Goal: Task Accomplishment & Management: Manage account settings

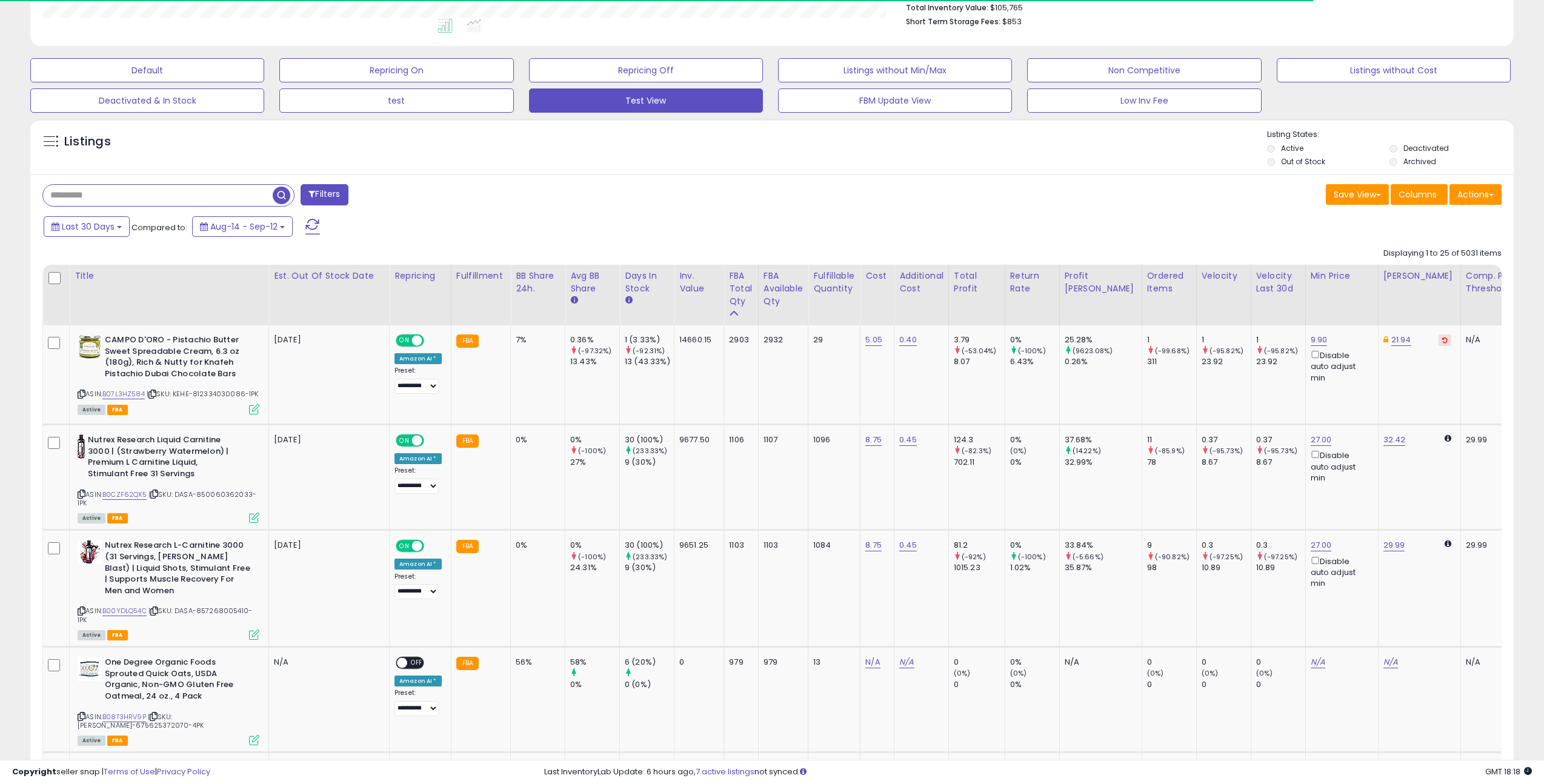
scroll to position [248, 862]
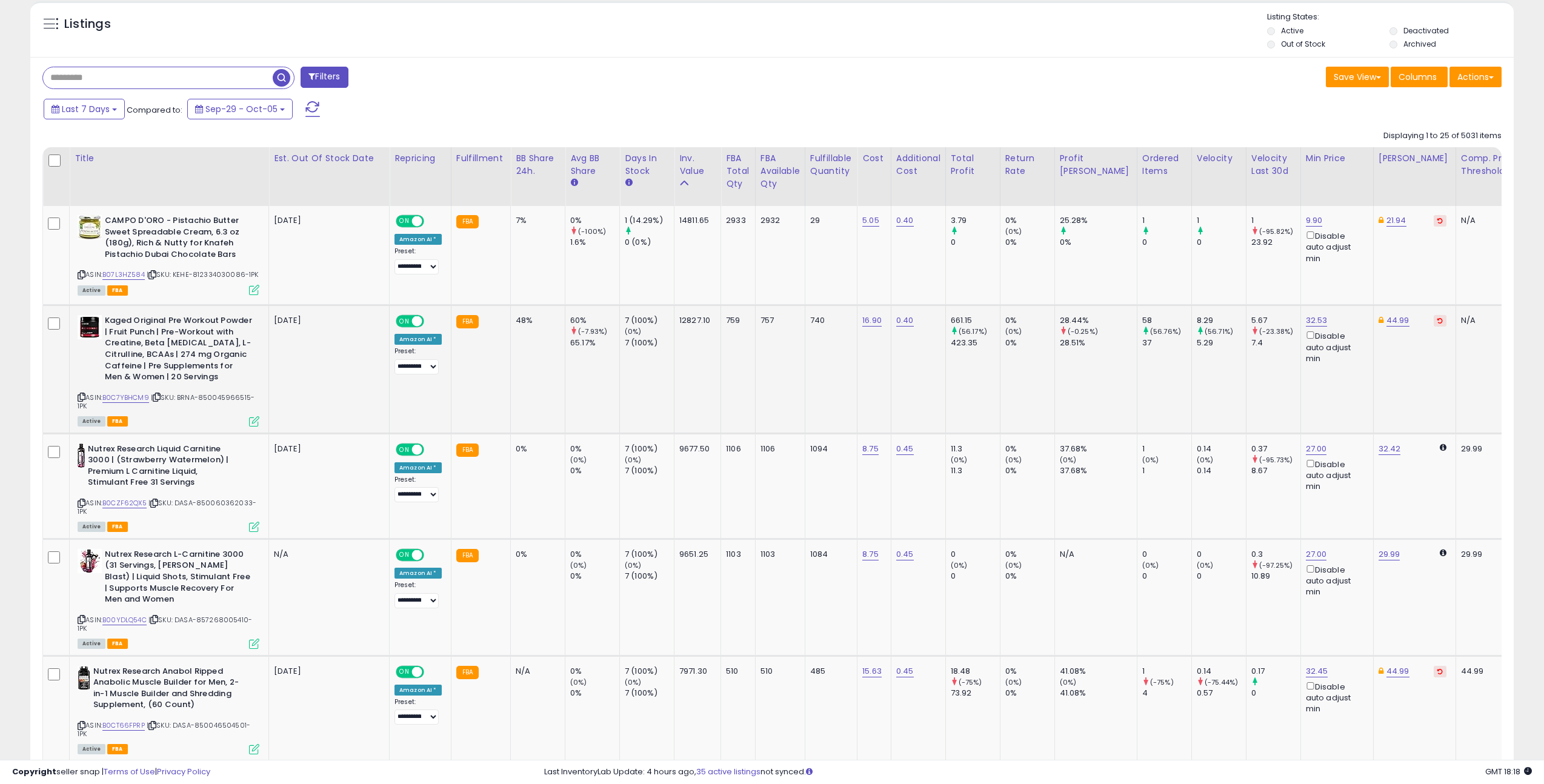
scroll to position [463, 0]
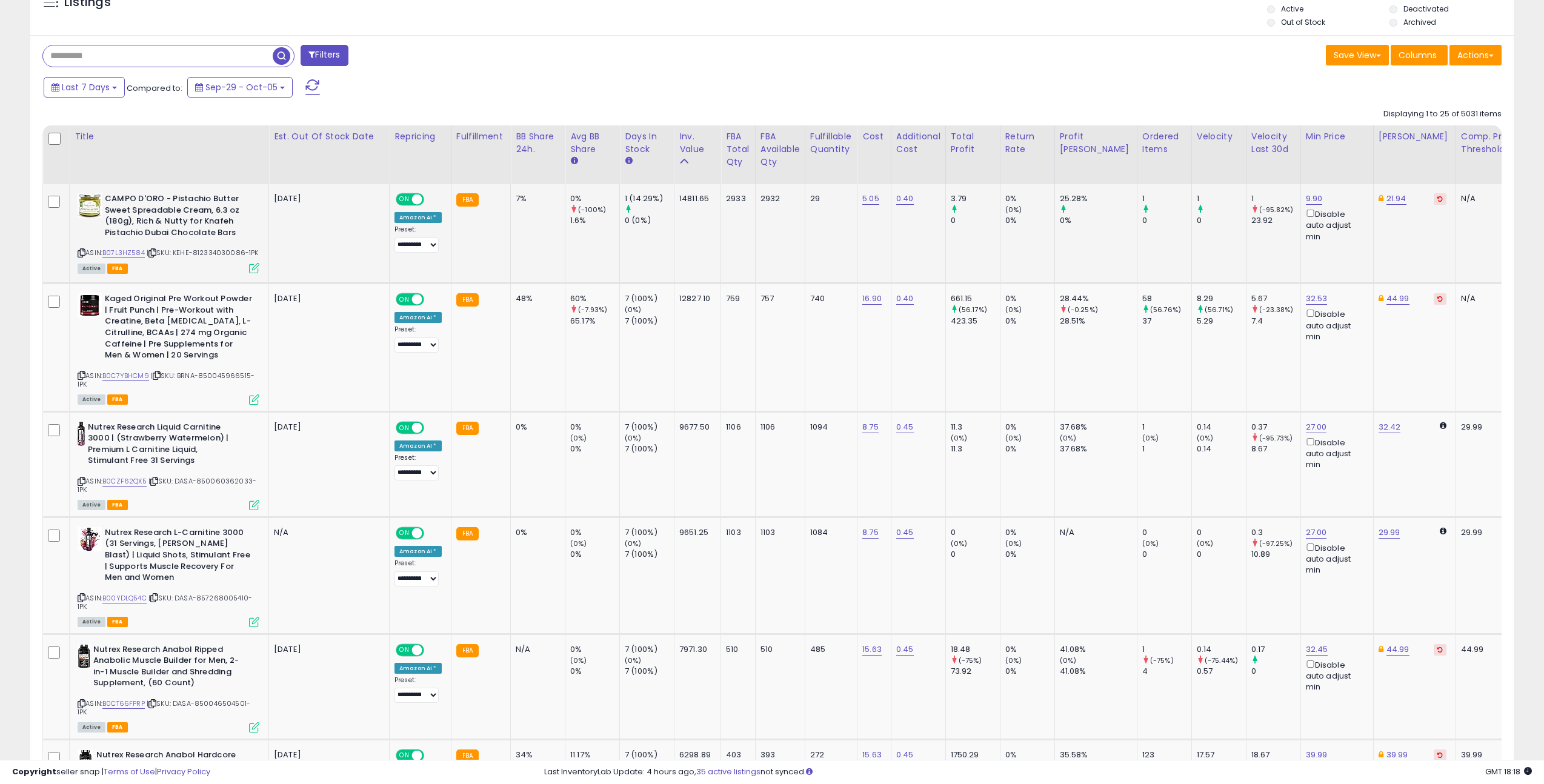
click at [125, 196] on b "CAMPO D'ORO - Pistachio Butter Sweet Spreadable Cream, 6.3 oz (180g), Rich & Nu…" at bounding box center [178, 217] width 147 height 48
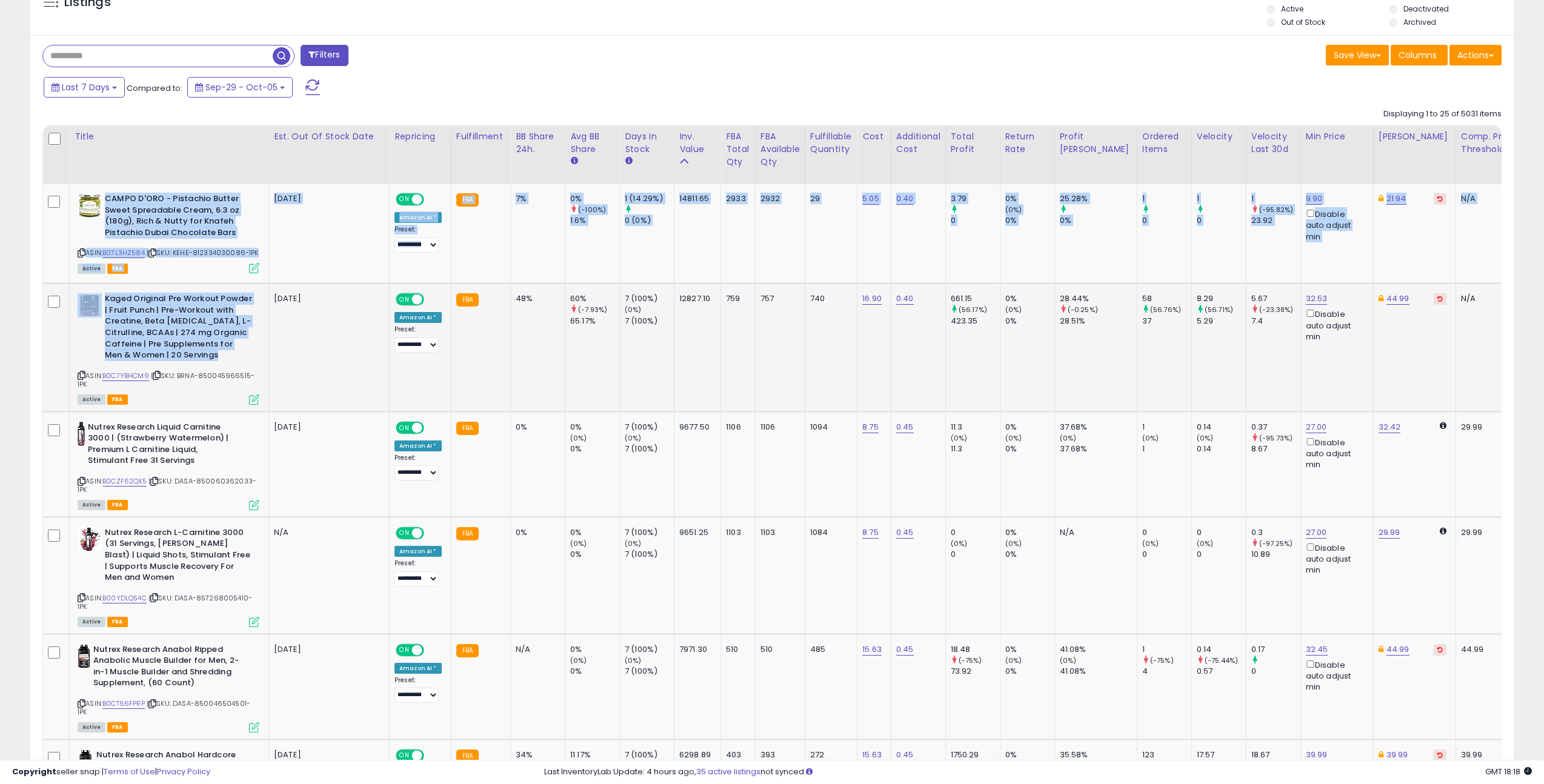
drag, startPoint x: 125, startPoint y: 196, endPoint x: 206, endPoint y: 349, distance: 173.1
click at [202, 338] on b "Kaged Original Pre Workout Powder | Fruit Punch | Pre-Workout with Creatine, Be…" at bounding box center [178, 328] width 147 height 70
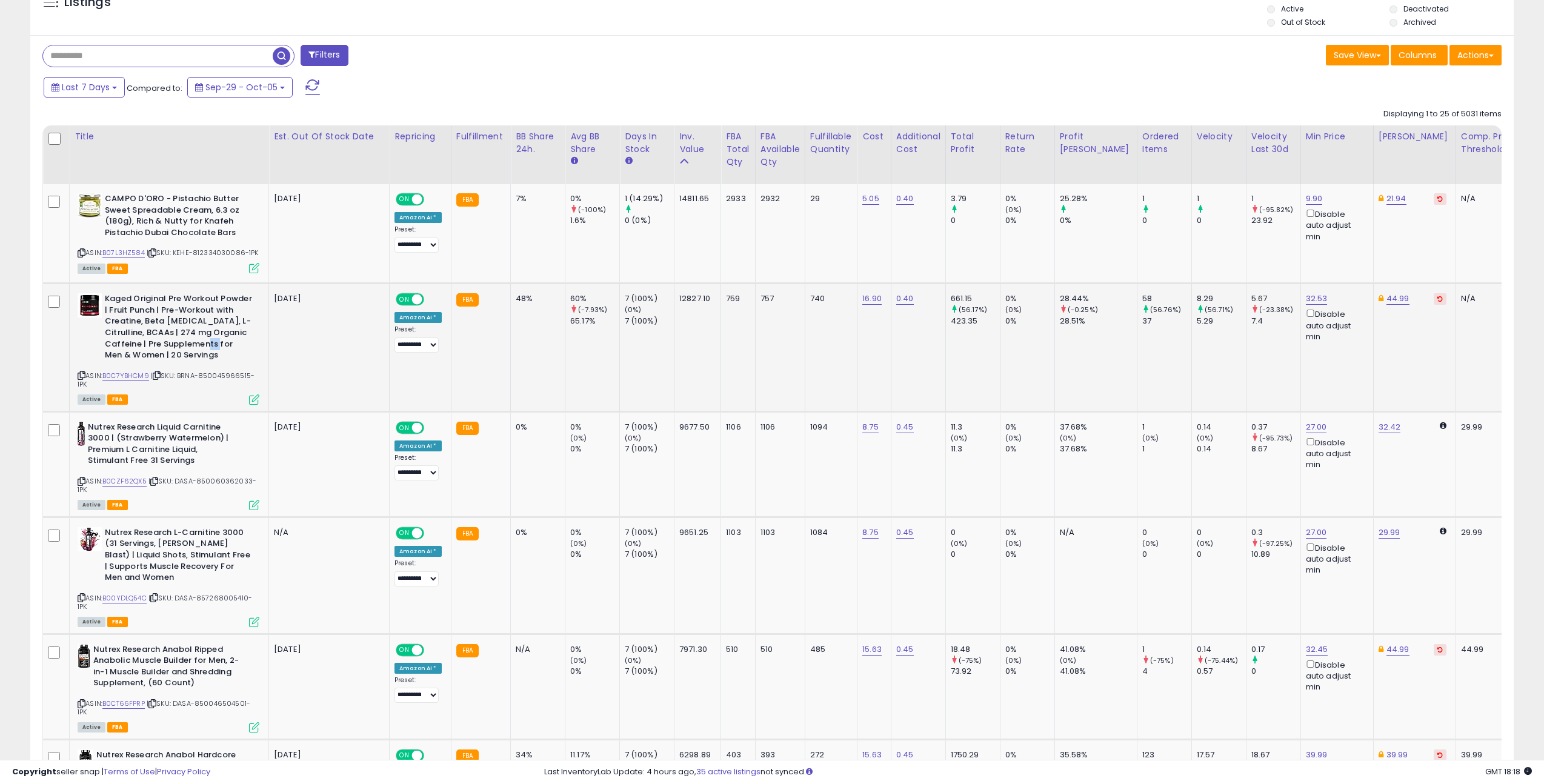
click at [202, 338] on b "Kaged Original Pre Workout Powder | Fruit Punch | Pre-Workout with Creatine, Be…" at bounding box center [178, 328] width 147 height 70
click at [200, 335] on b "Kaged Original Pre Workout Powder | Fruit Punch | Pre-Workout with Creatine, Be…" at bounding box center [178, 328] width 147 height 70
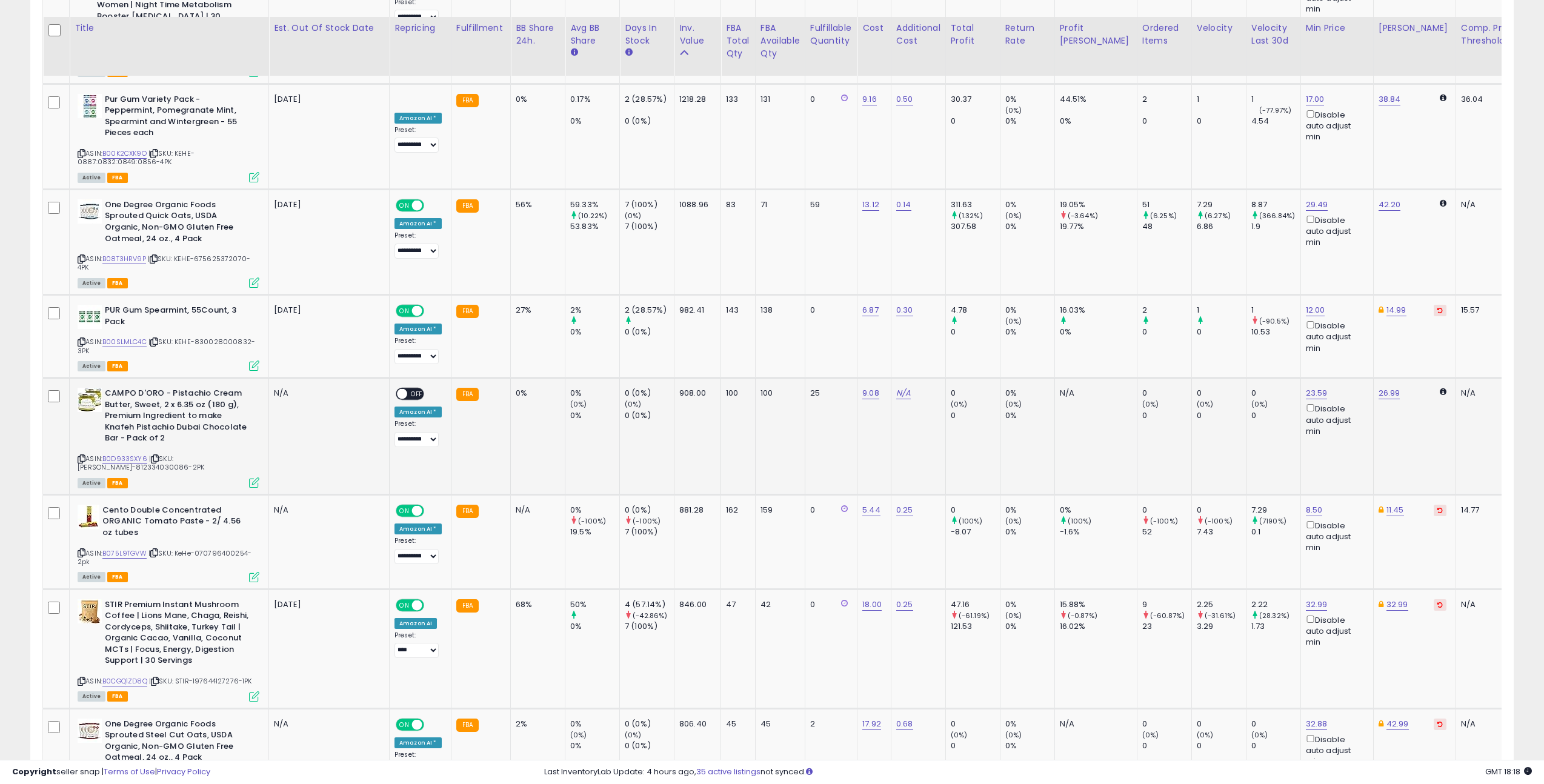
scroll to position [2469, 0]
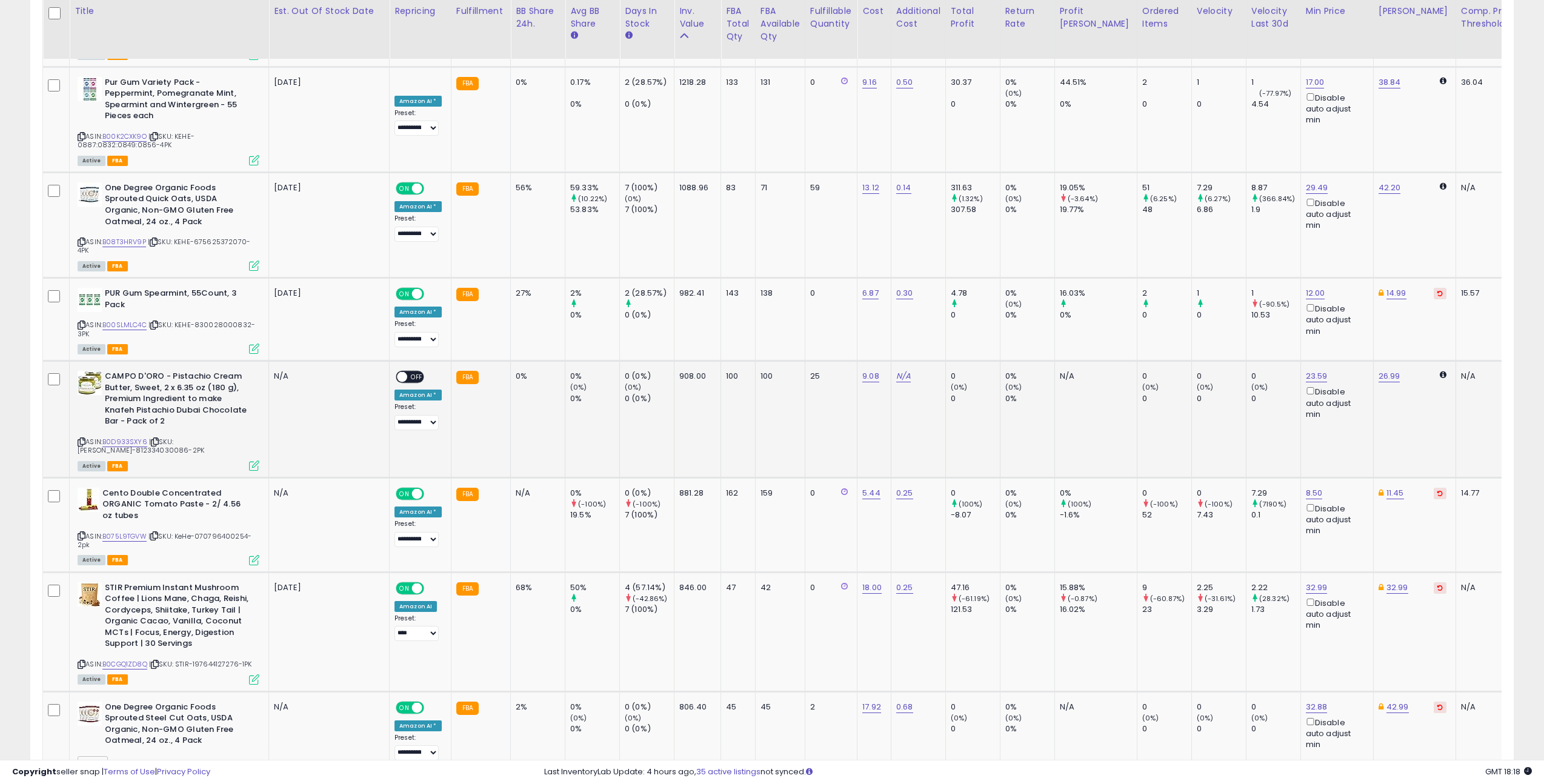
click at [412, 372] on span "OFF" at bounding box center [417, 377] width 19 height 10
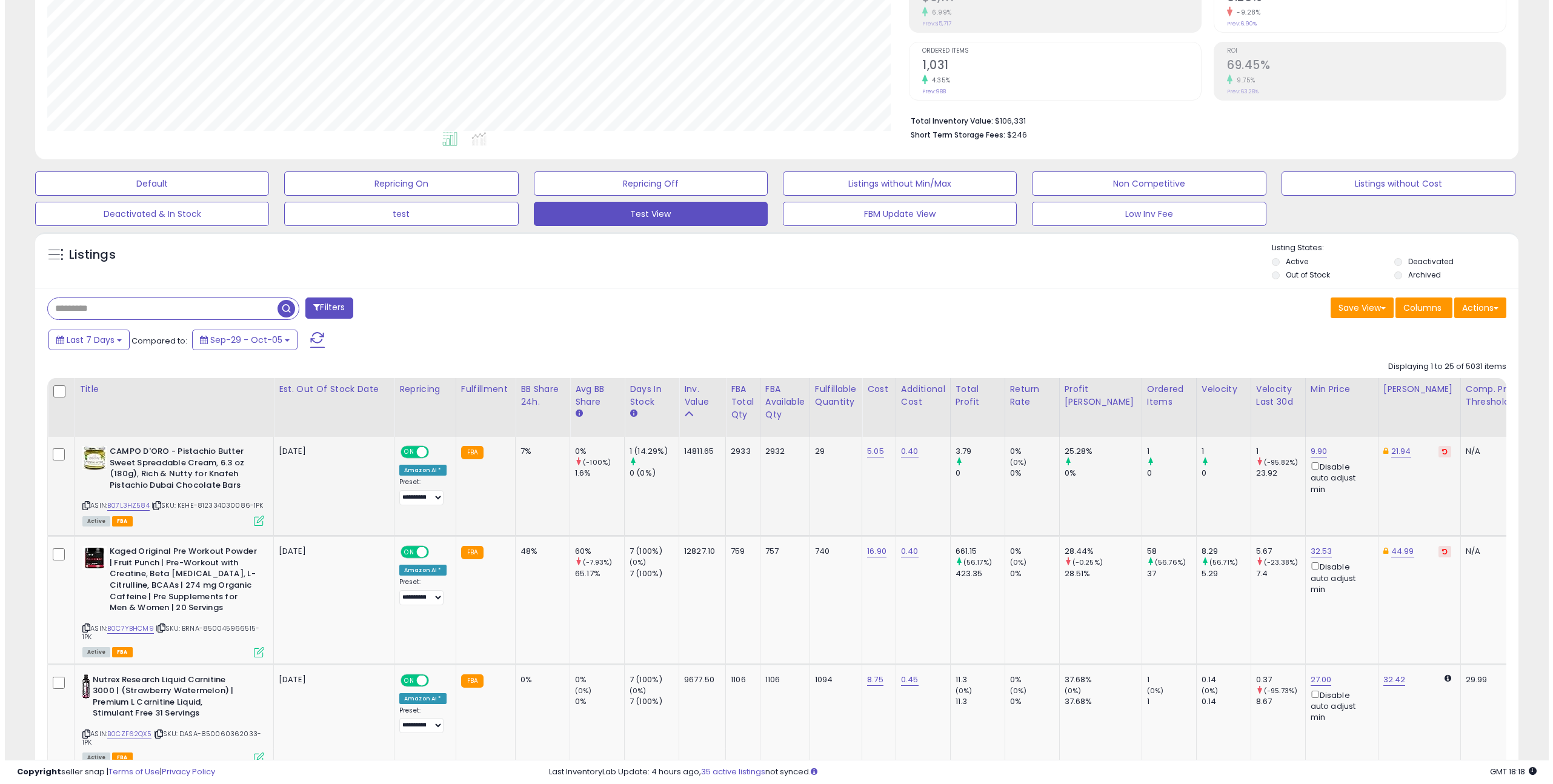
scroll to position [231, 0]
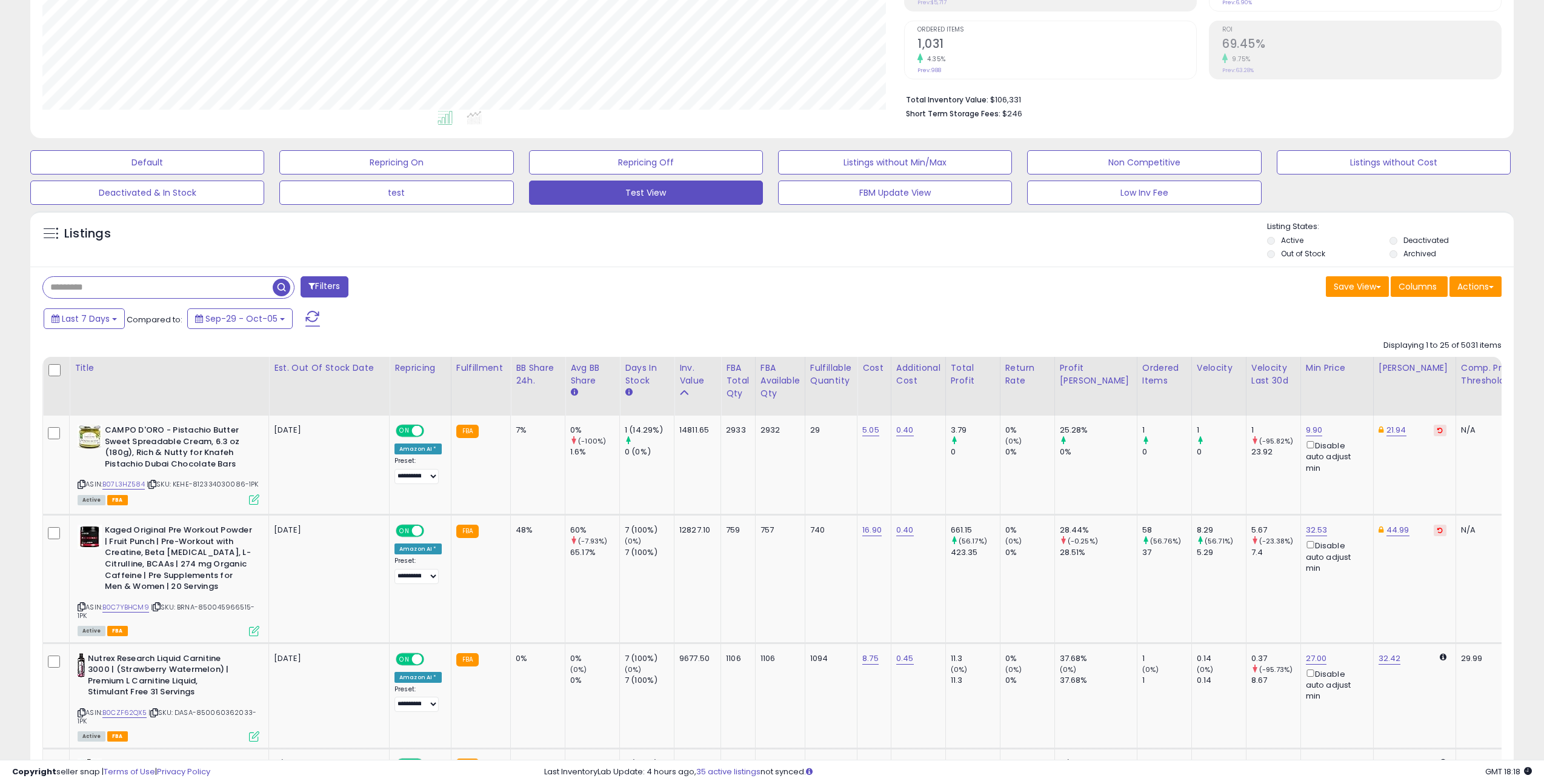
click at [330, 285] on button "Filters" at bounding box center [324, 287] width 47 height 21
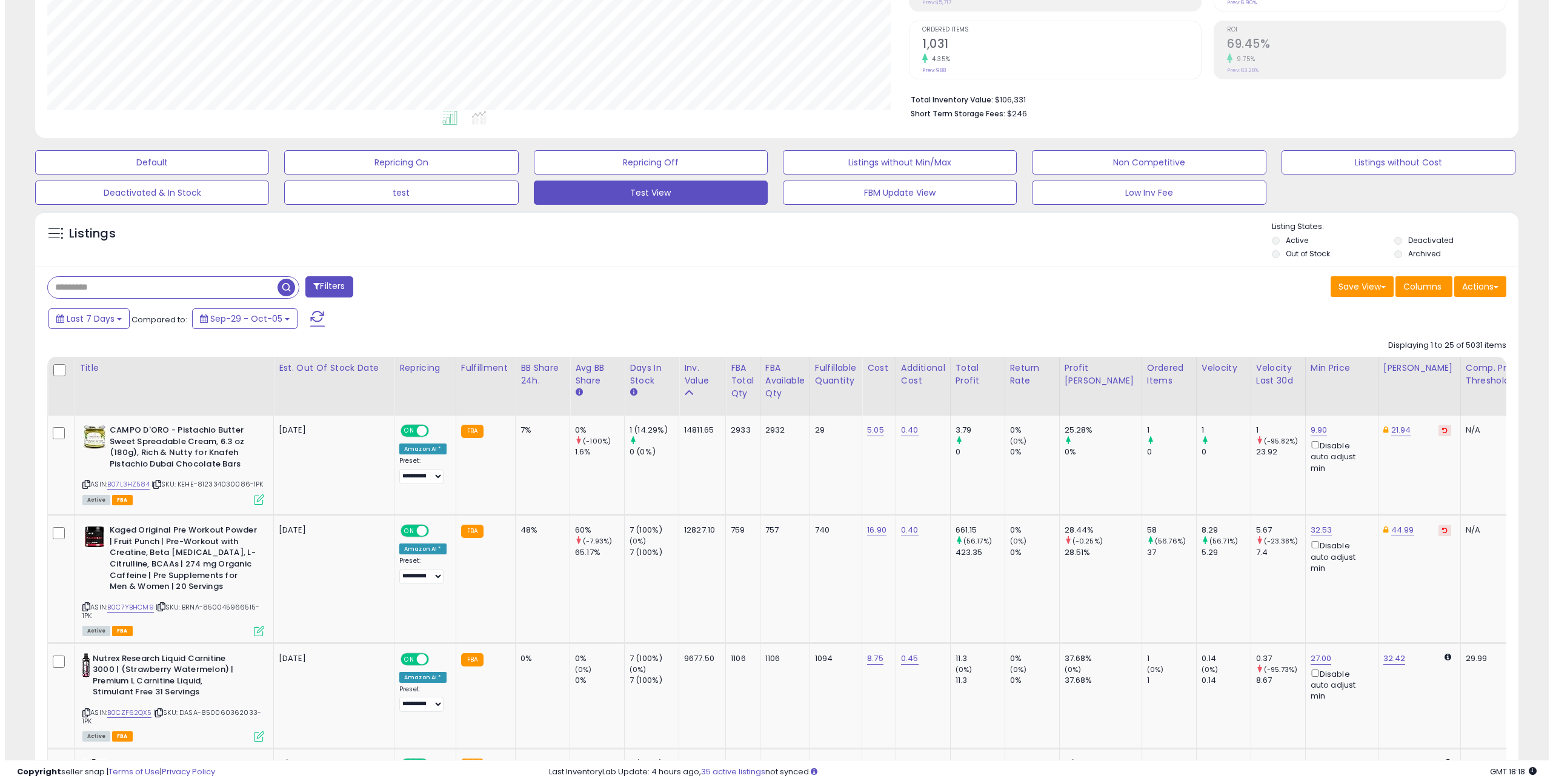
scroll to position [248, 867]
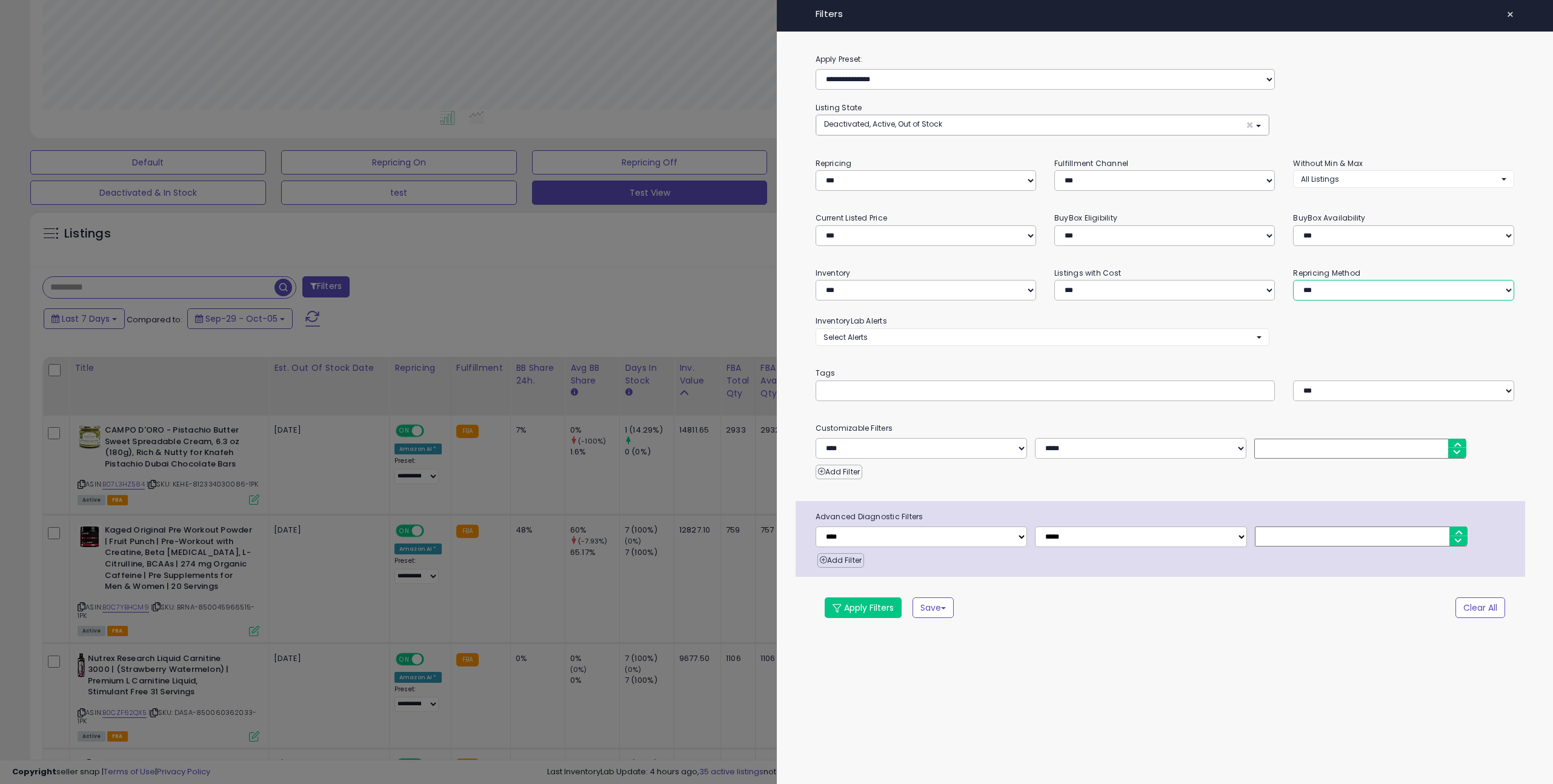
click at [1367, 286] on select "**********" at bounding box center [1403, 290] width 221 height 21
click at [881, 194] on div "**********" at bounding box center [1165, 346] width 777 height 587
click at [881, 186] on select "**********" at bounding box center [926, 180] width 221 height 21
select select "***"
click at [816, 170] on select "**********" at bounding box center [926, 180] width 221 height 21
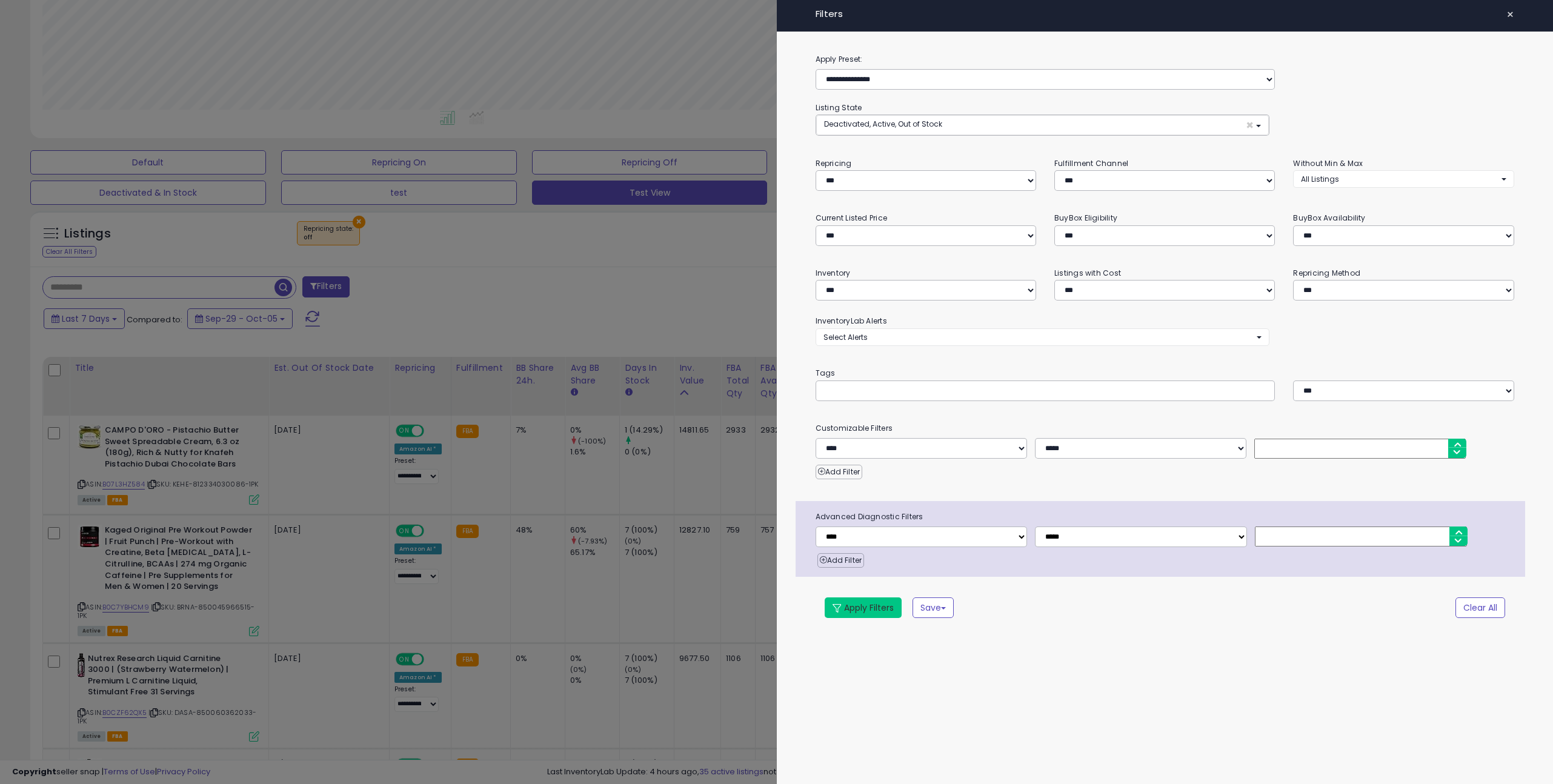
click at [859, 604] on button "Apply Filters" at bounding box center [863, 607] width 77 height 21
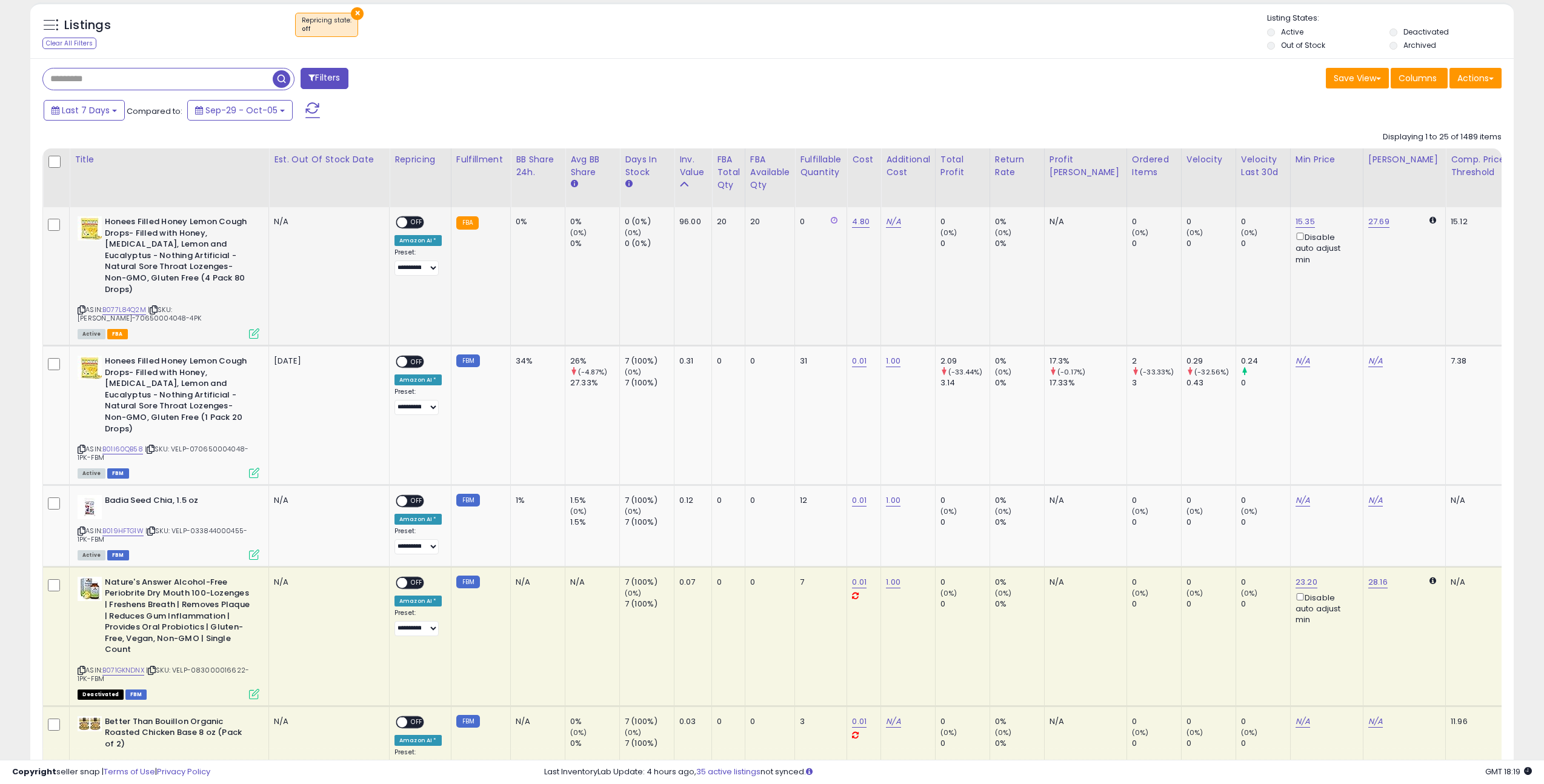
scroll to position [173, 0]
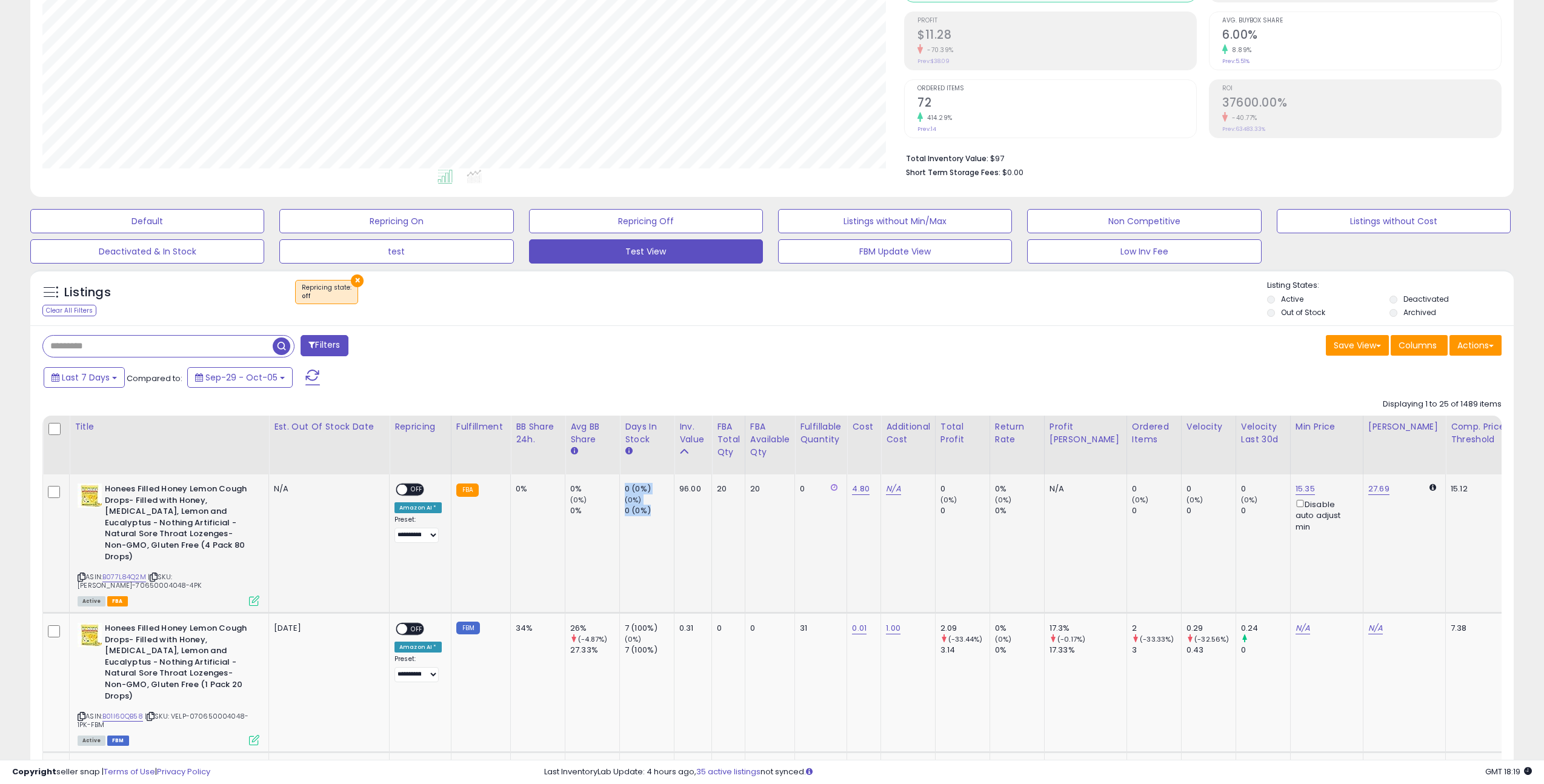
drag, startPoint x: 648, startPoint y: 510, endPoint x: 616, endPoint y: 488, distance: 38.8
click at [620, 487] on td "0 (0%) (0%) 0 (0%)" at bounding box center [646, 543] width 54 height 138
click at [625, 484] on div "0 (0%)" at bounding box center [649, 489] width 49 height 11
drag, startPoint x: 621, startPoint y: 484, endPoint x: 642, endPoint y: 516, distance: 38.3
click at [642, 516] on div "0 (0%) (0%) 0 (0%)" at bounding box center [645, 500] width 40 height 34
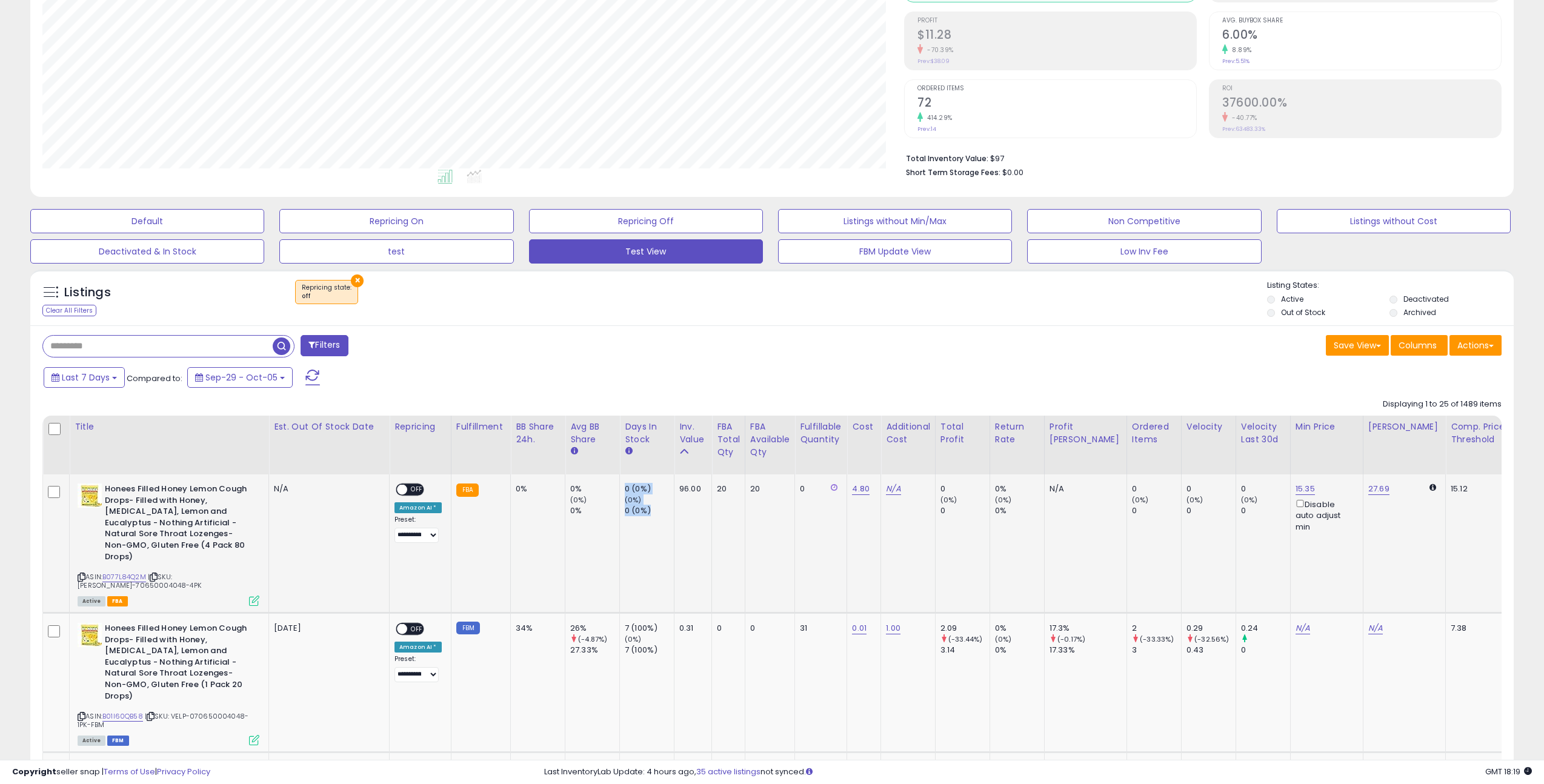
click at [642, 516] on div "0 (0%)" at bounding box center [649, 510] width 49 height 11
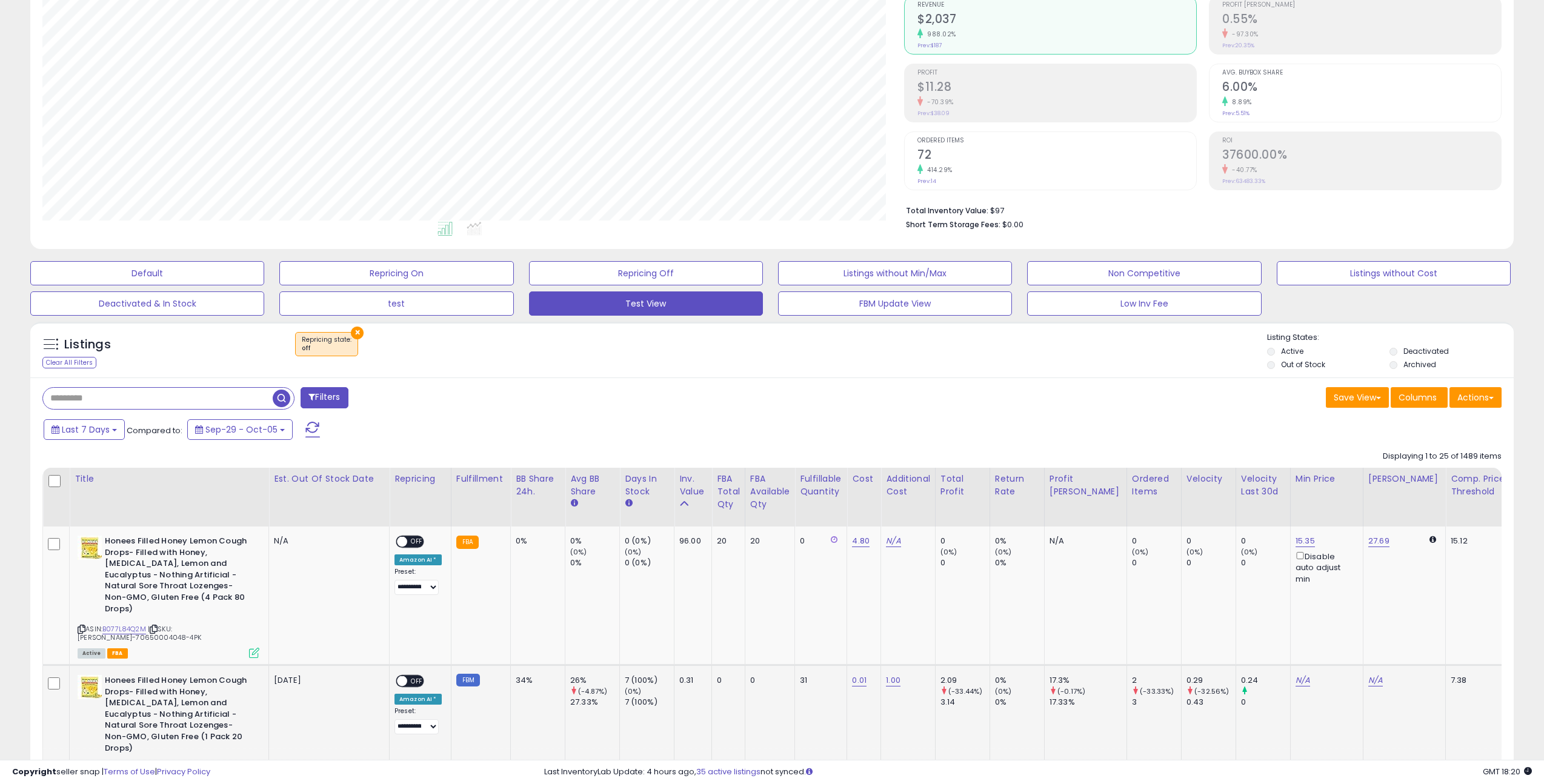
scroll to position [251, 0]
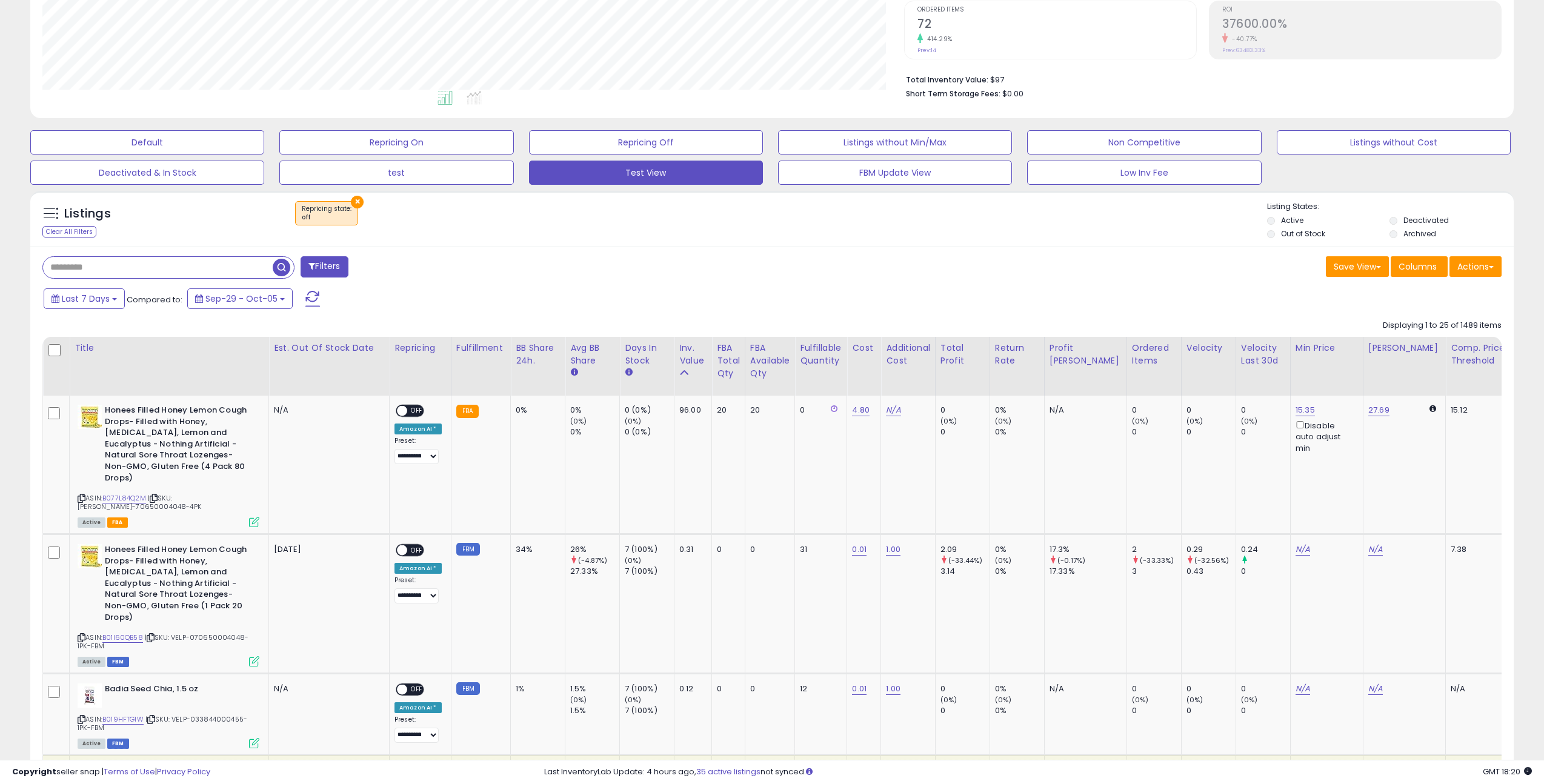
click at [353, 197] on button "×" at bounding box center [357, 202] width 13 height 13
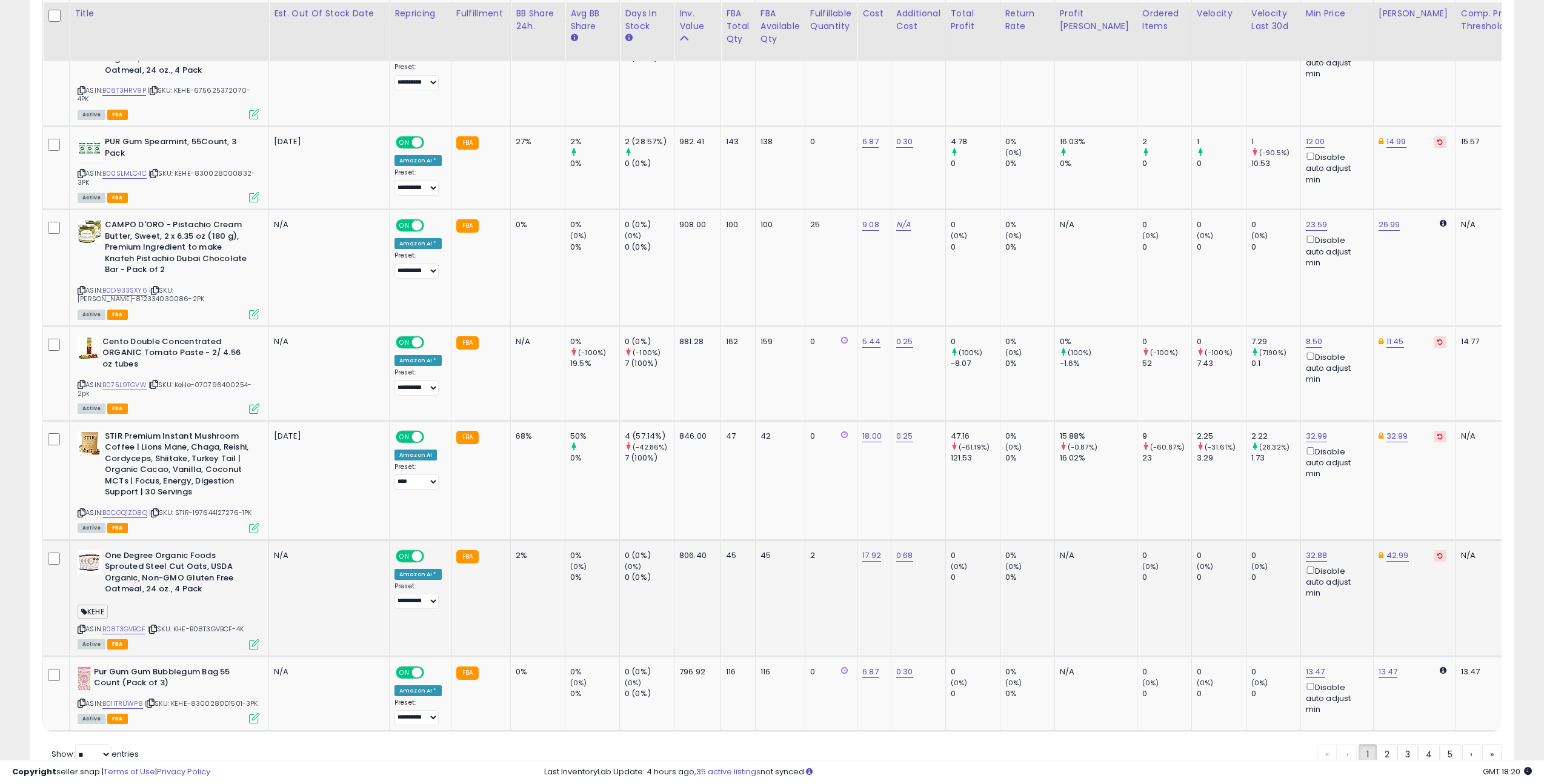
scroll to position [2623, 0]
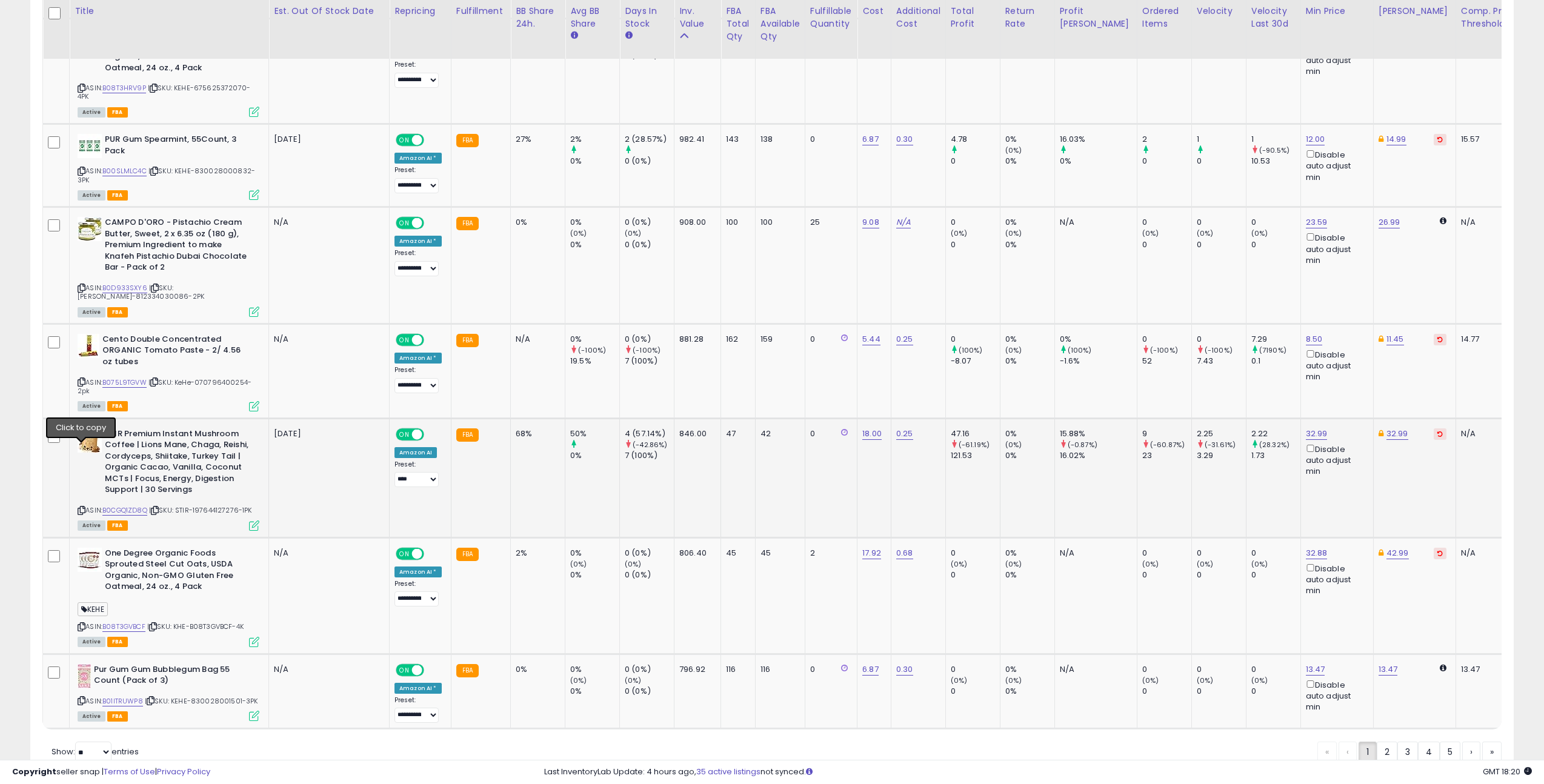
click at [79, 507] on icon at bounding box center [81, 510] width 8 height 7
click at [82, 507] on icon at bounding box center [81, 510] width 8 height 7
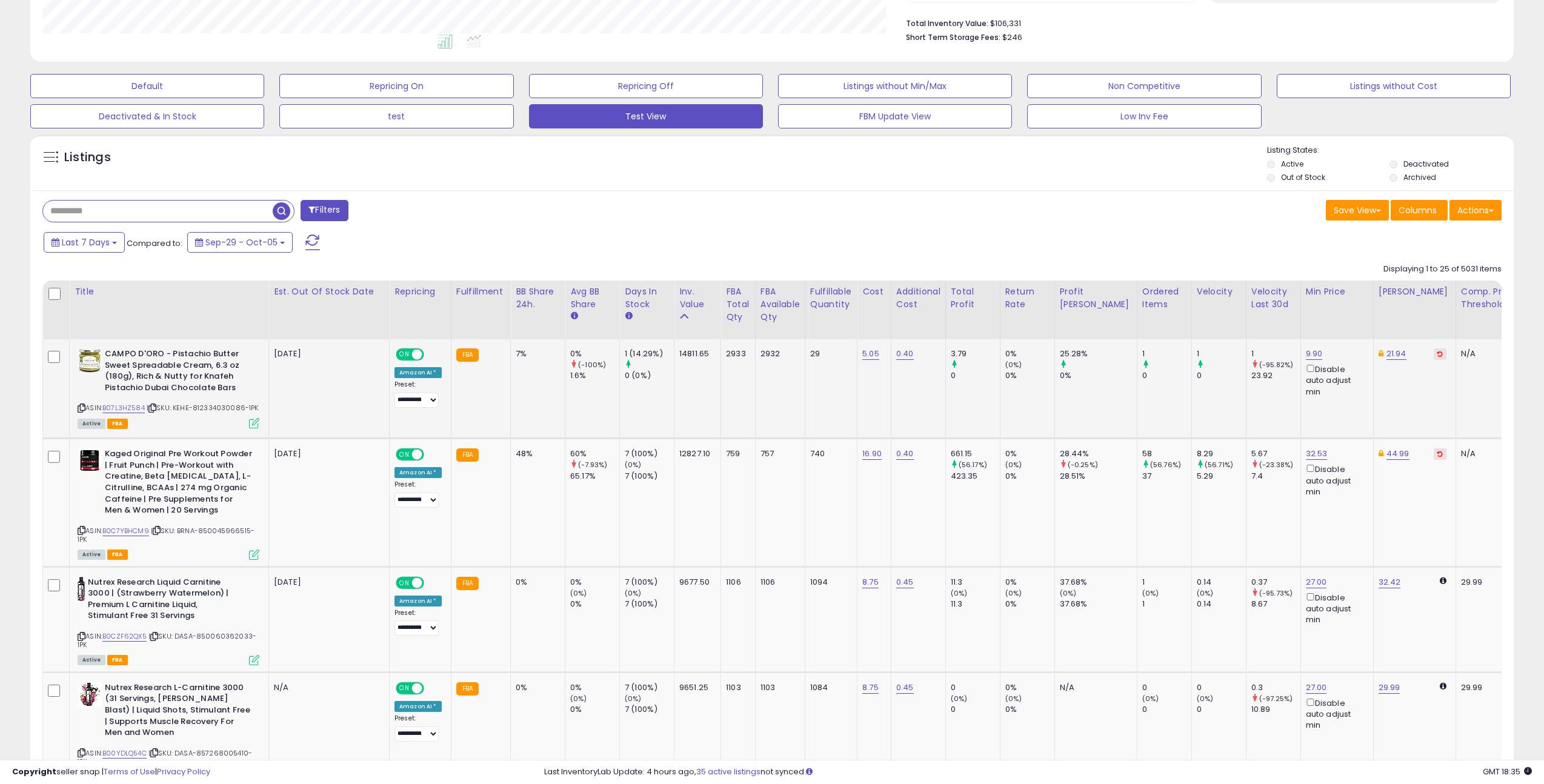
scroll to position [139, 0]
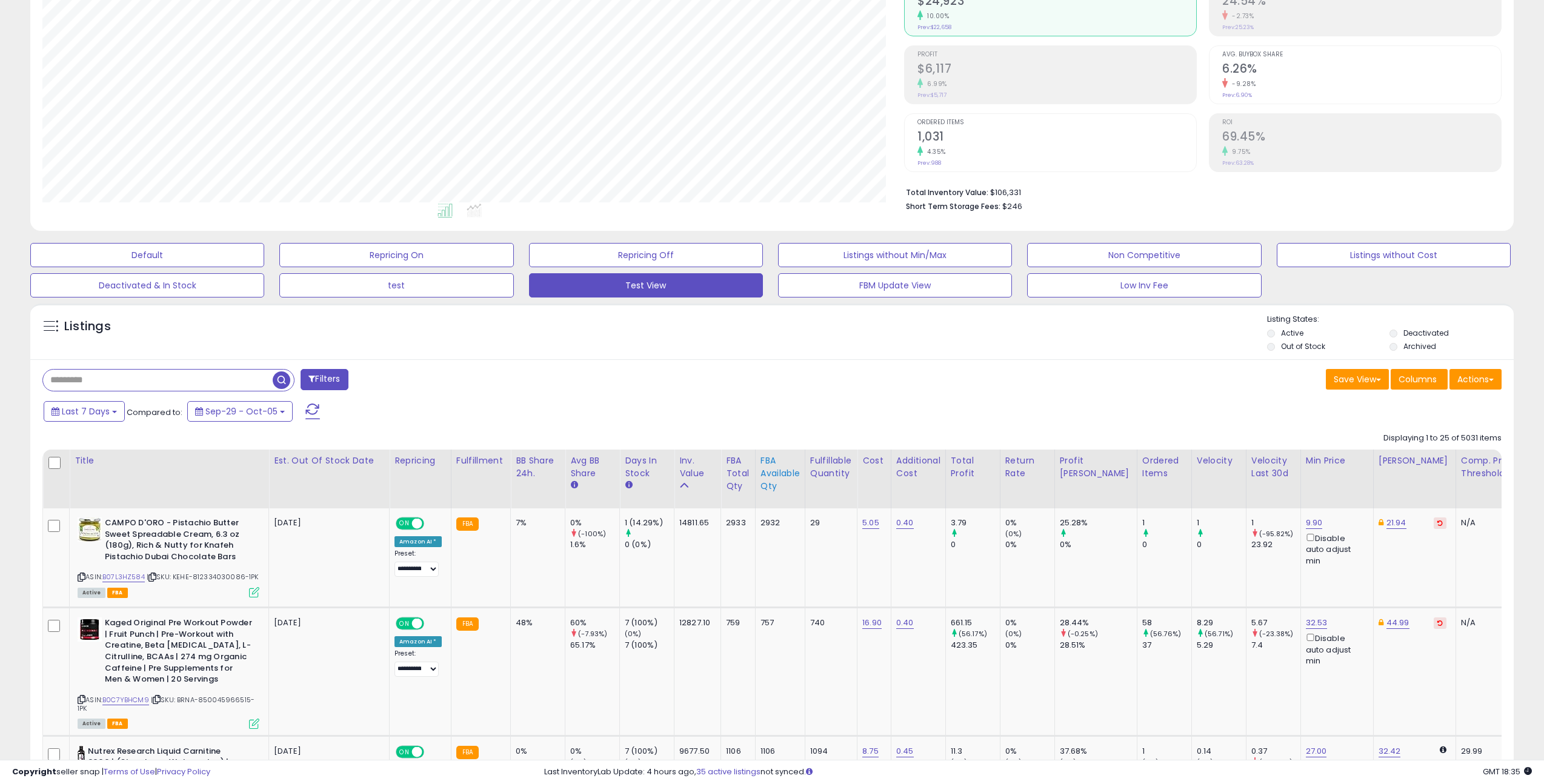
click at [772, 478] on div "FBA Available Qty" at bounding box center [780, 473] width 40 height 38
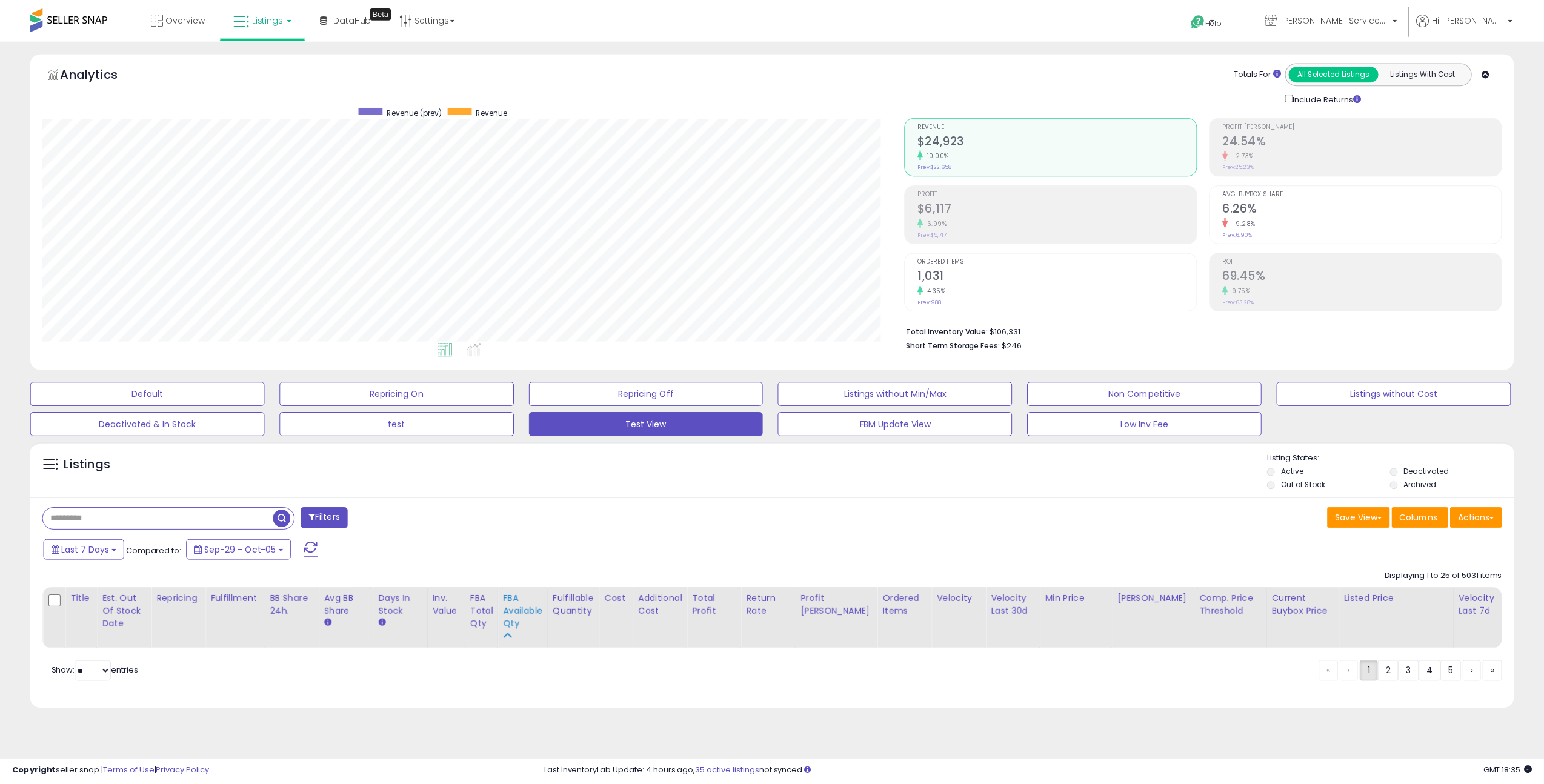
scroll to position [248, 867]
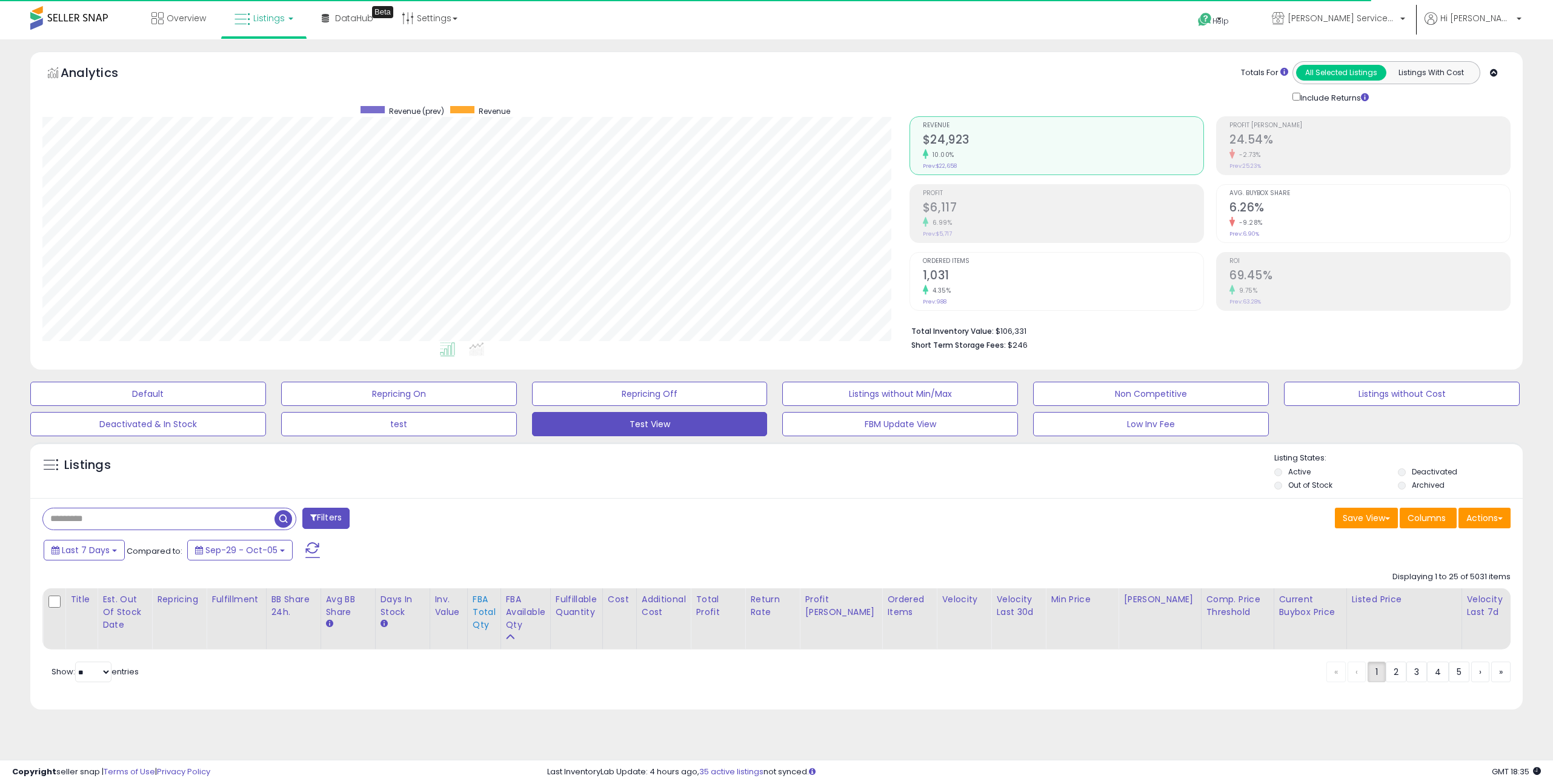
click at [477, 613] on div "FBA Total Qty" at bounding box center [484, 612] width 23 height 38
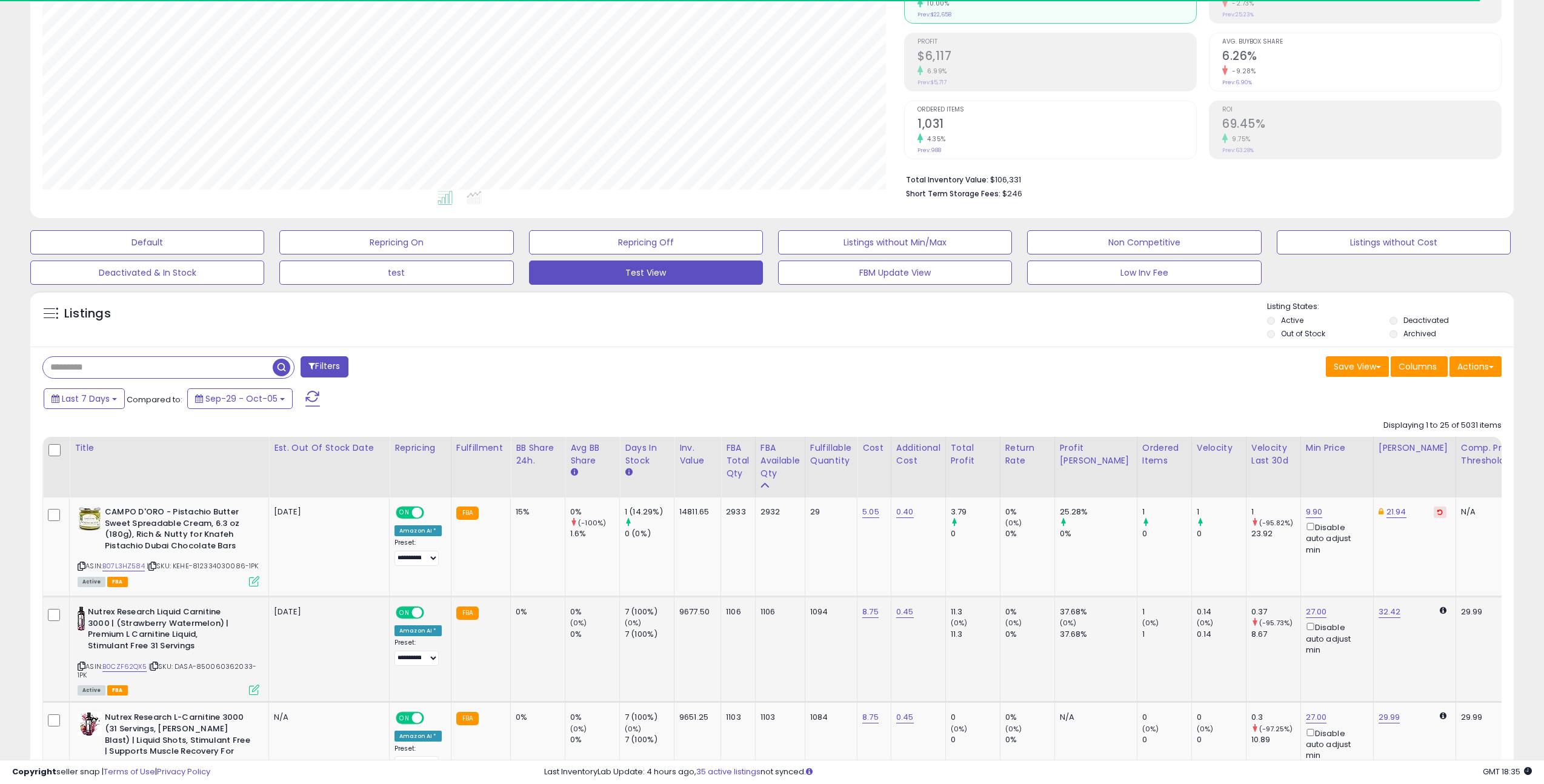
scroll to position [247, 0]
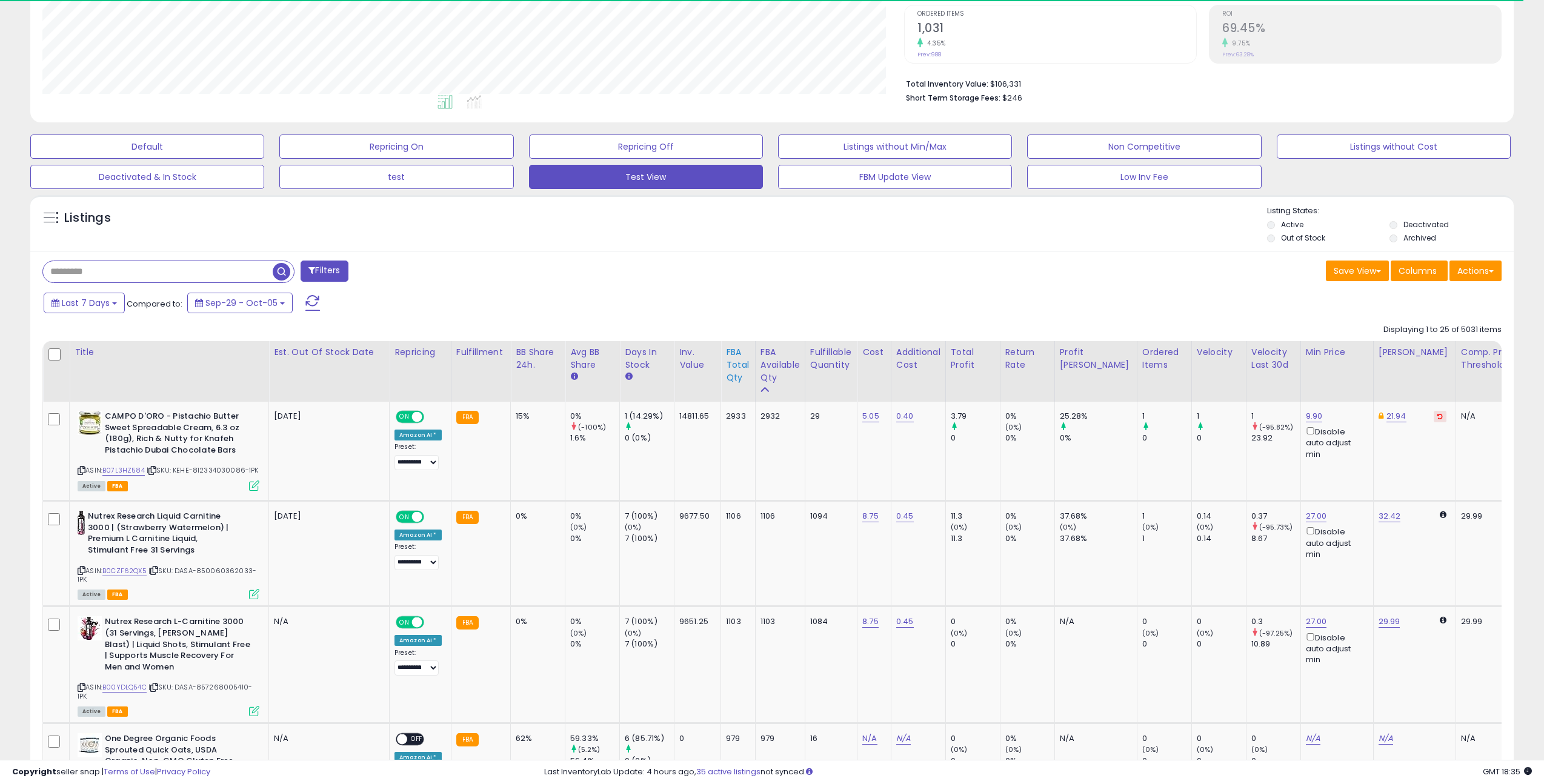
click at [727, 367] on div "FBA Total Qty" at bounding box center [738, 364] width 25 height 38
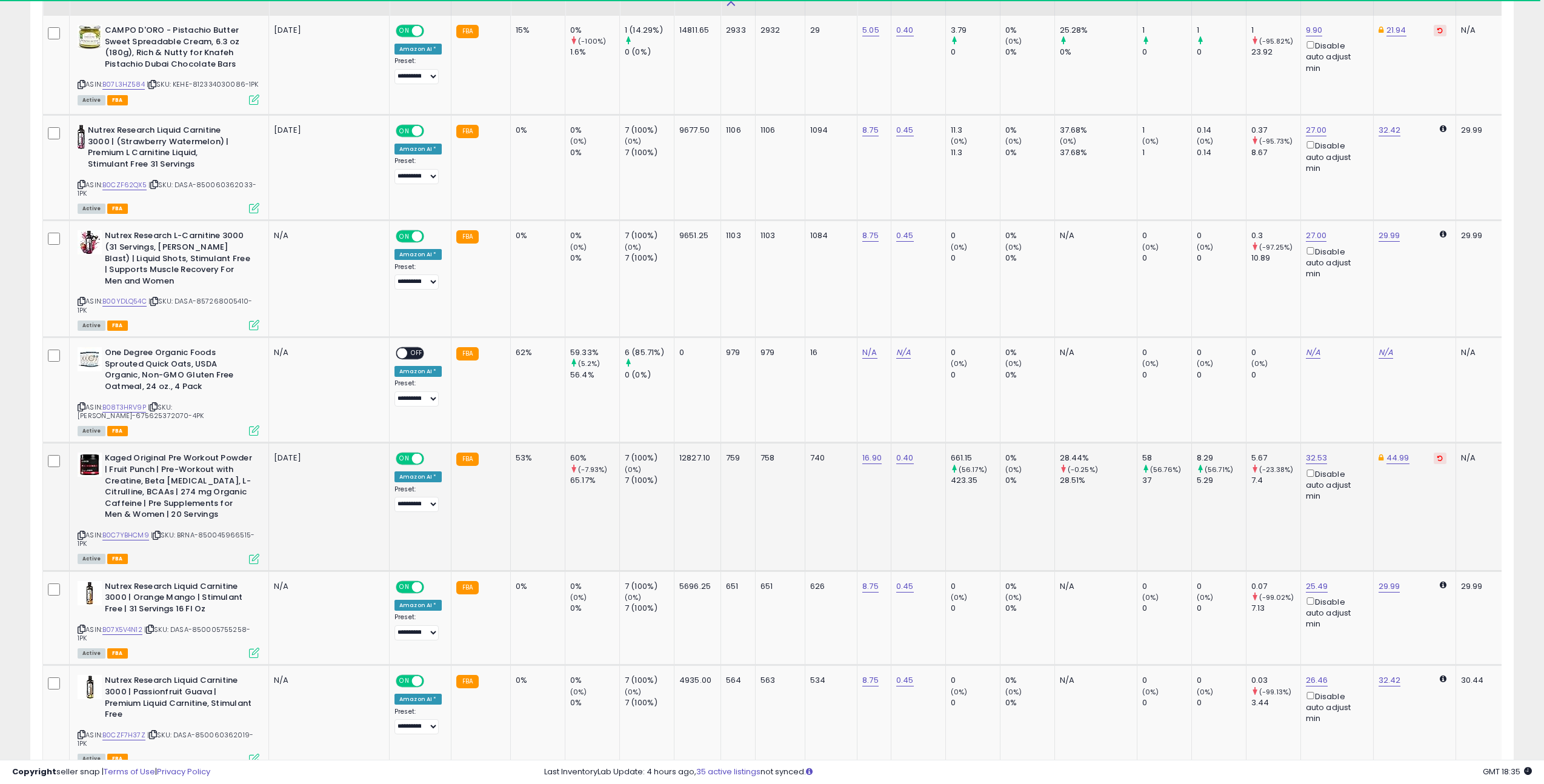
scroll to position [635, 0]
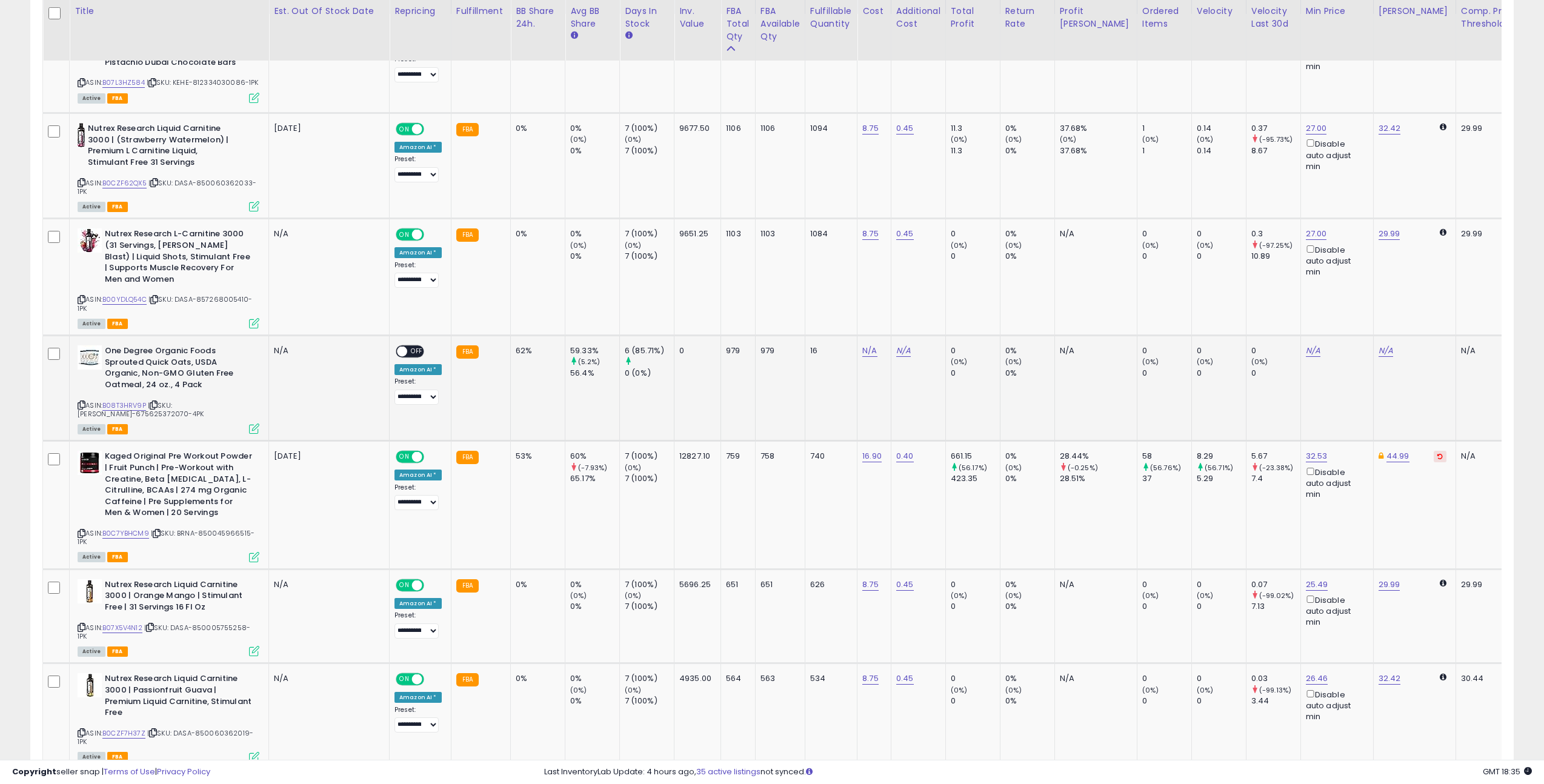
click at [417, 351] on span "OFF" at bounding box center [417, 352] width 19 height 10
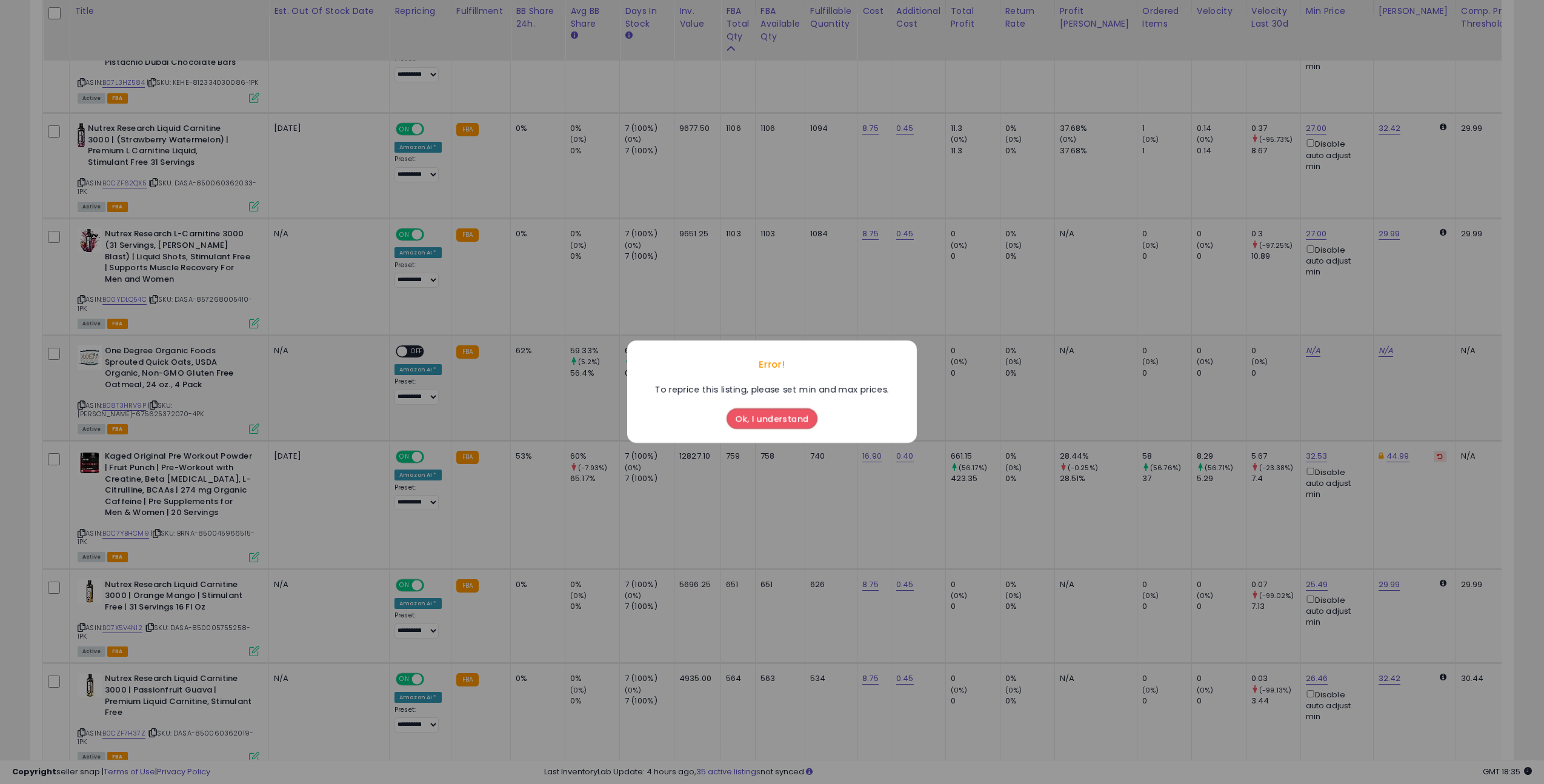
click at [788, 426] on button "Ok, I understand" at bounding box center [772, 420] width 91 height 21
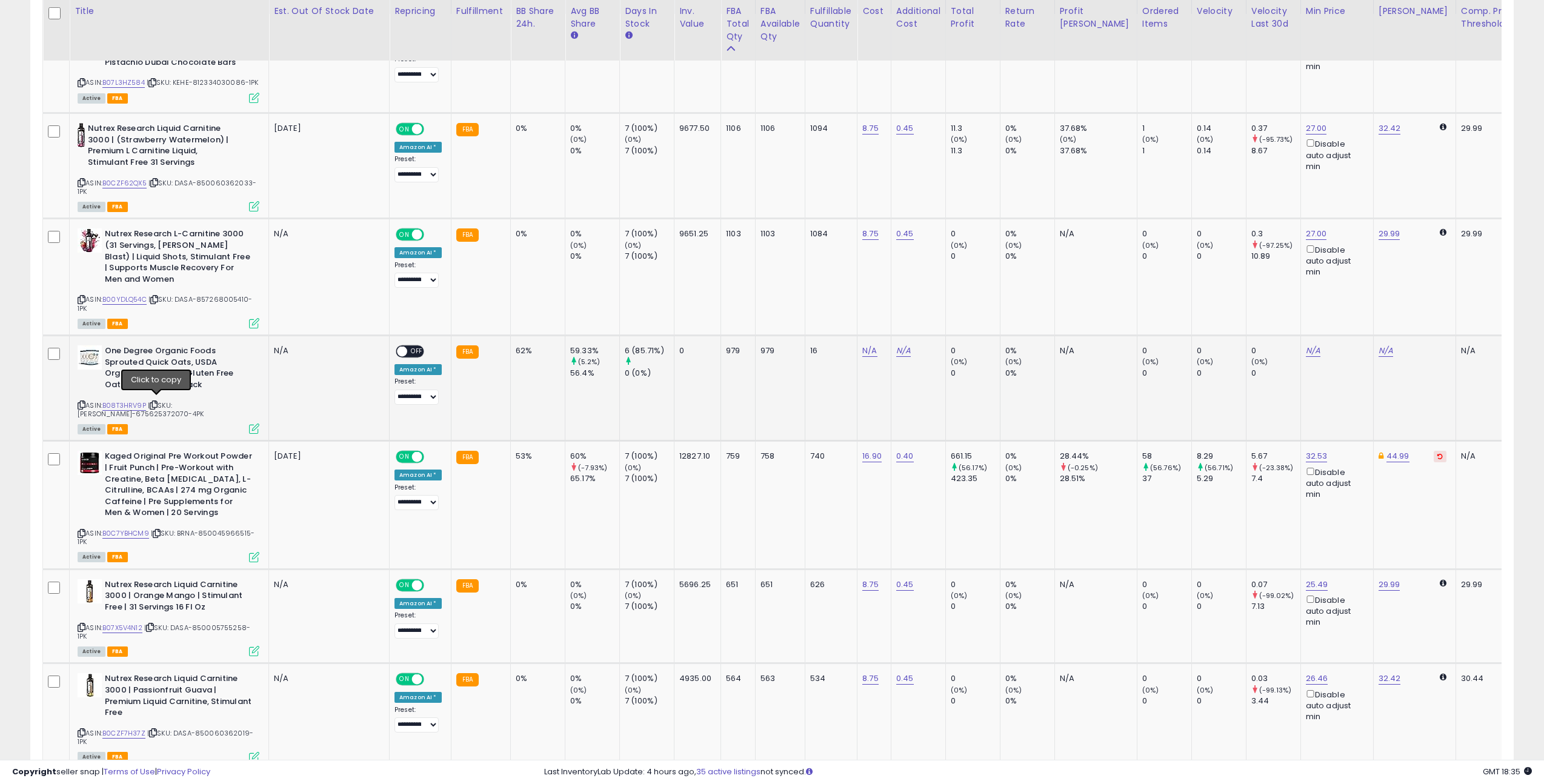
click at [155, 404] on icon at bounding box center [154, 405] width 8 height 7
click at [157, 405] on icon at bounding box center [154, 405] width 8 height 7
click at [863, 353] on link "N/A" at bounding box center [869, 350] width 15 height 12
type input "*****"
click button "submit" at bounding box center [907, 317] width 21 height 18
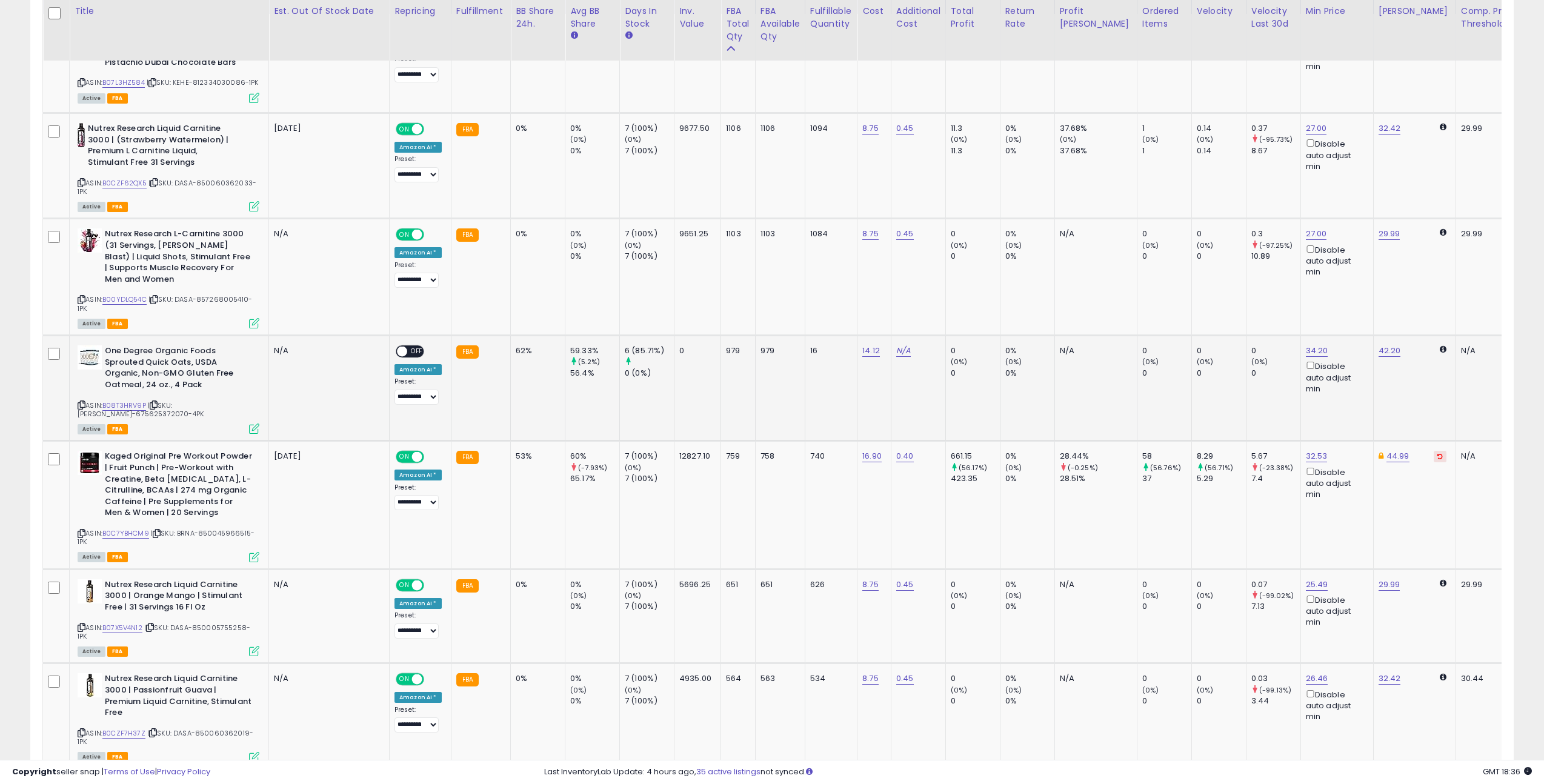
click at [416, 351] on span "OFF" at bounding box center [417, 352] width 19 height 10
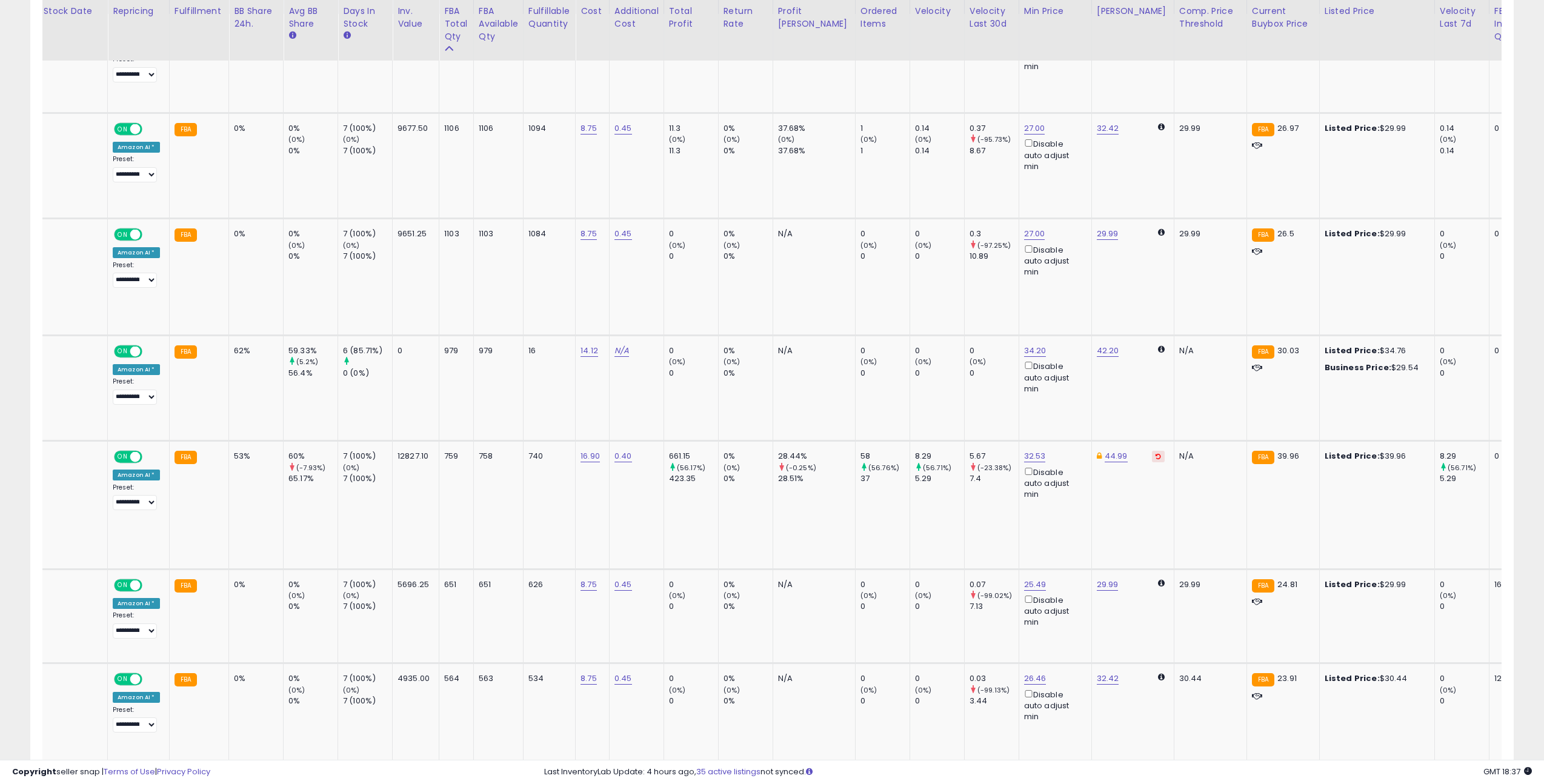
scroll to position [0, 0]
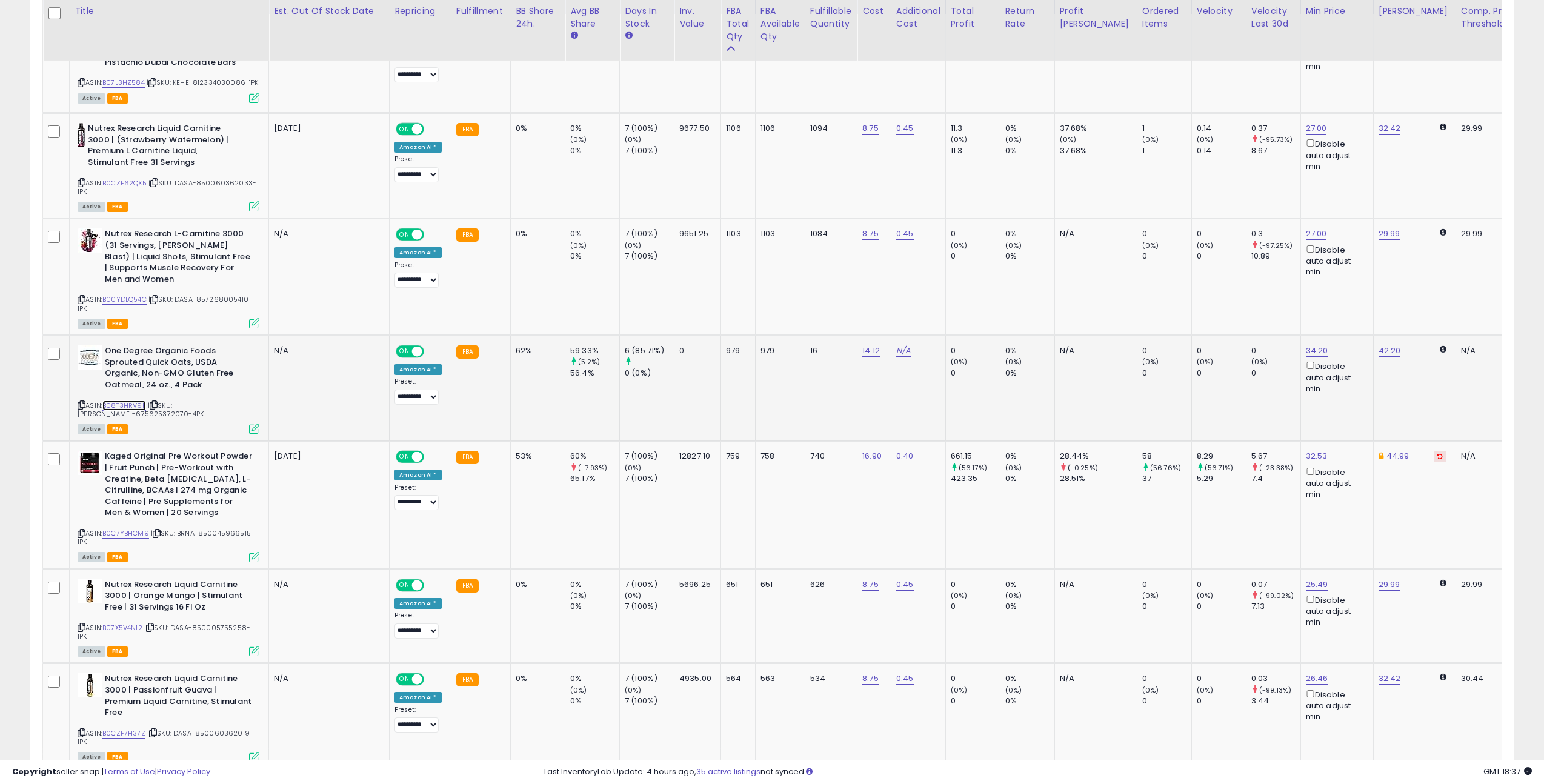
click at [128, 402] on link "B08T3HRV9P" at bounding box center [124, 405] width 44 height 10
drag, startPoint x: 564, startPoint y: 350, endPoint x: 1208, endPoint y: 369, distance: 644.3
click at [1208, 369] on tr "One Degree Organic Foods Sprouted Quick Oats, USDA Organic, Non-GMO Gluten Free…" at bounding box center [1361, 388] width 2636 height 105
click at [1137, 405] on td "0 (0%) 0" at bounding box center [1164, 388] width 54 height 105
click at [1305, 347] on link "34.20" at bounding box center [1317, 350] width 22 height 12
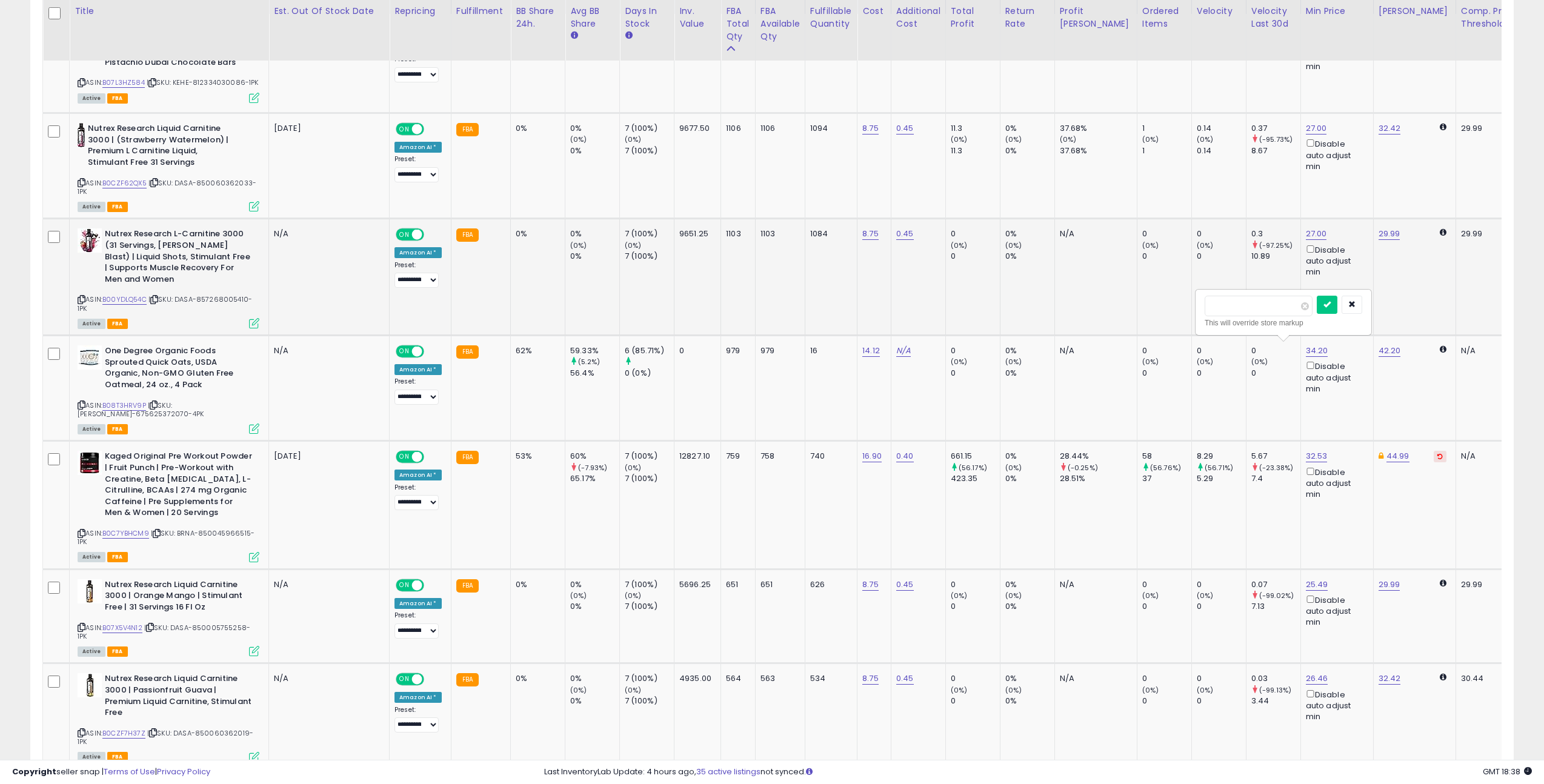
drag, startPoint x: 1258, startPoint y: 306, endPoint x: 1173, endPoint y: 302, distance: 85.1
type input "****"
click button "submit" at bounding box center [1327, 305] width 21 height 18
click at [1300, 340] on td "32.50 Disable auto adjust min" at bounding box center [1337, 388] width 73 height 105
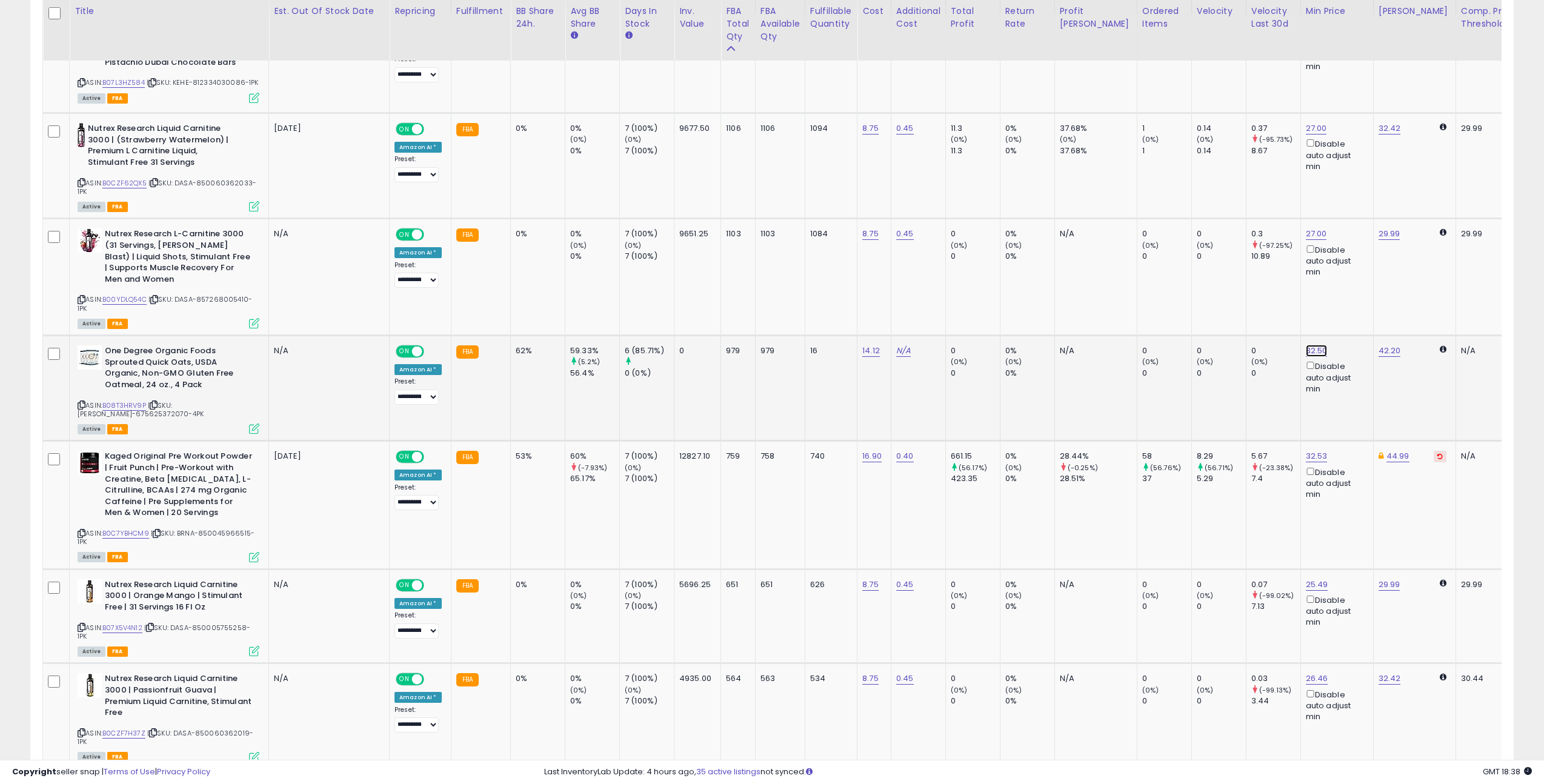
click at [1305, 347] on link "32.50" at bounding box center [1316, 350] width 22 height 12
click at [1243, 304] on input "*****" at bounding box center [1258, 306] width 108 height 21
click at [1243, 305] on input "*****" at bounding box center [1258, 306] width 108 height 21
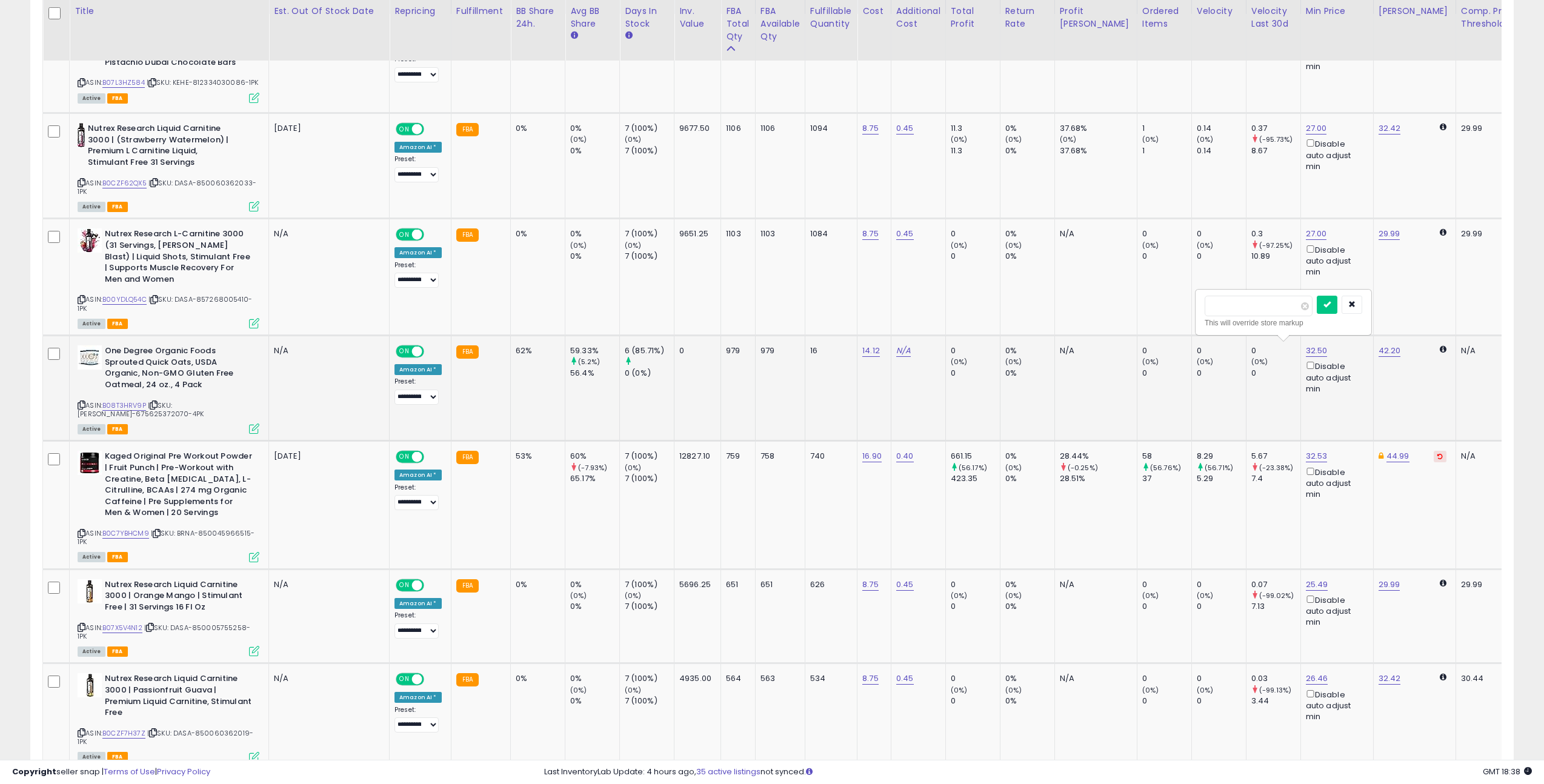
type input "**"
click button "submit" at bounding box center [1327, 305] width 21 height 18
click at [1153, 387] on td "0 (0%) 0" at bounding box center [1164, 388] width 54 height 105
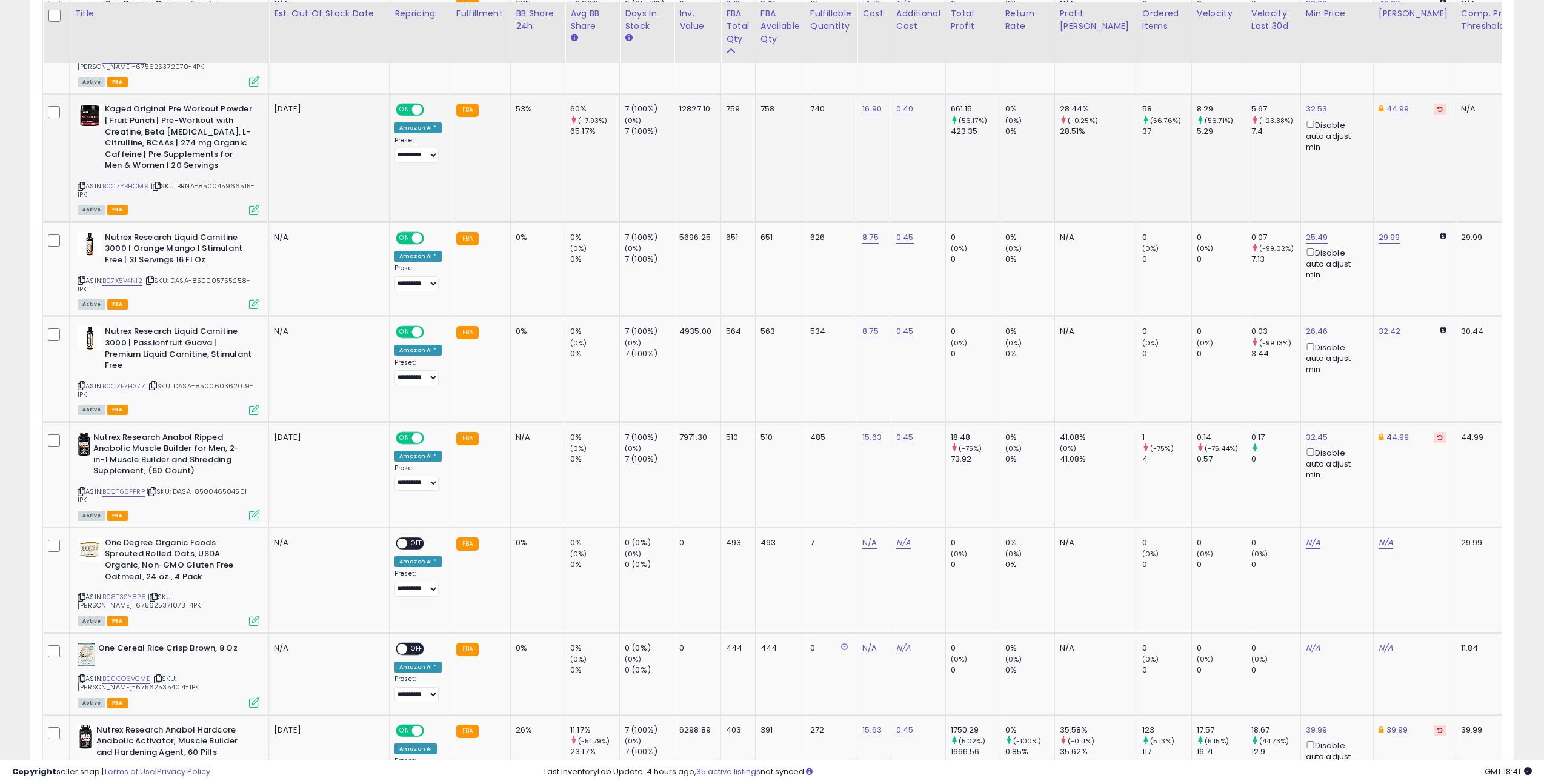
scroll to position [1088, 0]
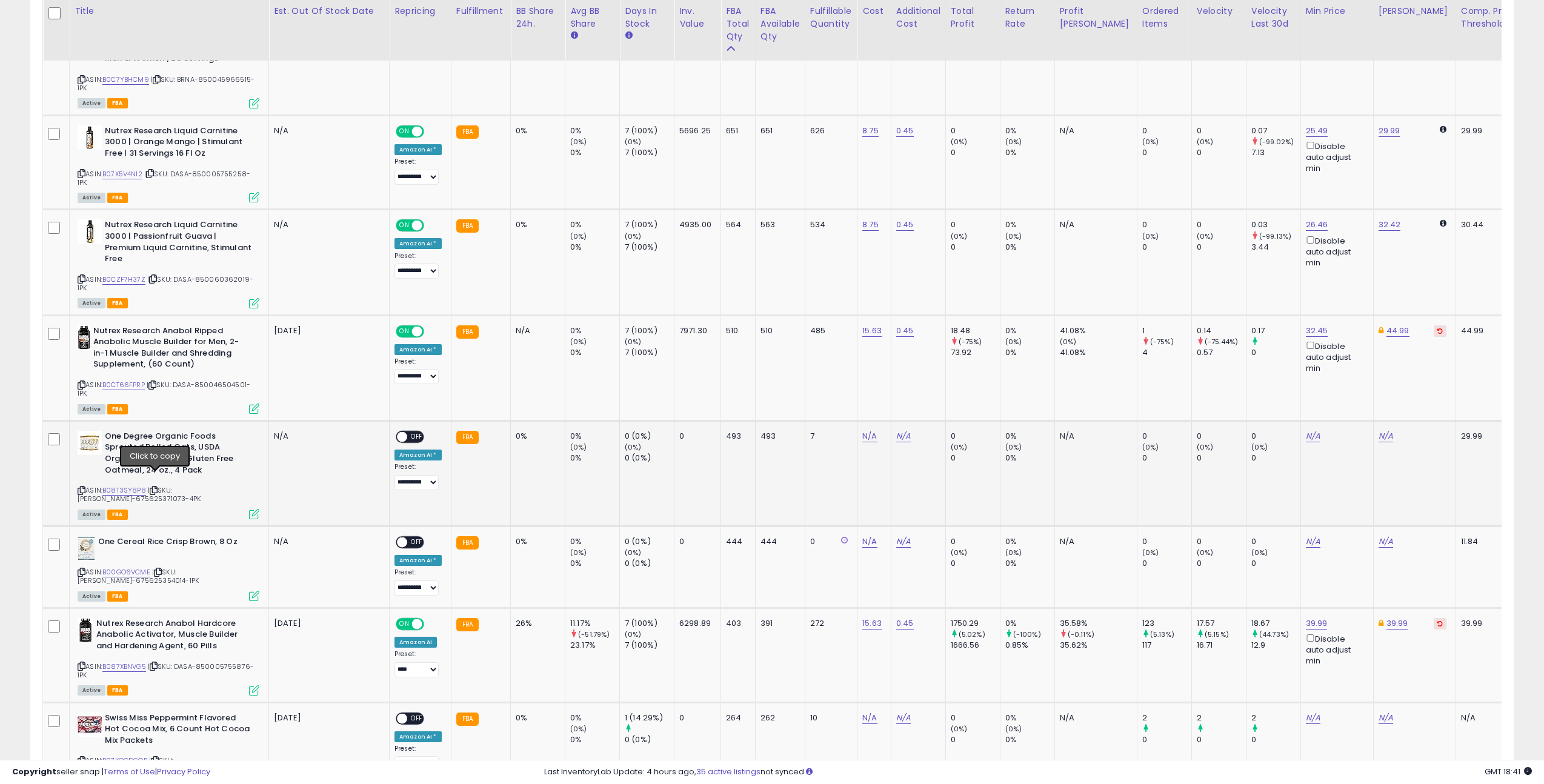
click at [157, 487] on icon at bounding box center [154, 490] width 8 height 7
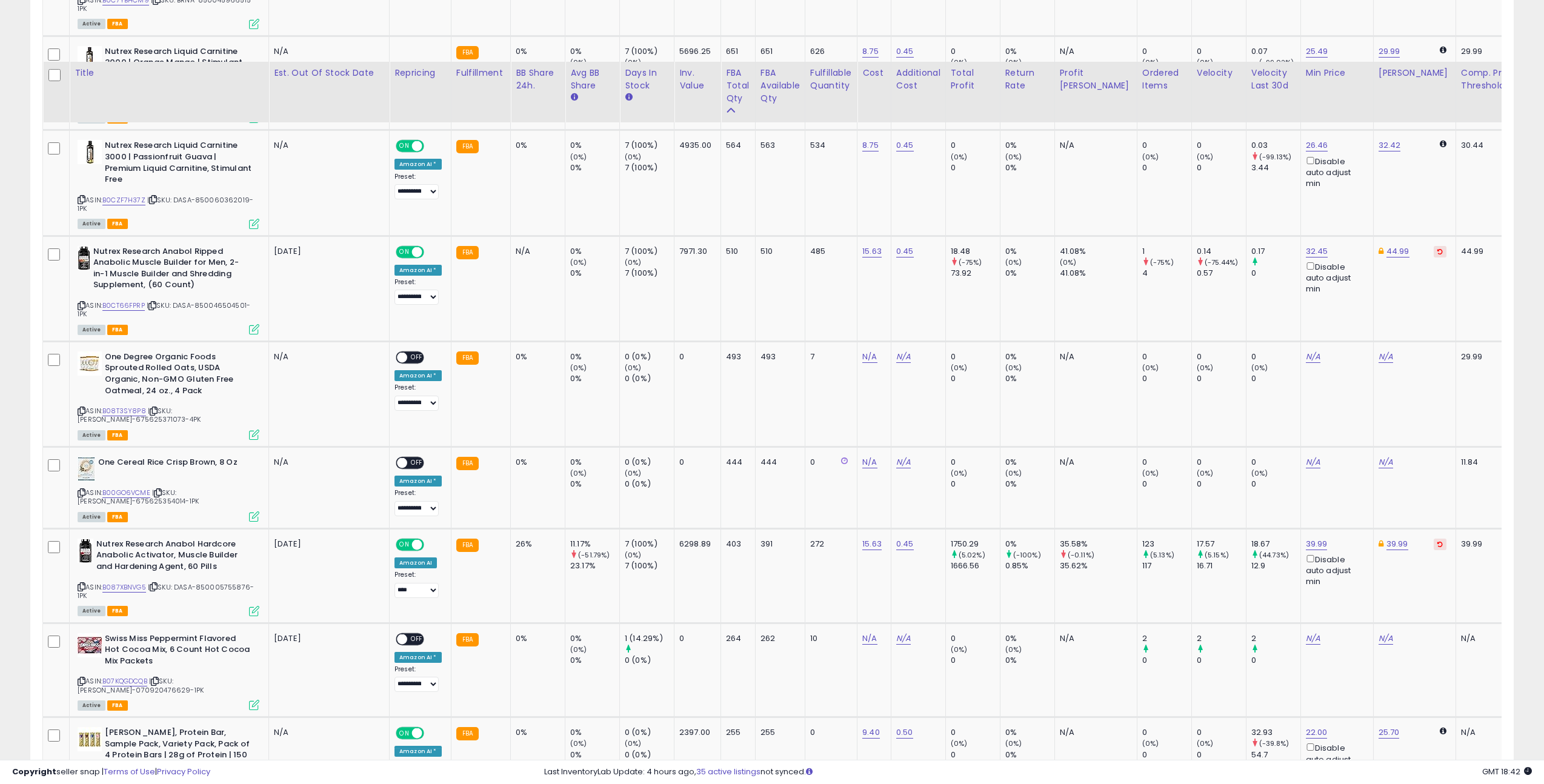
scroll to position [1232, 0]
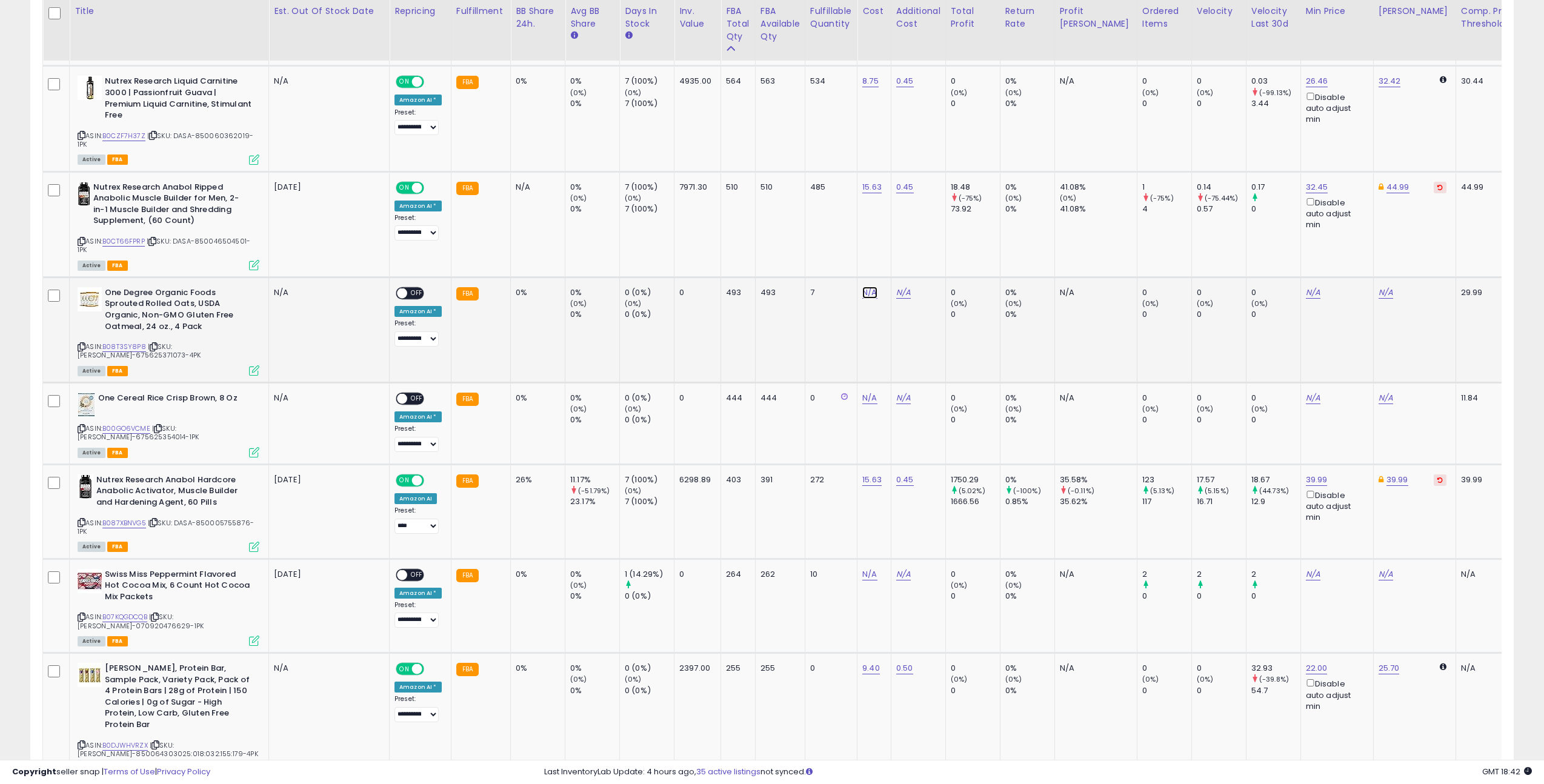
click at [865, 286] on link "N/A" at bounding box center [869, 292] width 15 height 12
type input "*****"
click button "submit" at bounding box center [907, 250] width 21 height 18
click at [410, 288] on span "OFF" at bounding box center [417, 293] width 19 height 10
click at [162, 426] on icon at bounding box center [157, 429] width 8 height 7
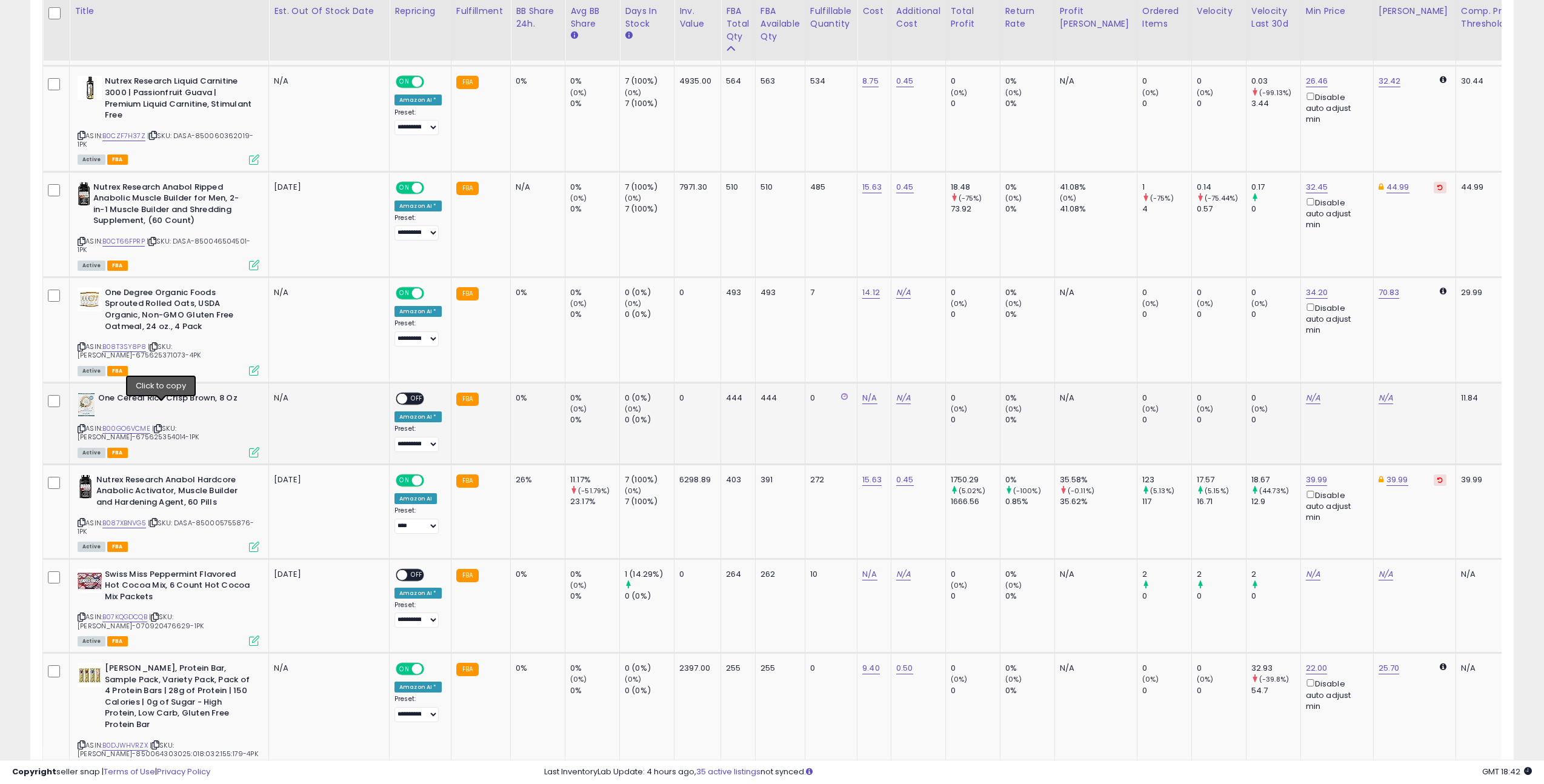
click at [162, 426] on icon at bounding box center [157, 429] width 8 height 7
click at [869, 392] on link "N/A" at bounding box center [869, 398] width 15 height 12
type input "****"
click button "submit" at bounding box center [907, 347] width 21 height 18
click at [400, 393] on span at bounding box center [402, 399] width 10 height 10
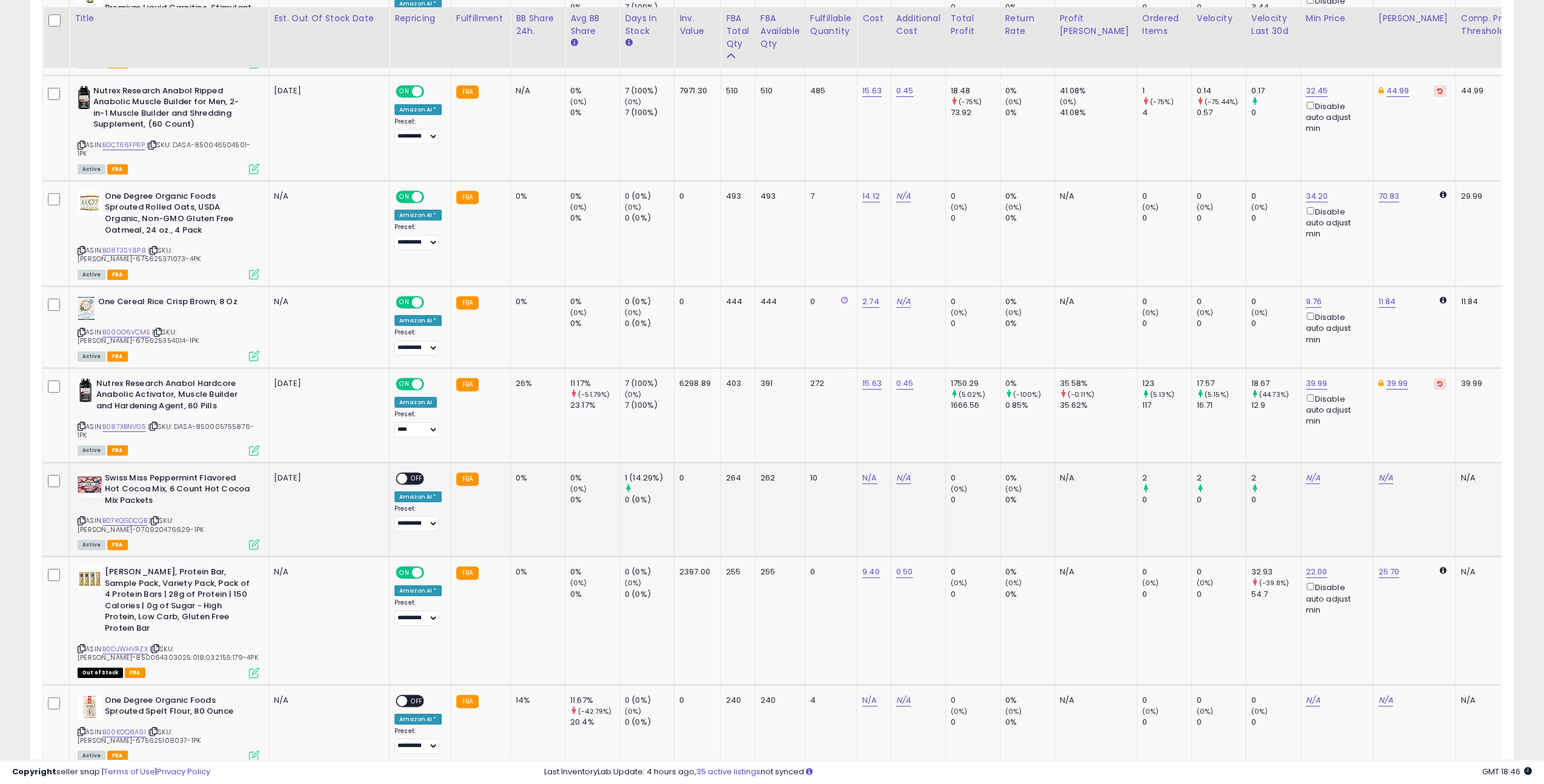
scroll to position [1339, 0]
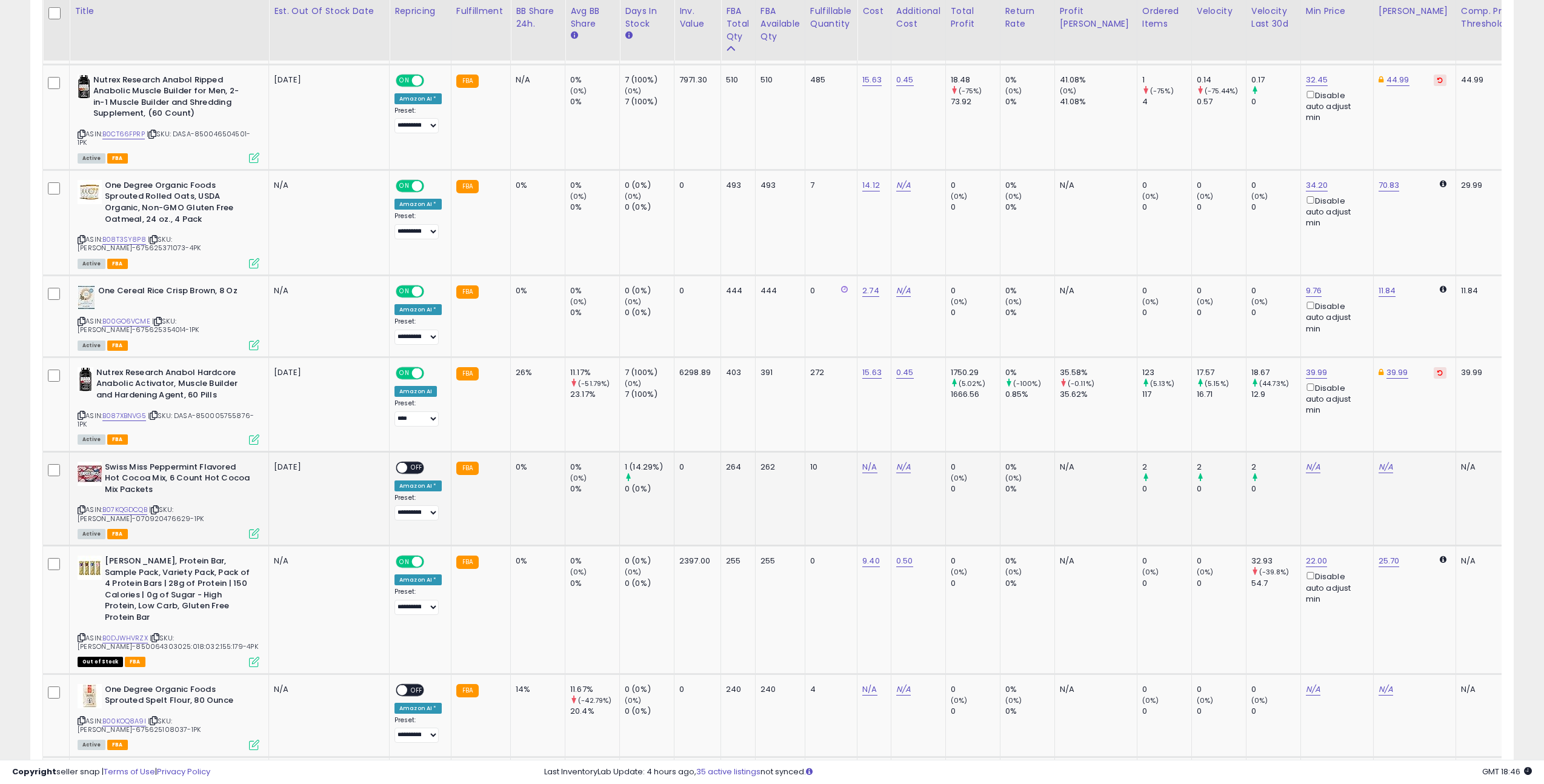
click at [159, 506] on icon at bounding box center [154, 509] width 8 height 7
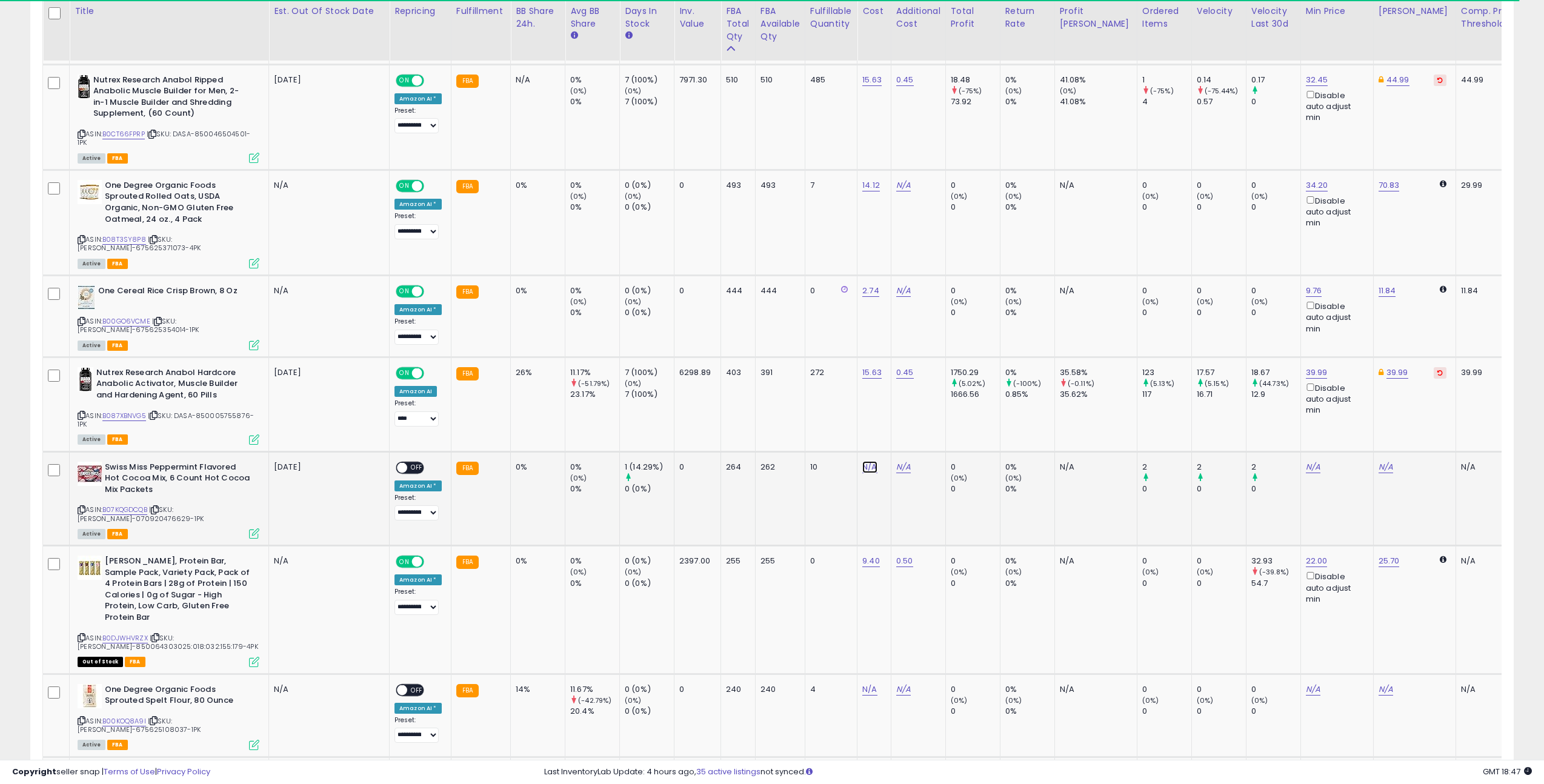
click at [862, 461] on link "N/A" at bounding box center [869, 467] width 15 height 12
type input "****"
click button "submit" at bounding box center [907, 415] width 21 height 18
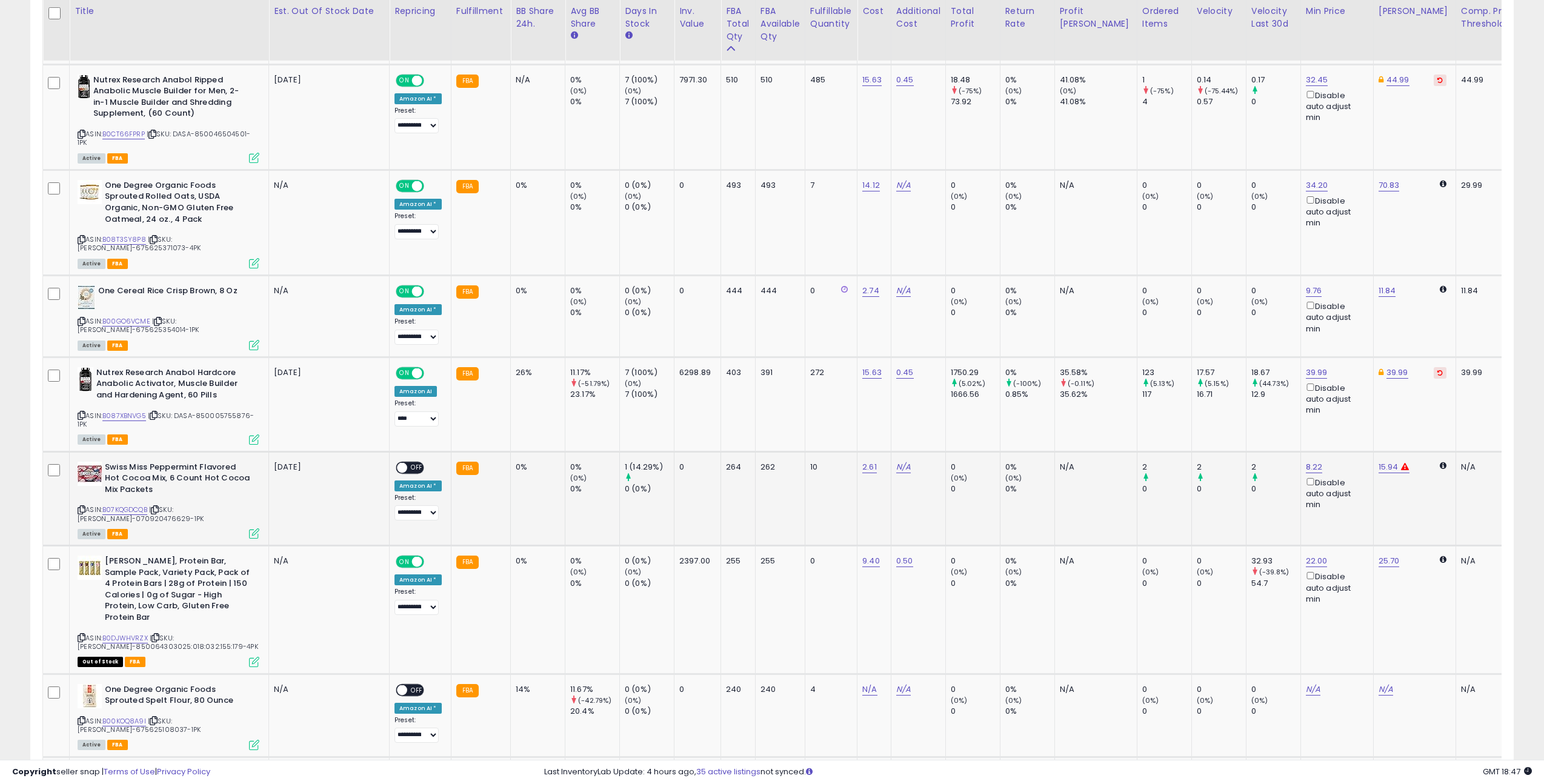
click at [411, 462] on span "OFF" at bounding box center [417, 467] width 19 height 10
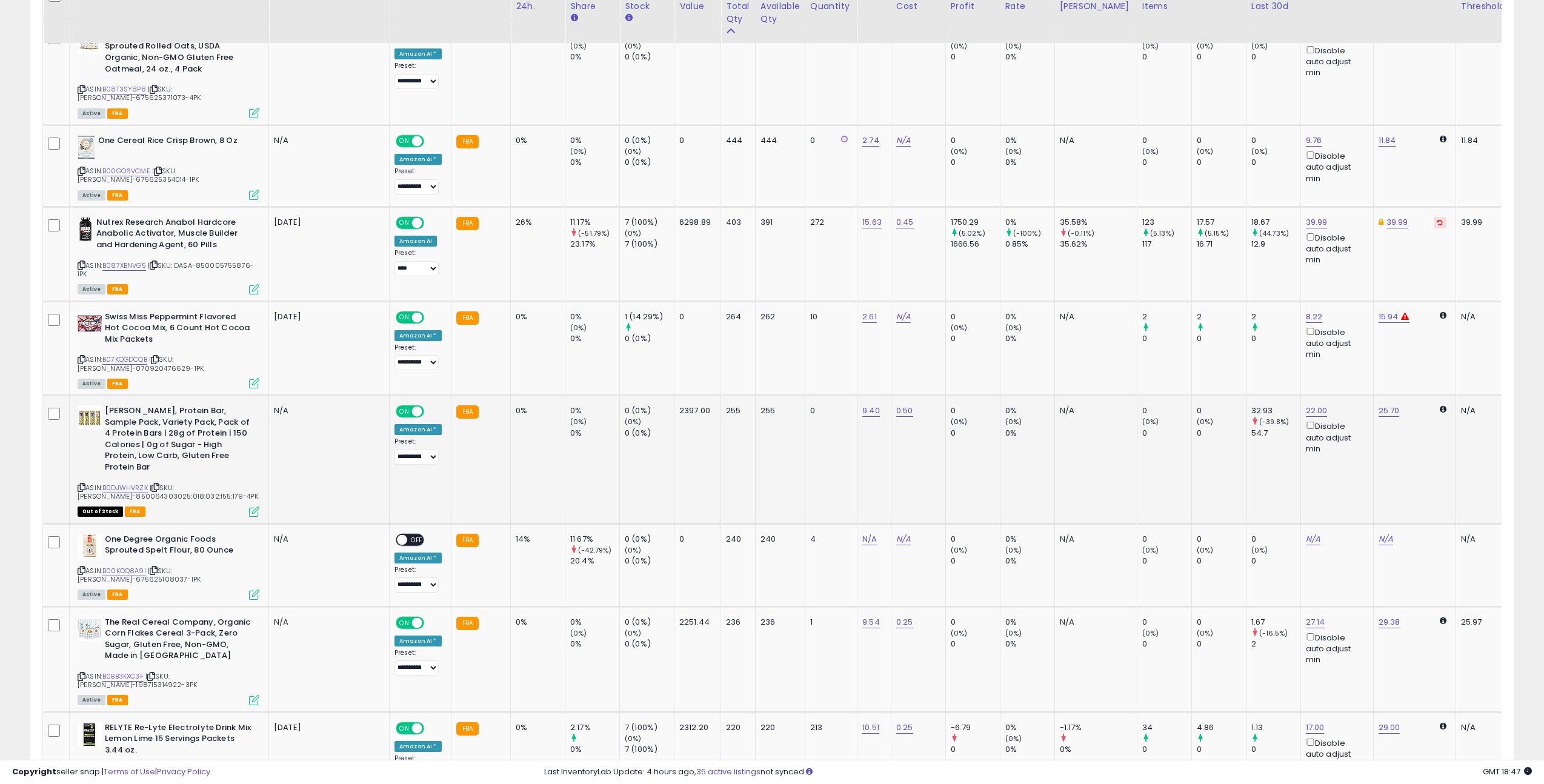
scroll to position [1502, 0]
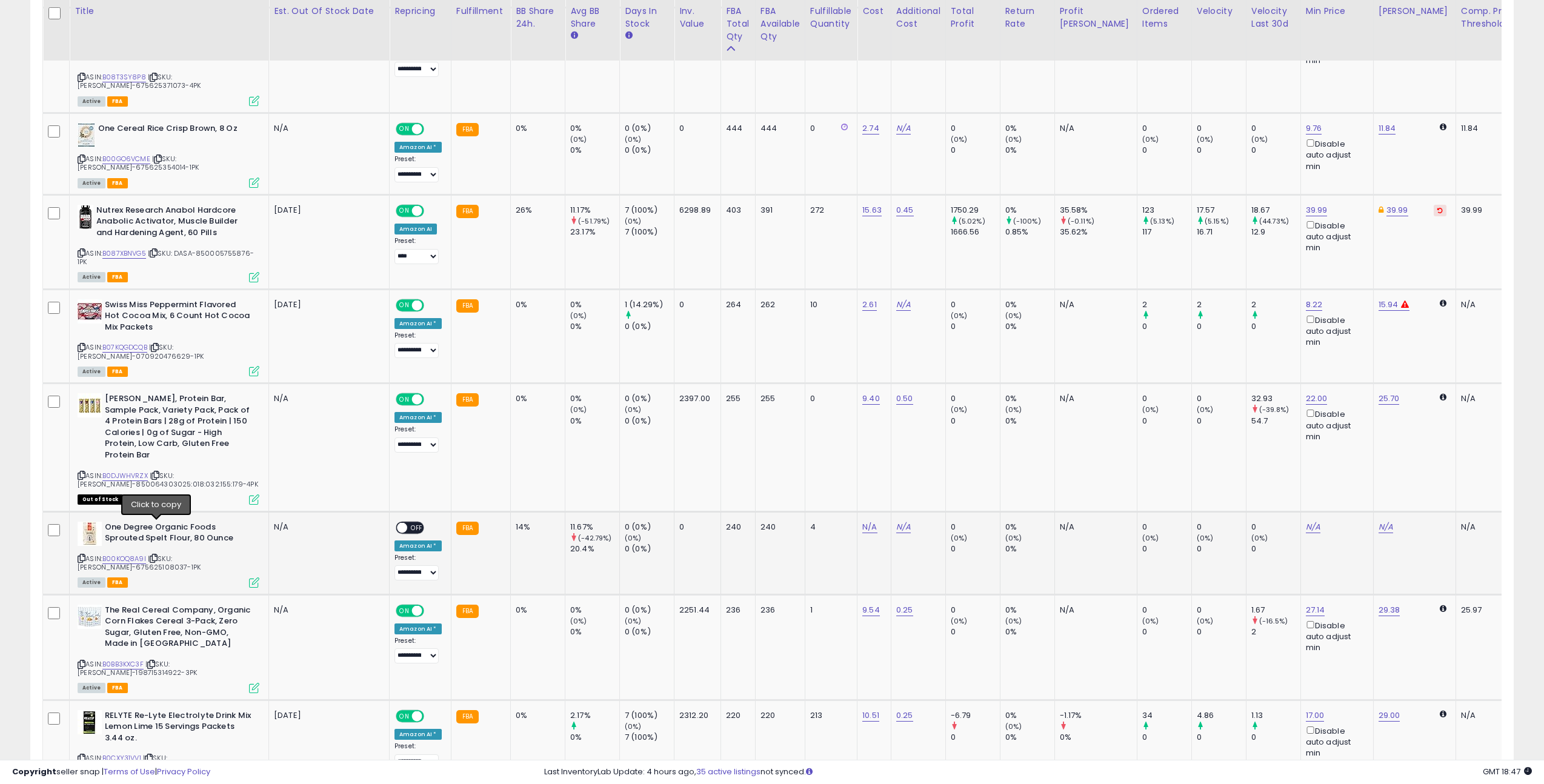
click at [163, 554] on span "| SKU: [PERSON_NAME]-675625108037-1PK" at bounding box center [139, 563] width 123 height 18
click at [154, 554] on icon at bounding box center [154, 557] width 8 height 7
click at [862, 521] on link "N/A" at bounding box center [869, 527] width 15 height 12
type input "****"
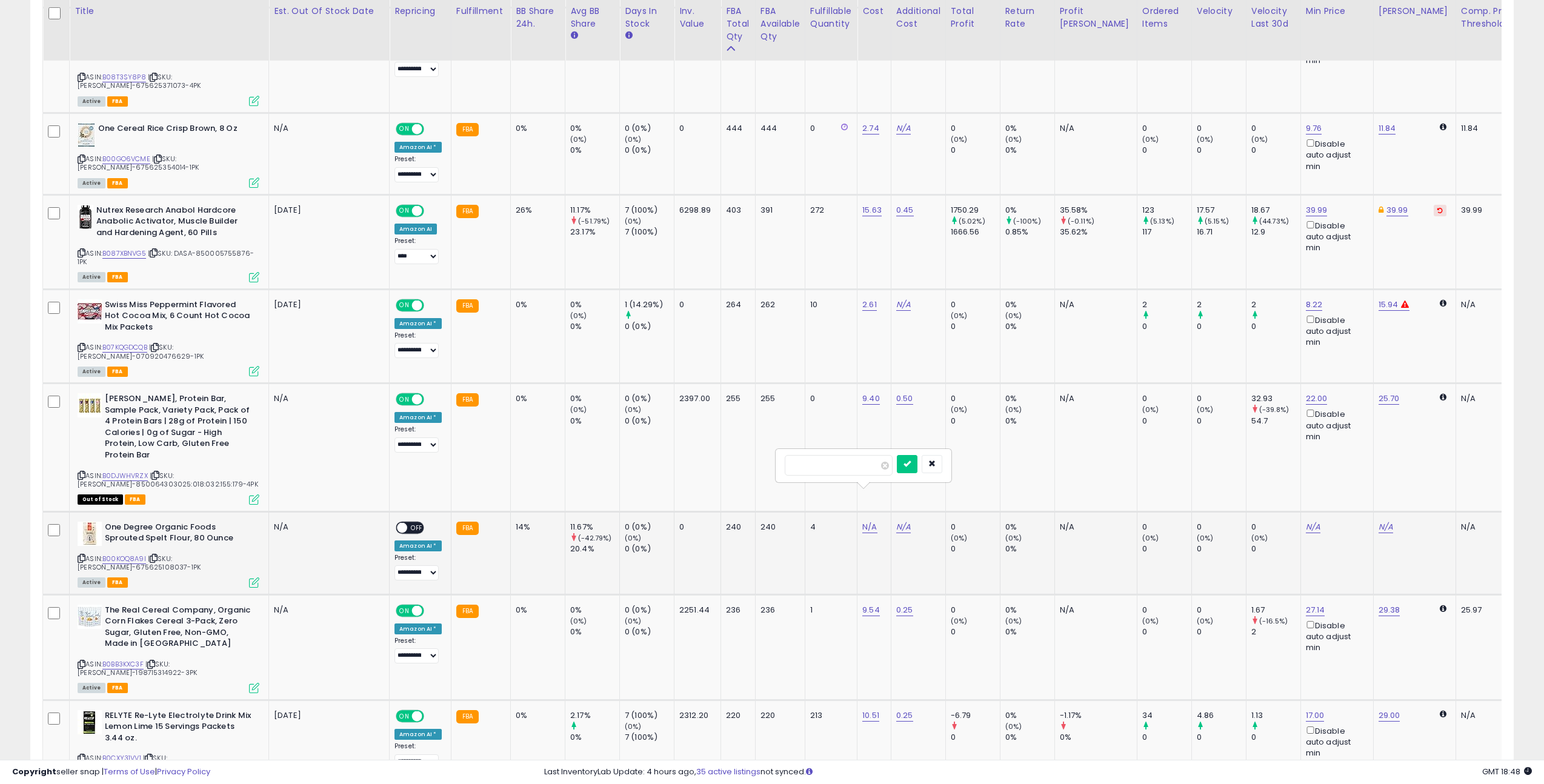
click button "submit" at bounding box center [907, 464] width 21 height 18
click at [408, 522] on span "OFF" at bounding box center [417, 528] width 19 height 10
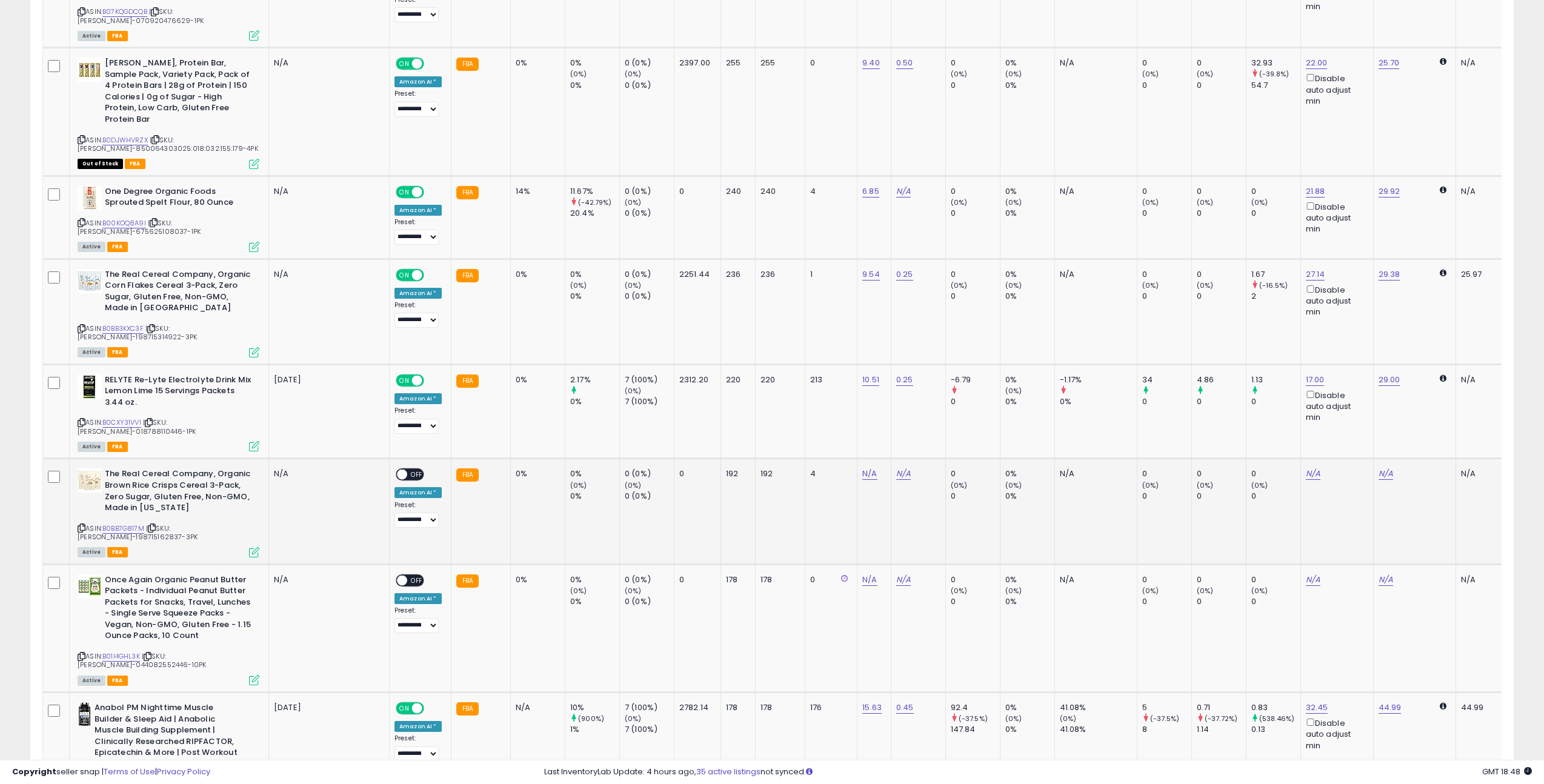
scroll to position [1842, 0]
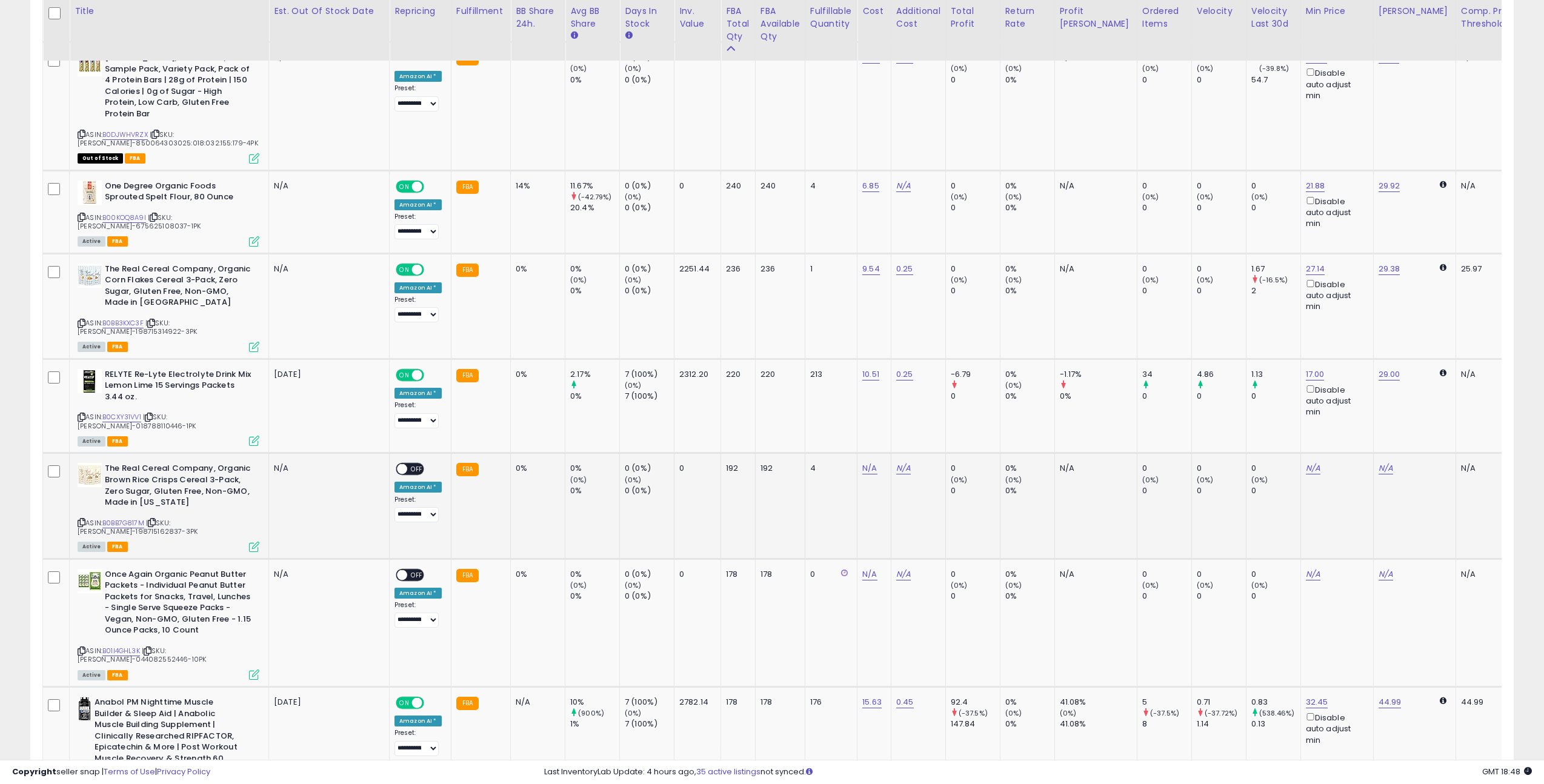
click at [156, 519] on icon at bounding box center [151, 522] width 8 height 7
click at [866, 462] on link "N/A" at bounding box center [869, 468] width 15 height 12
type input "****"
click button "submit" at bounding box center [907, 380] width 21 height 18
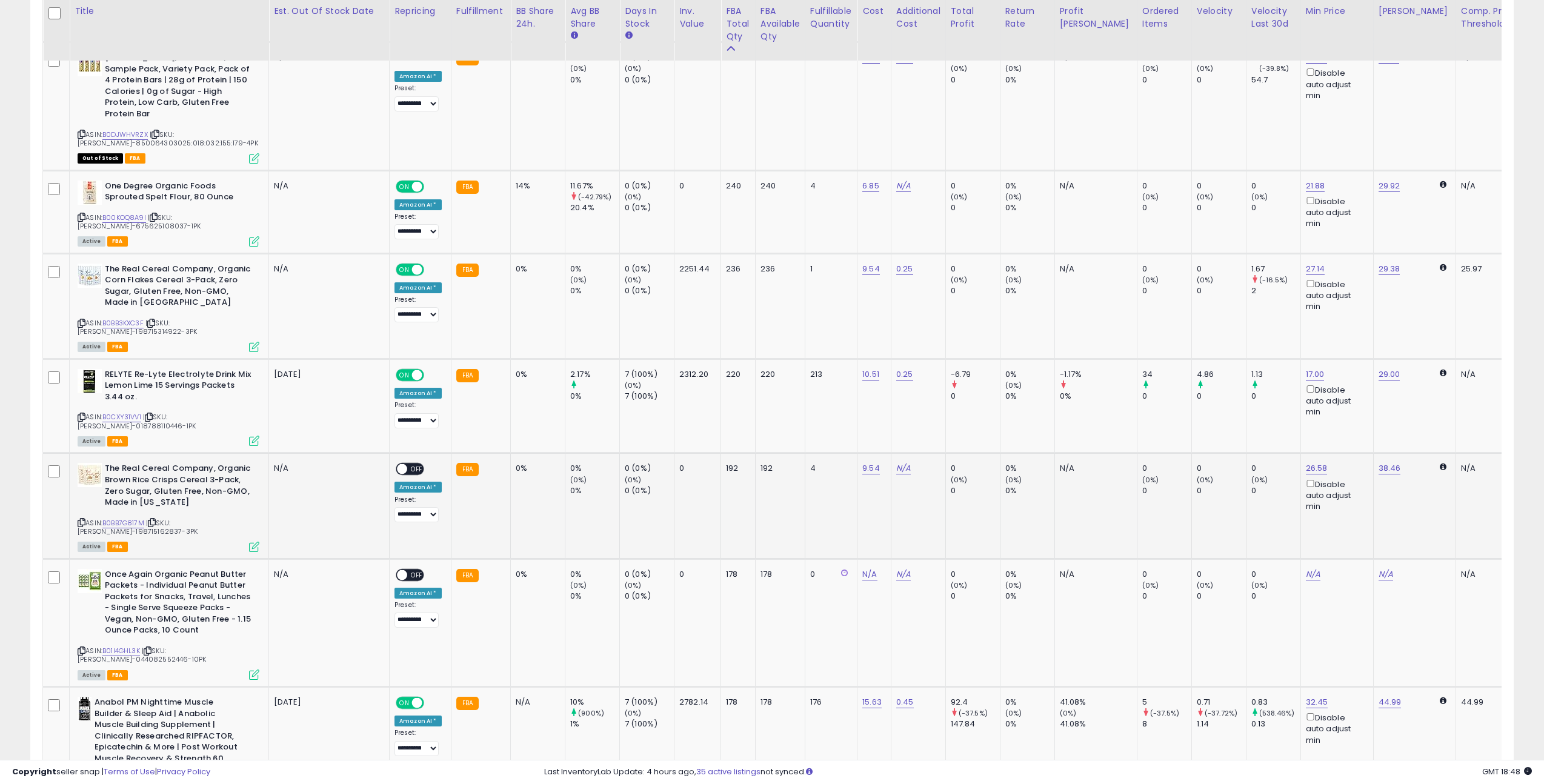
click at [415, 464] on span "OFF" at bounding box center [417, 470] width 19 height 10
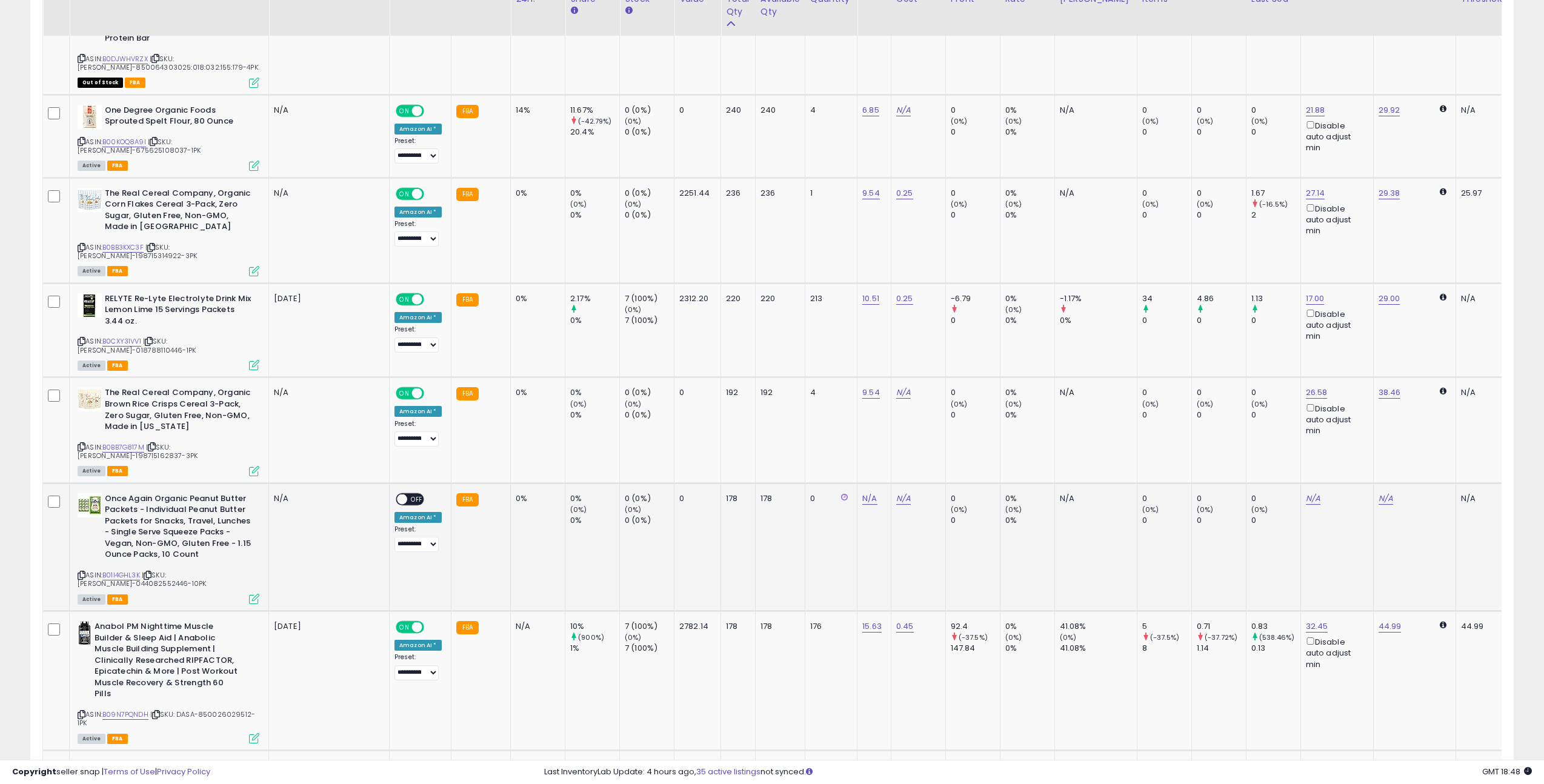
scroll to position [1926, 0]
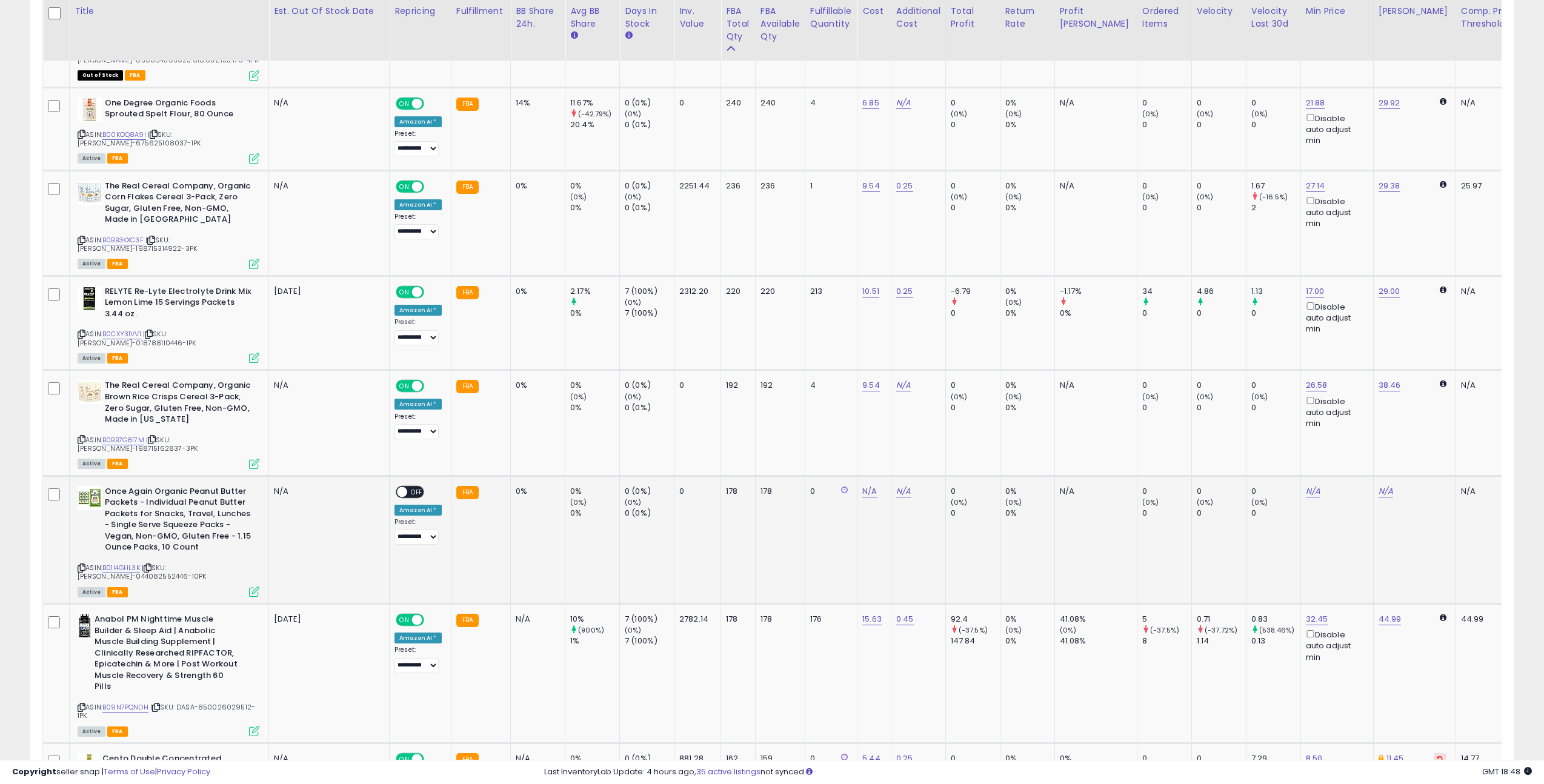
click at [151, 564] on icon at bounding box center [148, 567] width 8 height 7
click at [151, 564] on icon at bounding box center [148, 567] width 8 height 7
click at [877, 486] on div "N/A" at bounding box center [872, 491] width 19 height 11
click at [872, 485] on link "N/A" at bounding box center [869, 491] width 15 height 12
type input "***"
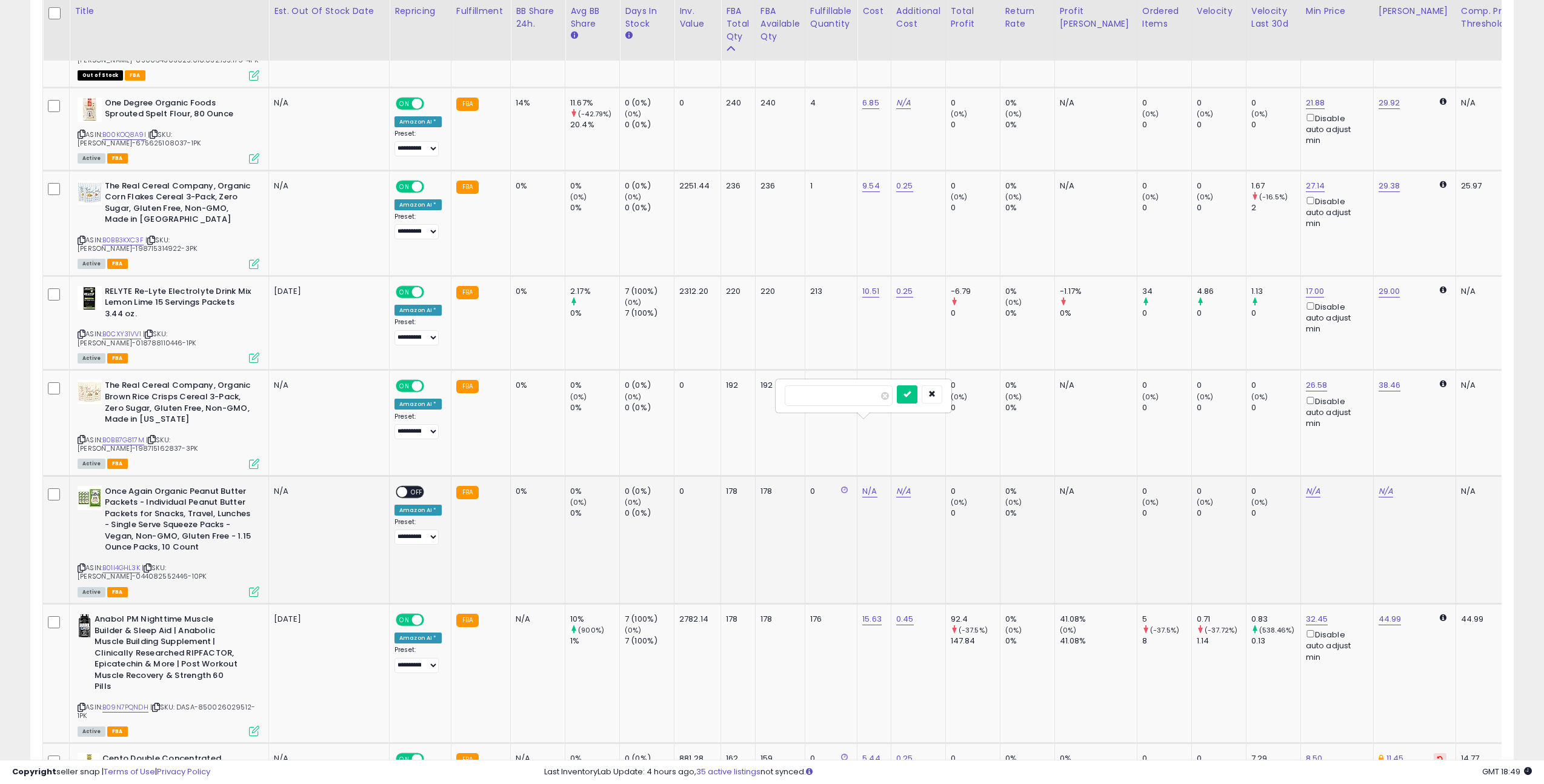
click button "submit" at bounding box center [907, 394] width 21 height 18
drag, startPoint x: 406, startPoint y: 434, endPoint x: 409, endPoint y: 429, distance: 5.8
click at [406, 486] on div "**********" at bounding box center [417, 516] width 47 height 60
click at [409, 487] on span "OFF" at bounding box center [417, 492] width 19 height 10
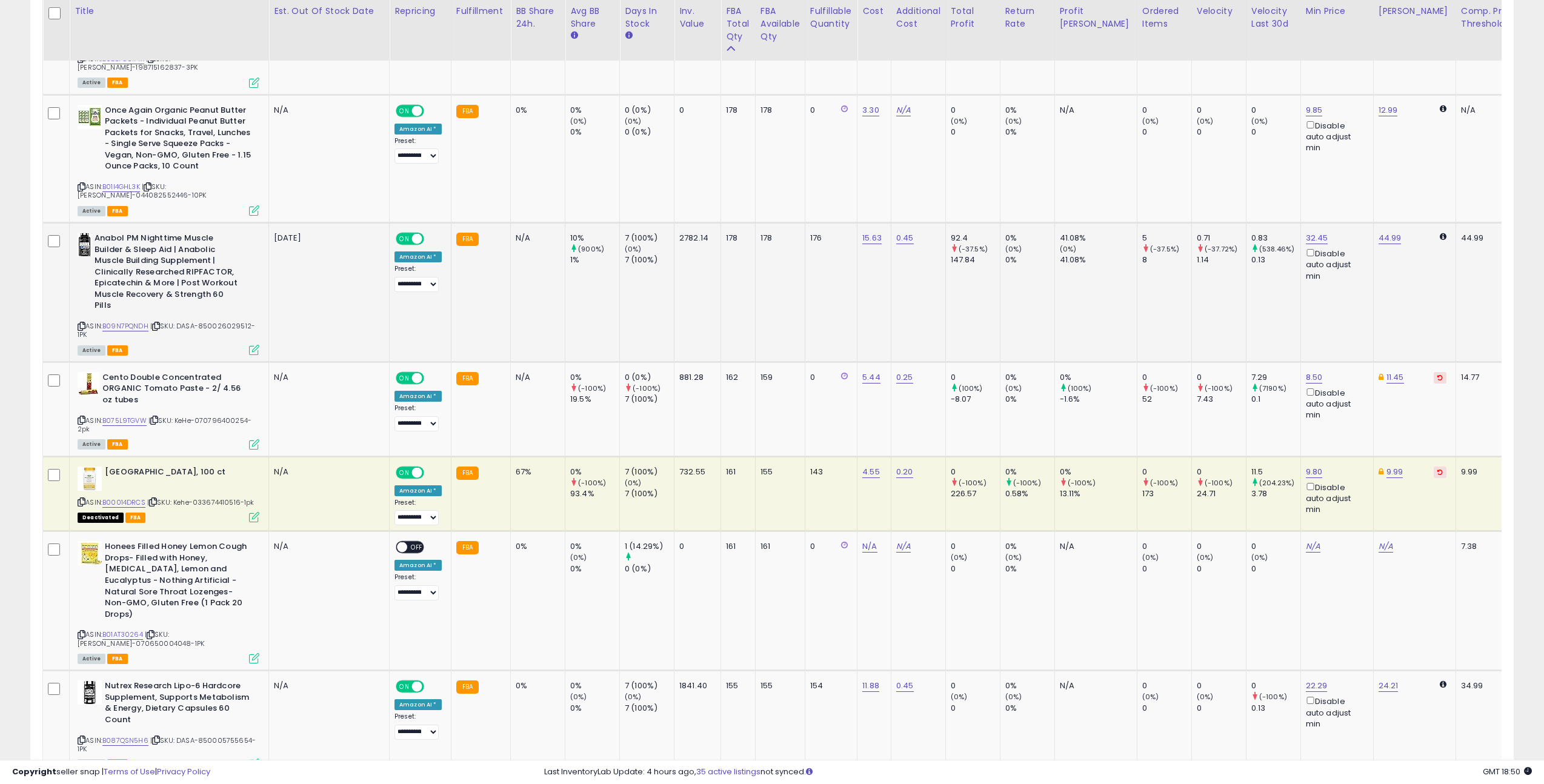
scroll to position [2399, 0]
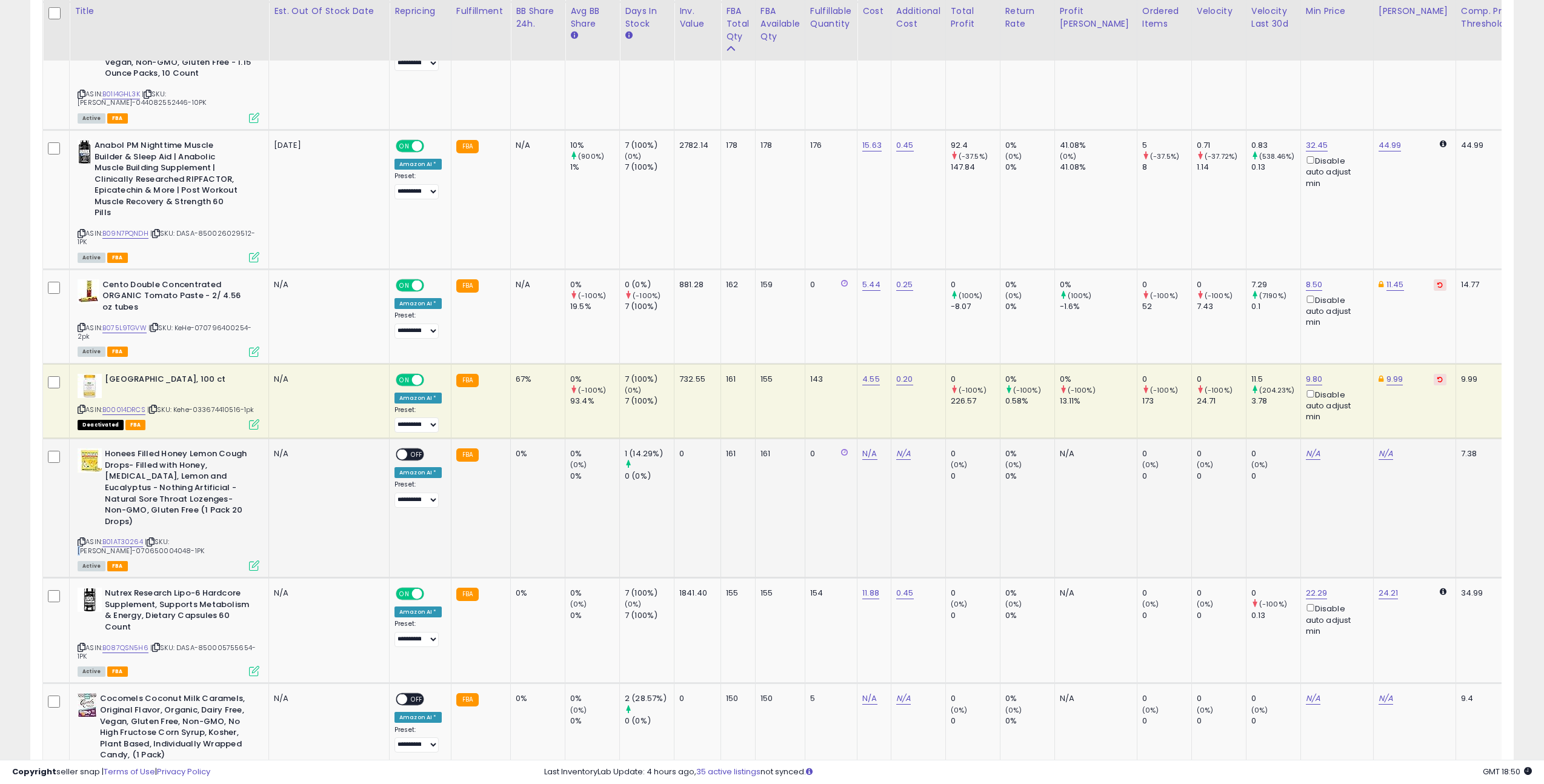
click at [173, 537] on span "| SKU: [PERSON_NAME]-070650004048-1PK" at bounding box center [141, 546] width 127 height 18
click at [153, 538] on icon at bounding box center [151, 541] width 8 height 7
click at [154, 538] on icon at bounding box center [151, 541] width 8 height 7
click at [869, 448] on link "N/A" at bounding box center [869, 454] width 15 height 12
type input "***"
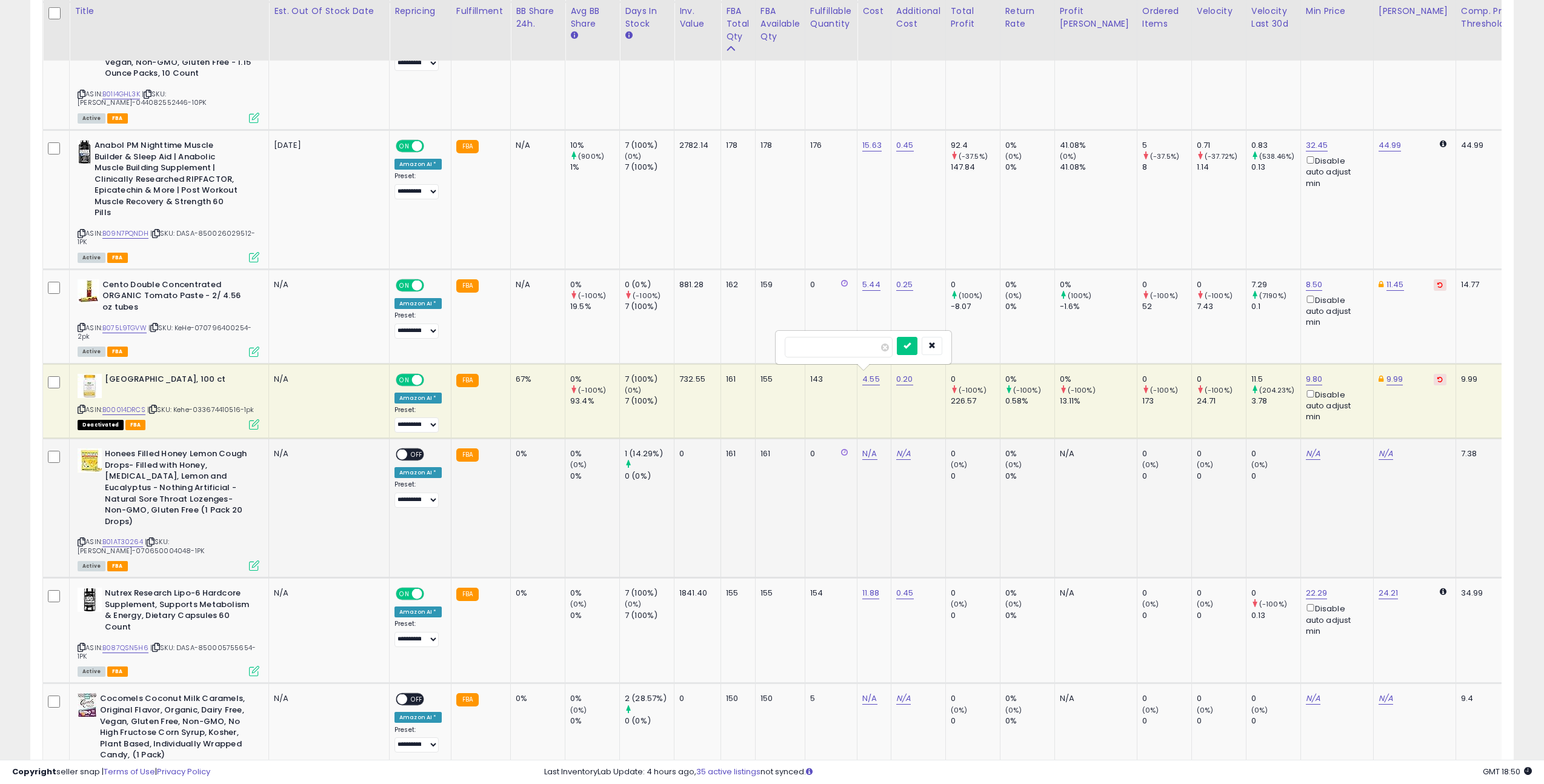
click button "submit" at bounding box center [907, 346] width 21 height 18
click at [403, 449] on span at bounding box center [402, 455] width 10 height 10
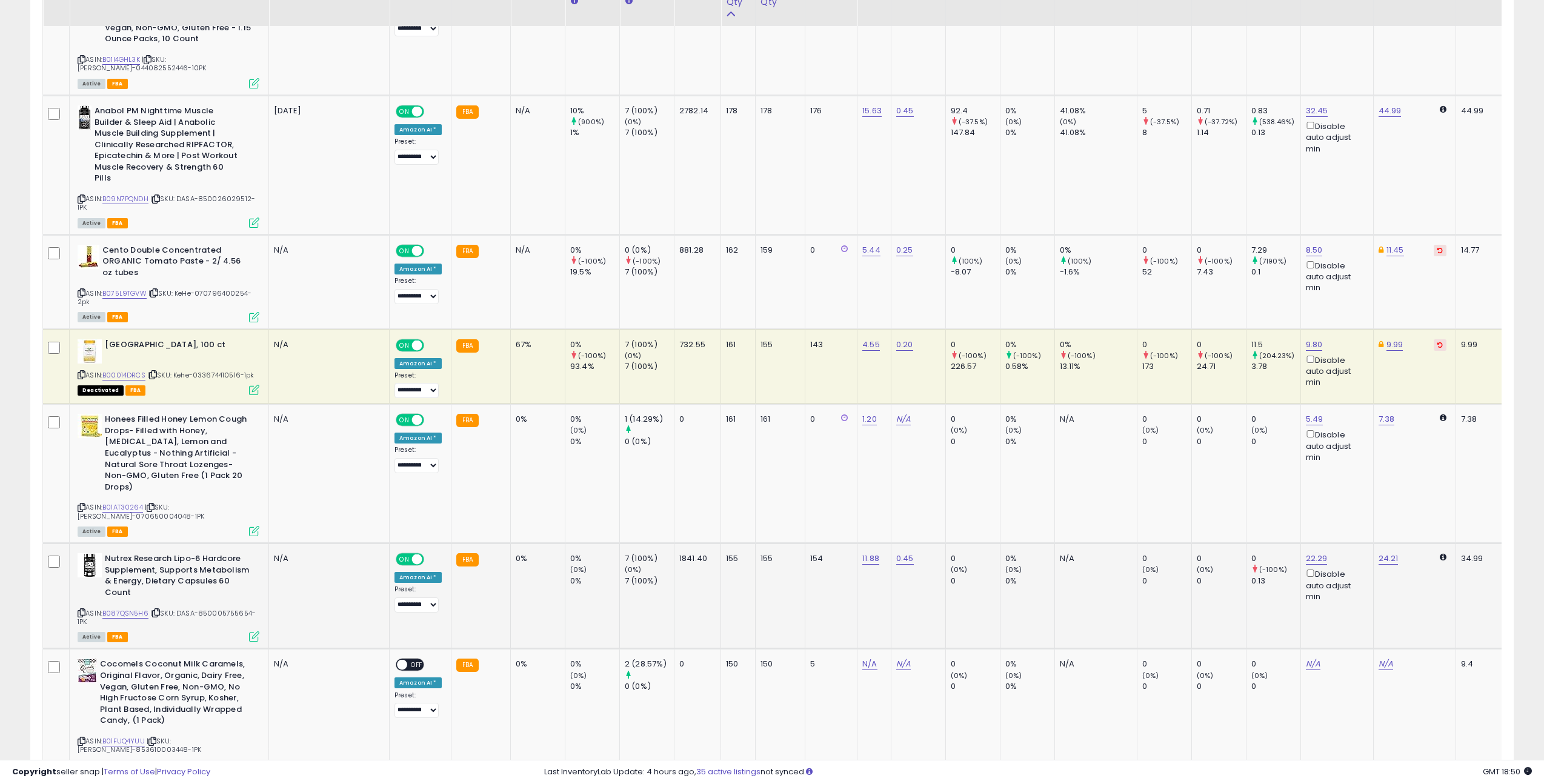
scroll to position [2510, 0]
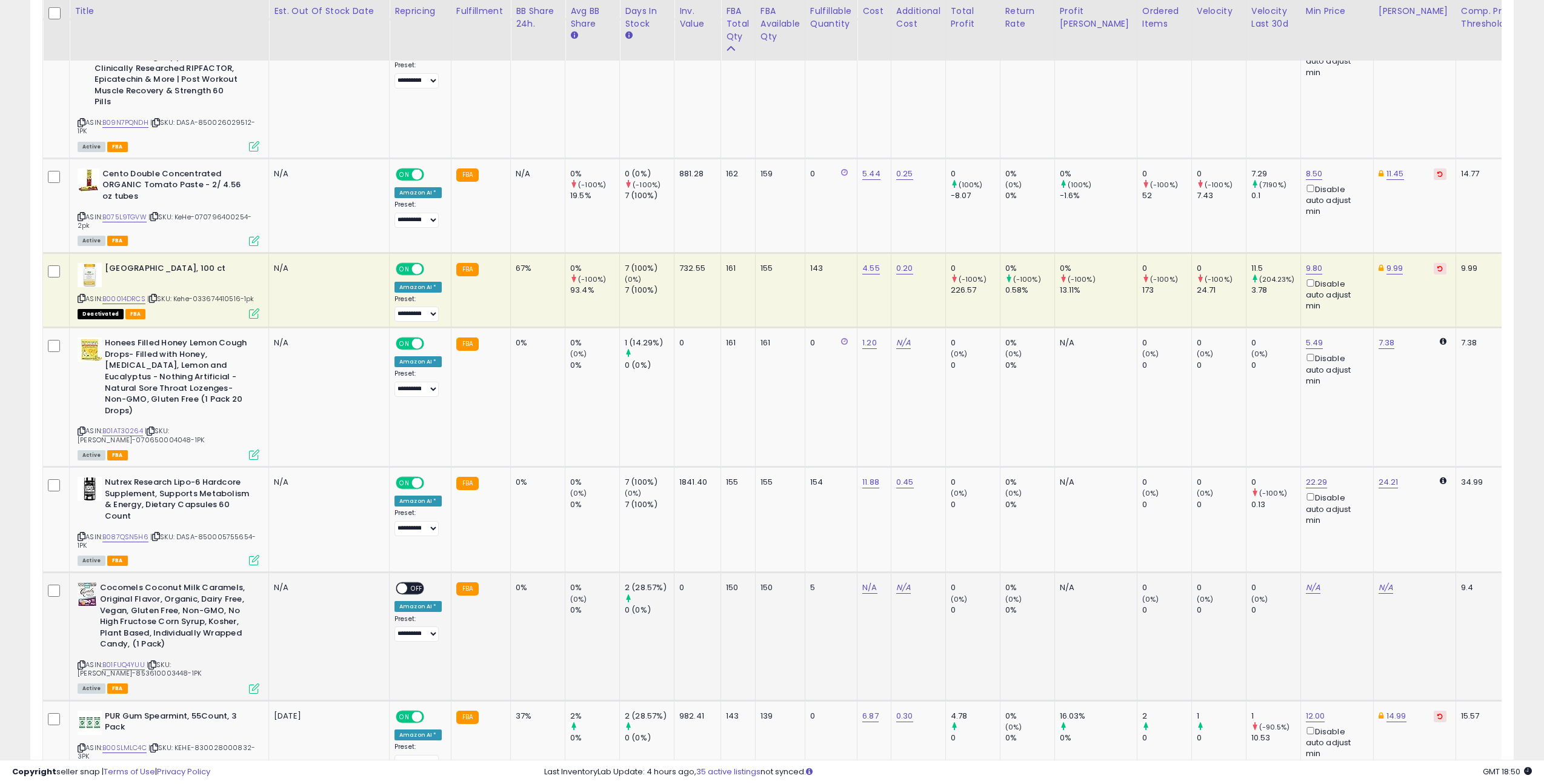
click at [154, 661] on icon at bounding box center [152, 664] width 8 height 7
click at [154, 661] on icon at bounding box center [152, 664] width 8 height 7
click at [865, 581] on link "N/A" at bounding box center [869, 587] width 15 height 12
click at [897, 451] on button "submit" at bounding box center [907, 460] width 21 height 18
type input "****"
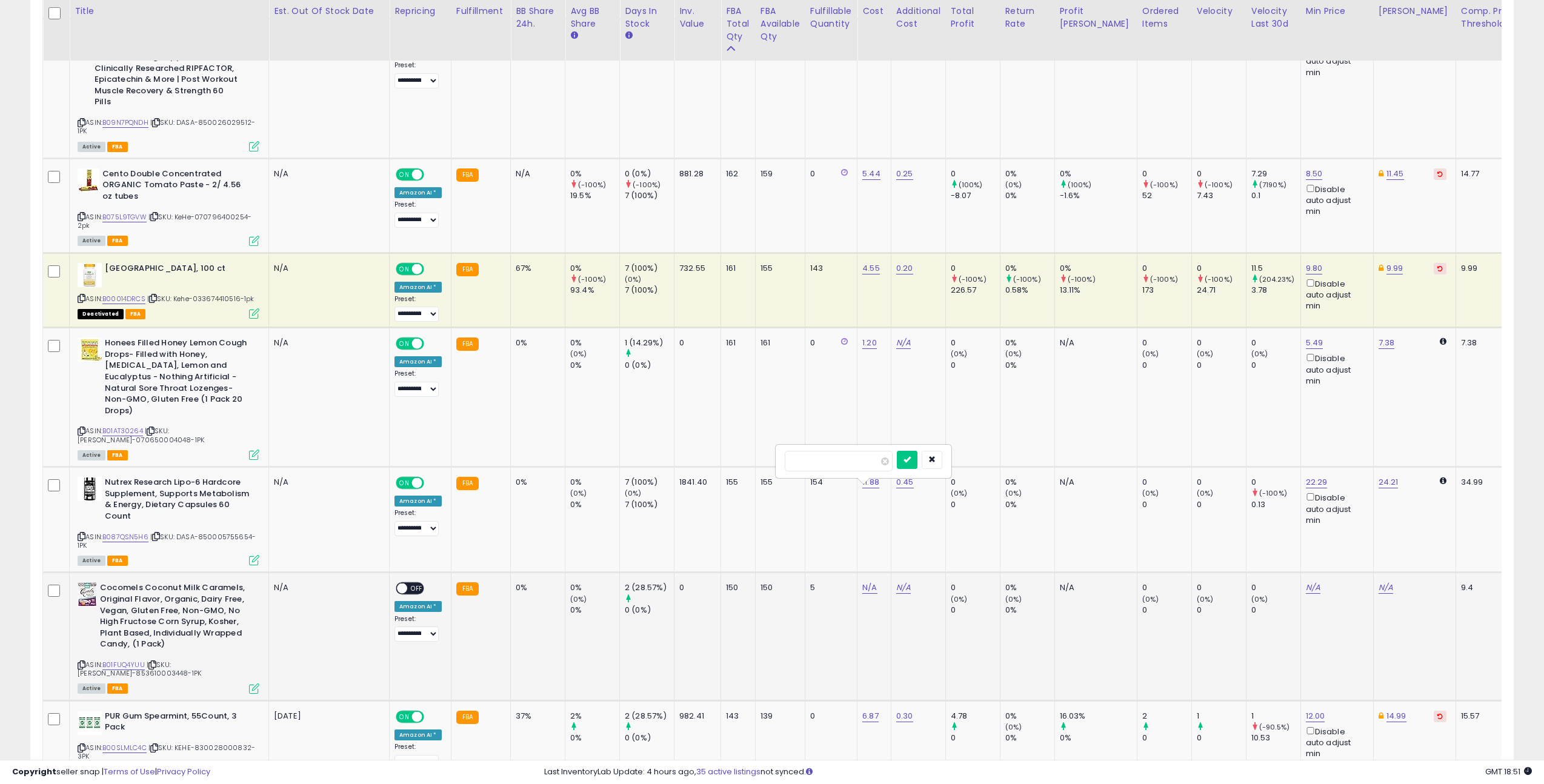
click button "submit" at bounding box center [907, 460] width 21 height 18
click at [416, 582] on div "ON OFF" at bounding box center [410, 588] width 28 height 13
click at [413, 584] on span "OFF" at bounding box center [417, 589] width 19 height 10
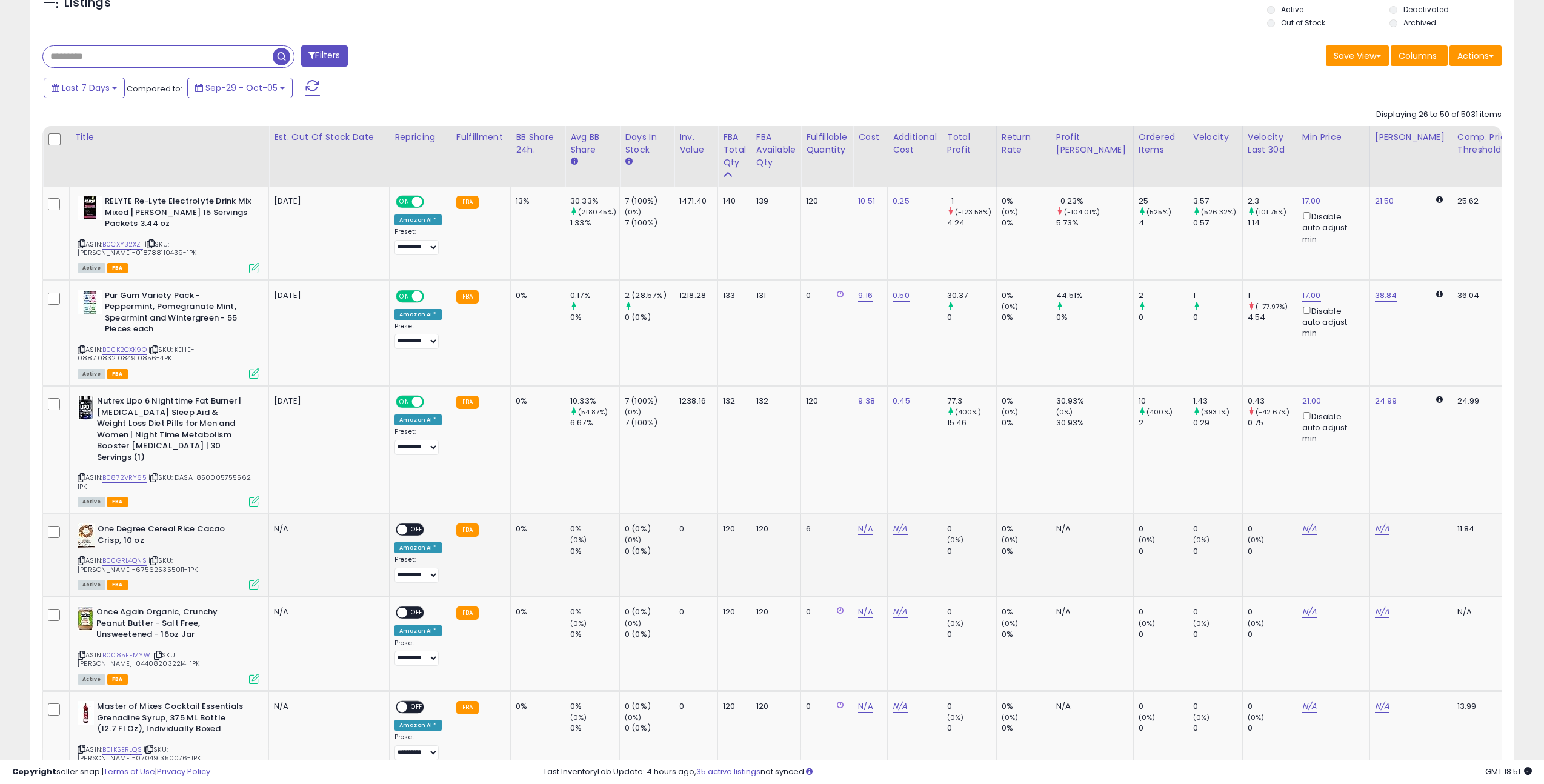
scroll to position [561, 0]
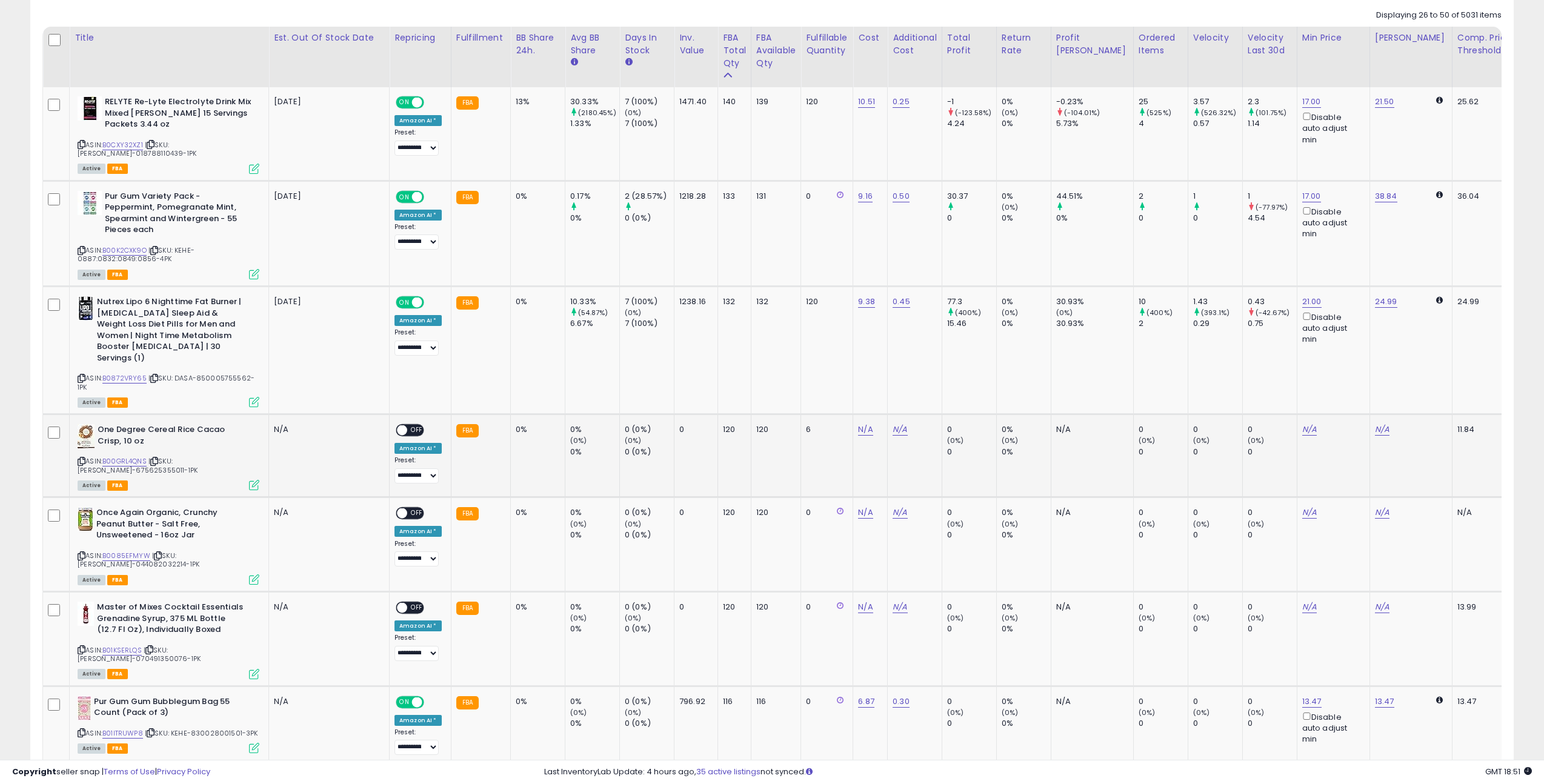
click at [280, 424] on p "N/A" at bounding box center [327, 429] width 106 height 11
click at [157, 424] on b "One Degree Cereal Rice Cacao Crisp, 10 oz" at bounding box center [171, 437] width 147 height 25
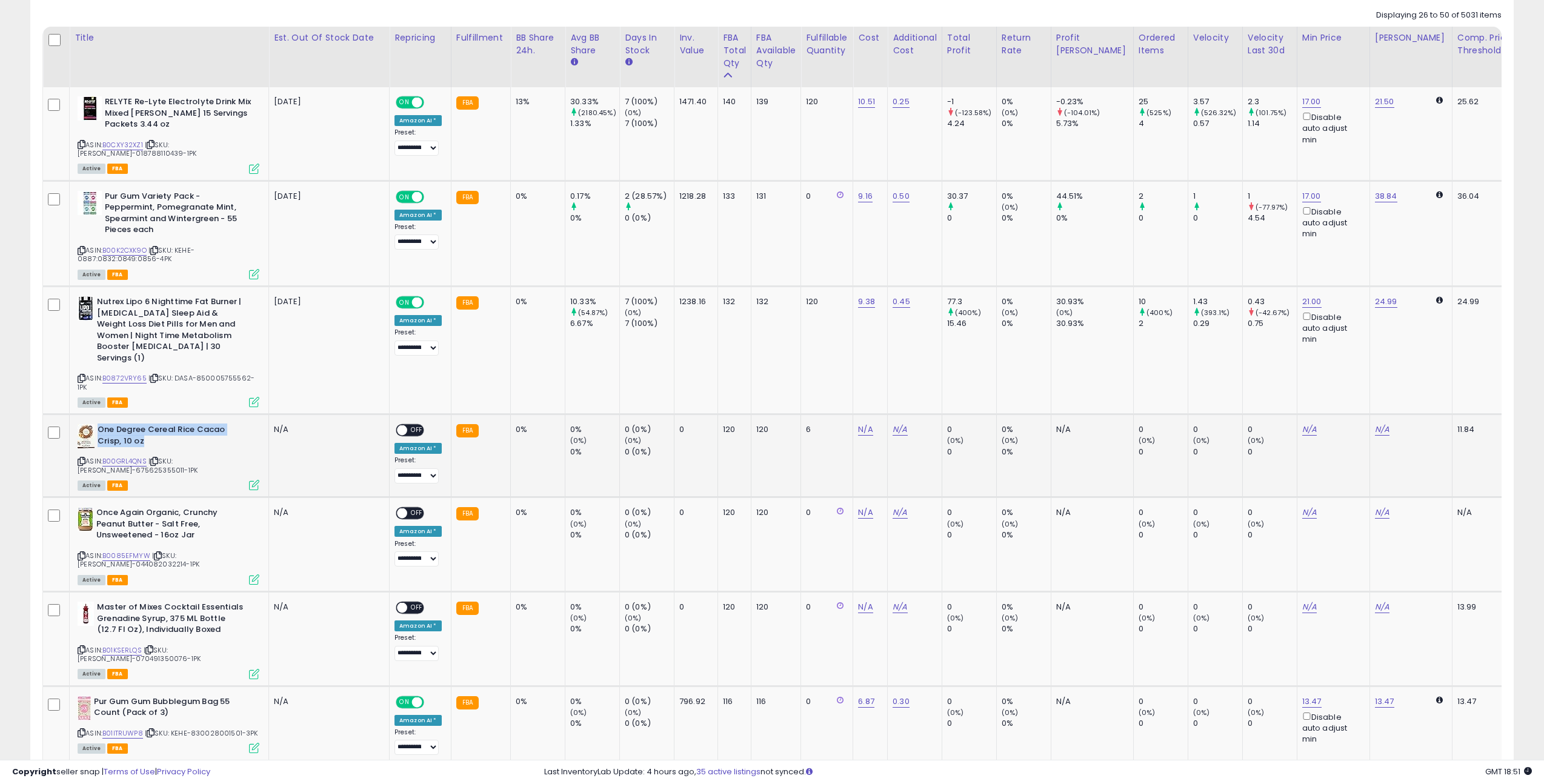
click at [157, 424] on b "One Degree Cereal Rice Cacao Crisp, 10 oz" at bounding box center [171, 437] width 147 height 25
click at [137, 431] on b "One Degree Cereal Rice Cacao Crisp, 10 oz" at bounding box center [171, 437] width 147 height 25
drag, startPoint x: 137, startPoint y: 431, endPoint x: 105, endPoint y: 425, distance: 32.6
click at [105, 425] on b "One Degree Cereal Rice Cacao Crisp, 10 oz" at bounding box center [171, 437] width 147 height 25
click at [104, 424] on b "One Degree Cereal Rice Cacao Crisp, 10 oz" at bounding box center [171, 437] width 147 height 25
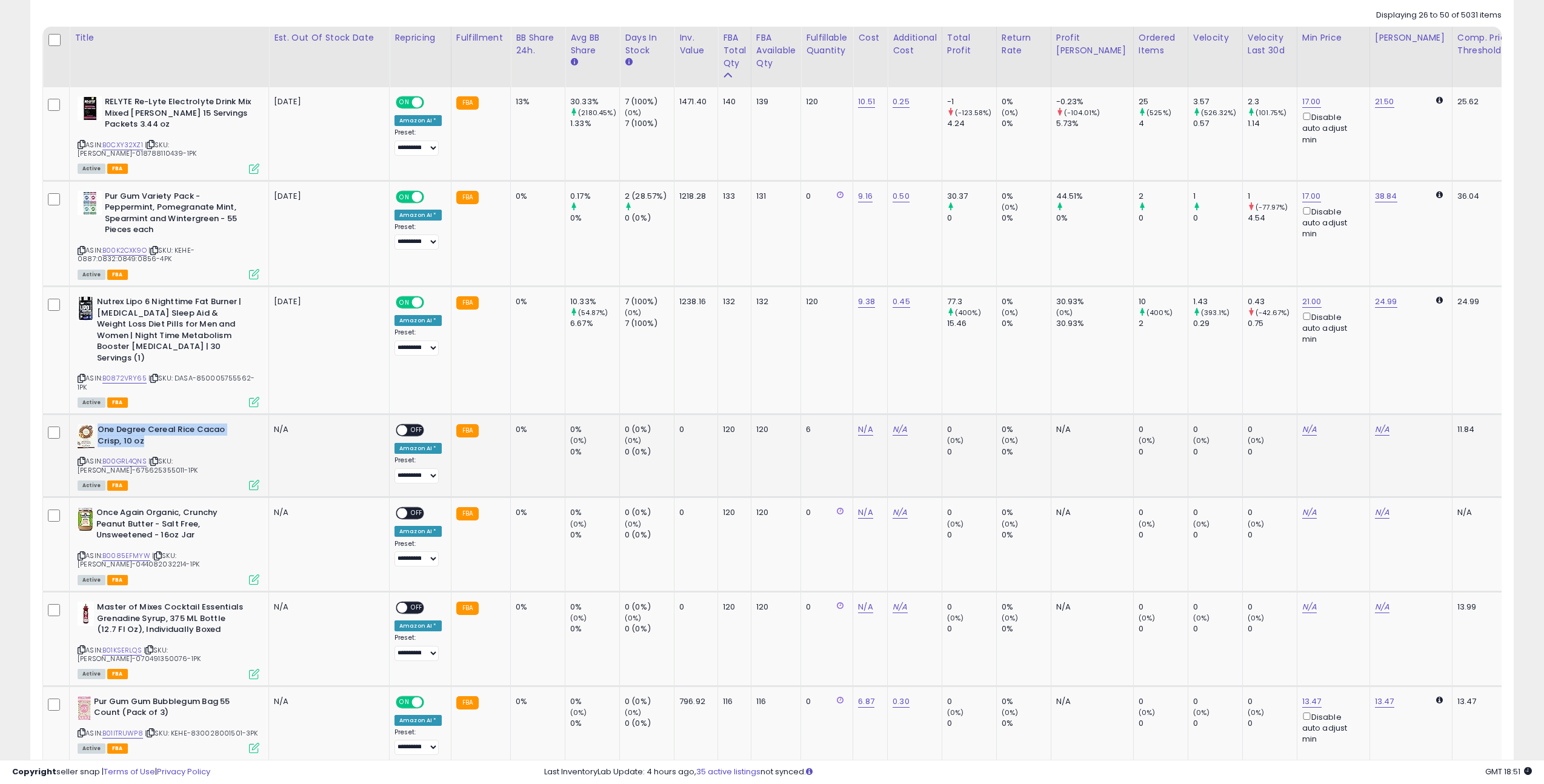
drag, startPoint x: 104, startPoint y: 423, endPoint x: 139, endPoint y: 434, distance: 36.7
click at [139, 434] on b "One Degree Cereal Rice Cacao Crisp, 10 oz" at bounding box center [171, 437] width 147 height 25
drag, startPoint x: 139, startPoint y: 434, endPoint x: 106, endPoint y: 425, distance: 34.2
click at [106, 425] on b "One Degree Cereal Rice Cacao Crisp, 10 oz" at bounding box center [171, 437] width 147 height 25
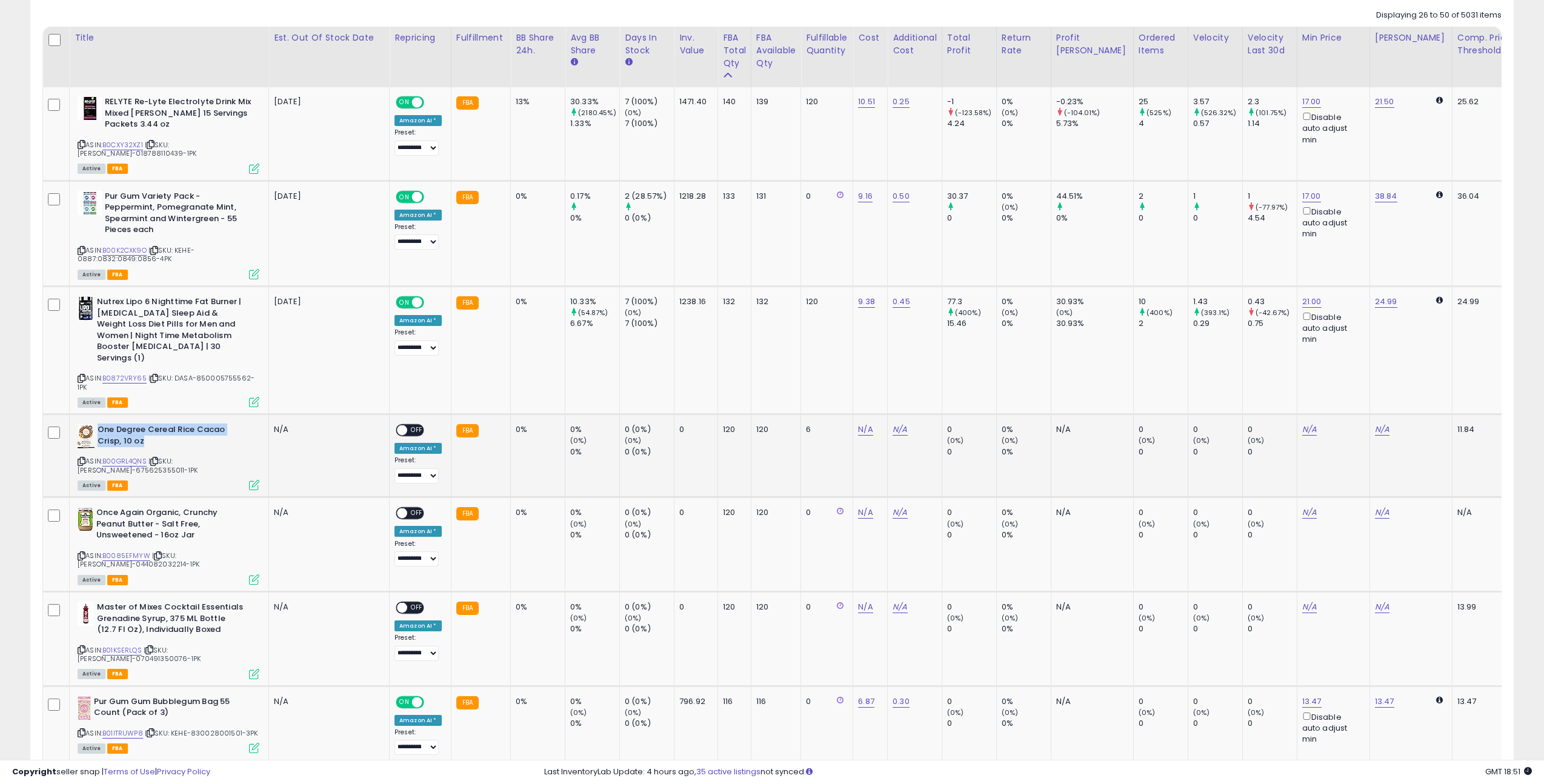
click at [105, 425] on b "One Degree Cereal Rice Cacao Crisp, 10 oz" at bounding box center [171, 437] width 147 height 25
drag, startPoint x: 283, startPoint y: 422, endPoint x: 102, endPoint y: 422, distance: 181.0
click at [102, 422] on tr "One Degree Cereal Rice Cacao Crisp, 10 oz ASIN: B00GRL4QNS | SKU: [PERSON_NAME]…" at bounding box center [1354, 455] width 2622 height 83
click at [102, 424] on b "One Degree Cereal Rice Cacao Crisp, 10 oz" at bounding box center [171, 437] width 147 height 25
drag, startPoint x: 102, startPoint y: 422, endPoint x: 295, endPoint y: 426, distance: 193.0
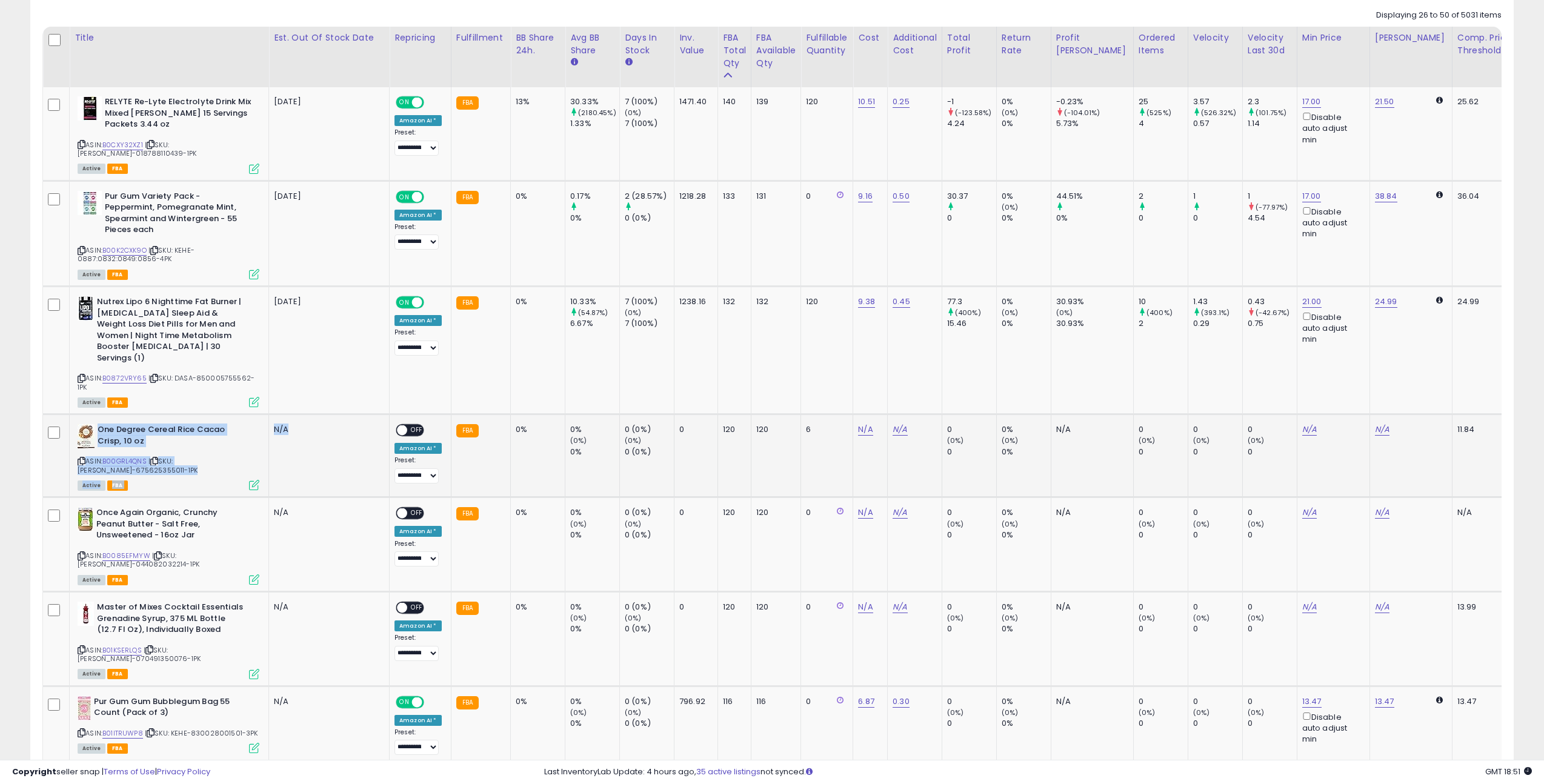
click at [295, 426] on tr "One Degree Cereal Rice Cacao Crisp, 10 oz ASIN: B00GRL4QNS | SKU: [PERSON_NAME]…" at bounding box center [1354, 455] width 2622 height 83
click at [295, 426] on td "N/A" at bounding box center [330, 455] width 121 height 83
click at [158, 458] on icon at bounding box center [154, 461] width 8 height 7
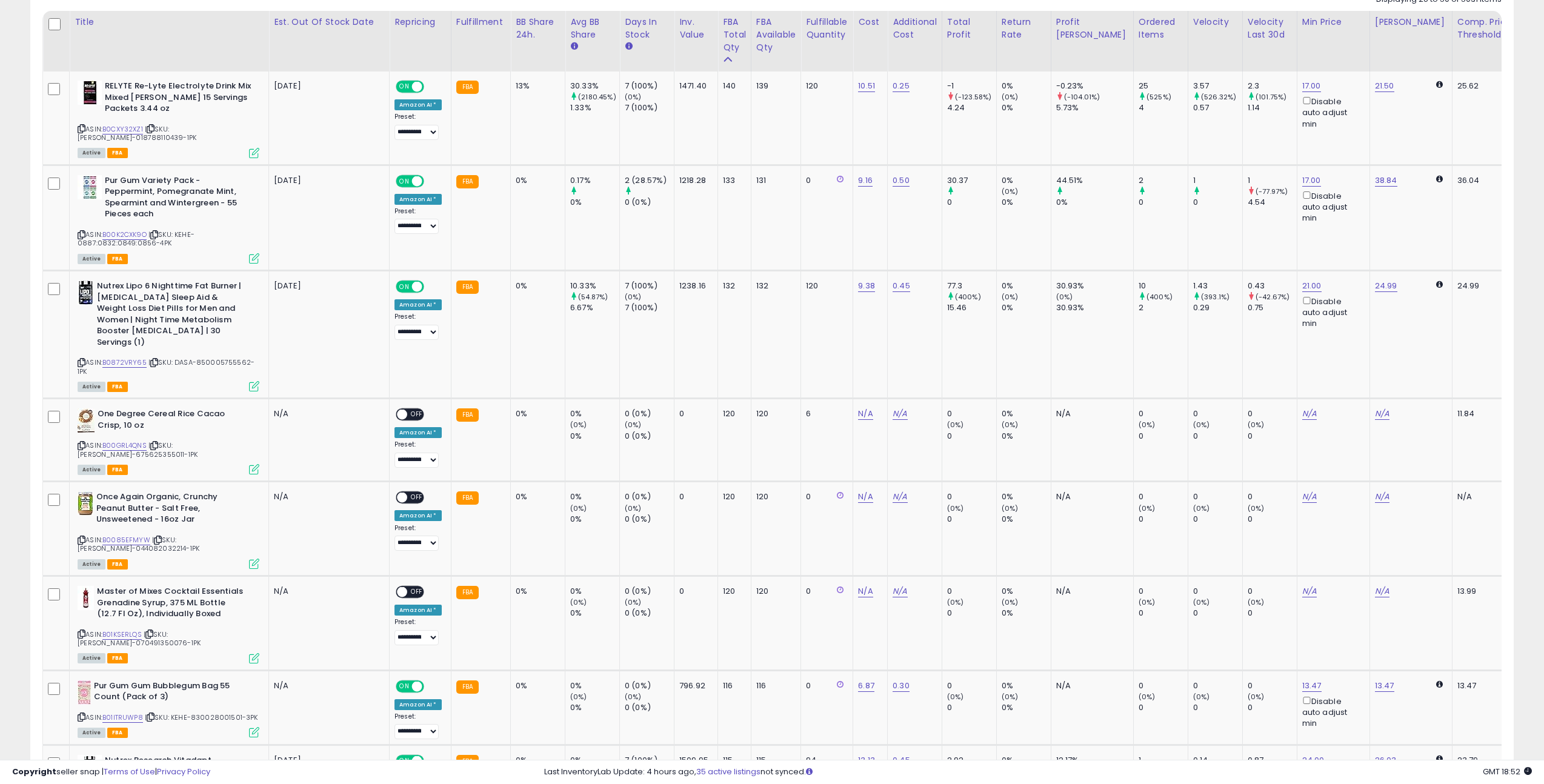
scroll to position [585, 0]
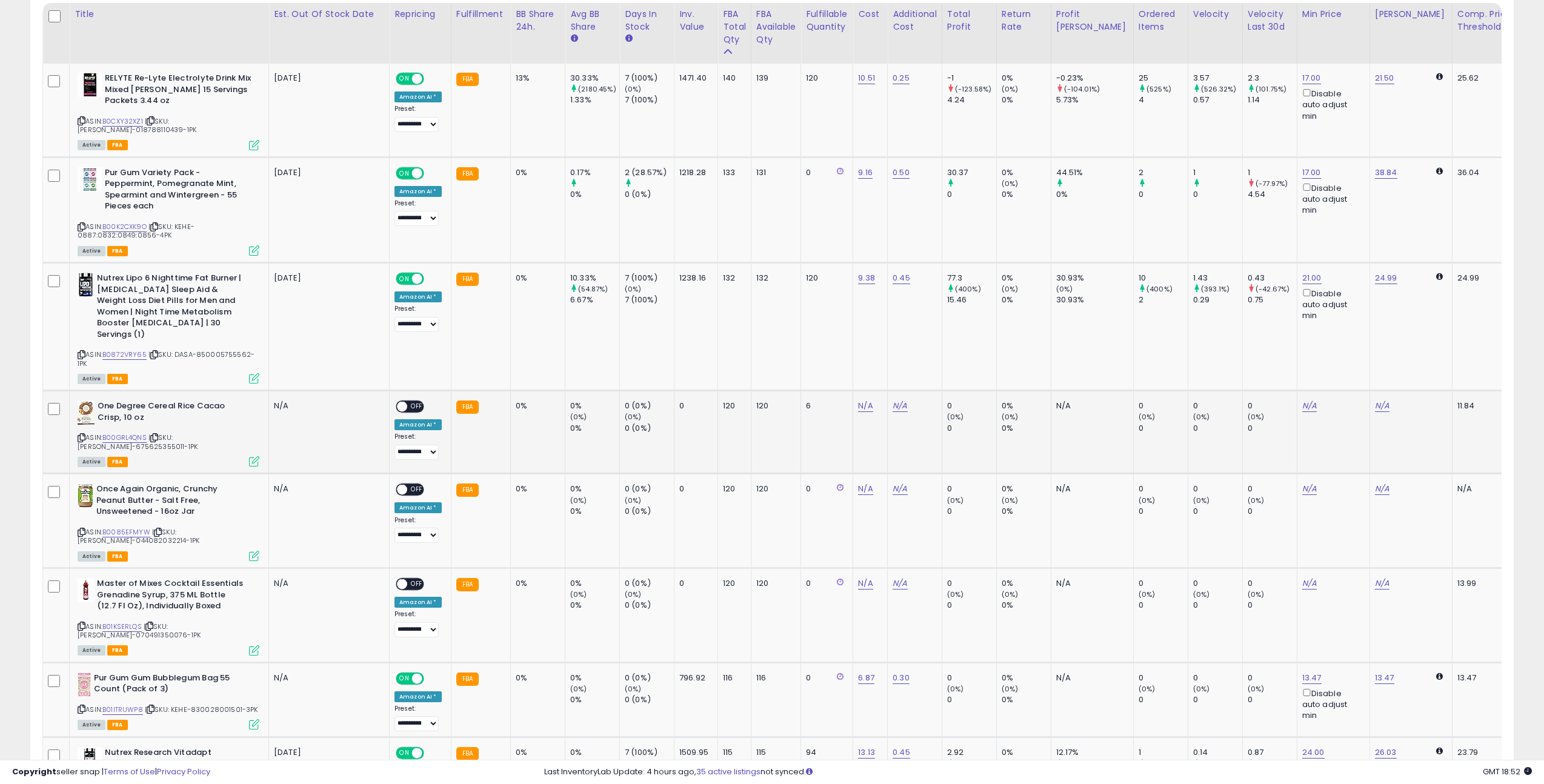
click at [286, 400] on p "N/A" at bounding box center [327, 405] width 106 height 11
click at [285, 400] on p "N/A" at bounding box center [327, 405] width 106 height 11
click at [171, 400] on b "One Degree Cereal Rice Cacao Crisp, 10 oz" at bounding box center [171, 413] width 147 height 25
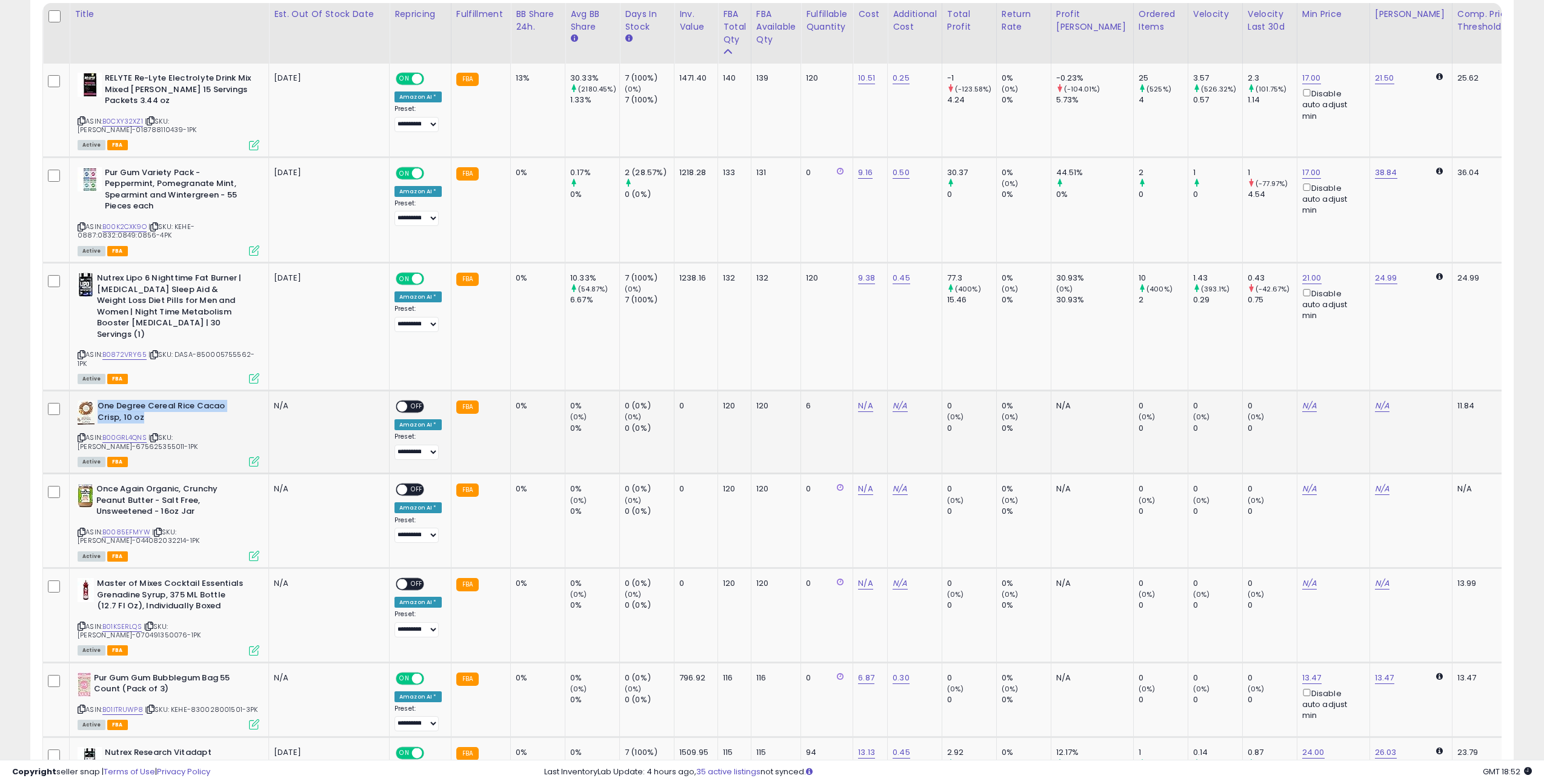
click at [171, 400] on b "One Degree Cereal Rice Cacao Crisp, 10 oz" at bounding box center [171, 413] width 147 height 25
drag, startPoint x: 171, startPoint y: 397, endPoint x: 581, endPoint y: 423, distance: 410.8
click at [581, 423] on tr "One Degree Cereal Rice Cacao Crisp, 10 oz ASIN: B00GRL4QNS | SKU: [PERSON_NAME]…" at bounding box center [1354, 431] width 2622 height 83
click at [578, 423] on div "0%" at bounding box center [595, 428] width 49 height 11
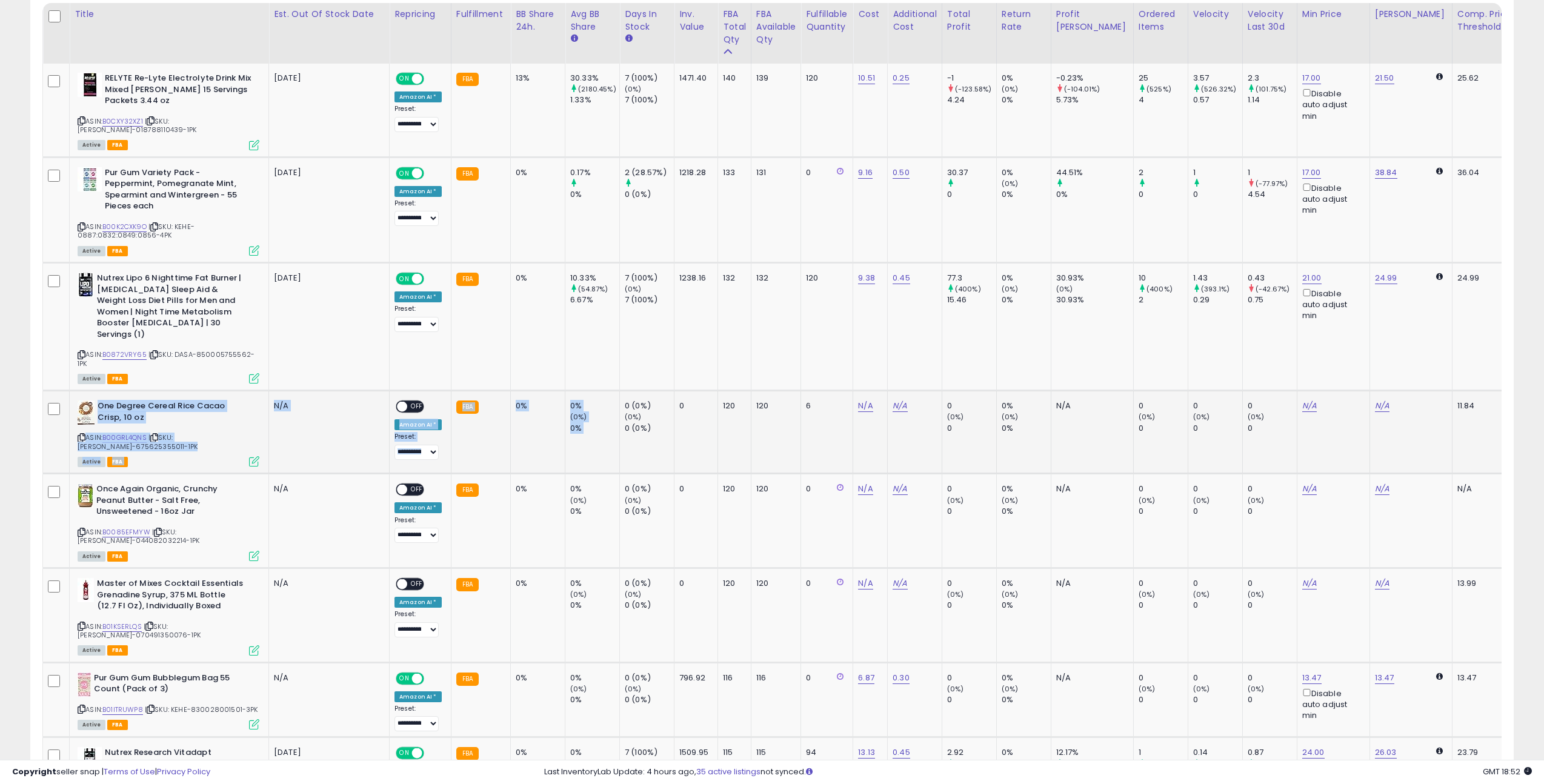
drag, startPoint x: 578, startPoint y: 420, endPoint x: 215, endPoint y: 399, distance: 363.6
click at [215, 399] on tr "One Degree Cereal Rice Cacao Crisp, 10 oz ASIN: B00GRL4QNS | SKU: [PERSON_NAME]…" at bounding box center [1354, 431] width 2622 height 83
click at [215, 400] on b "One Degree Cereal Rice Cacao Crisp, 10 oz" at bounding box center [171, 413] width 147 height 25
click at [869, 400] on link "N/A" at bounding box center [866, 405] width 15 height 12
click at [810, 367] on input "number" at bounding box center [835, 367] width 108 height 21
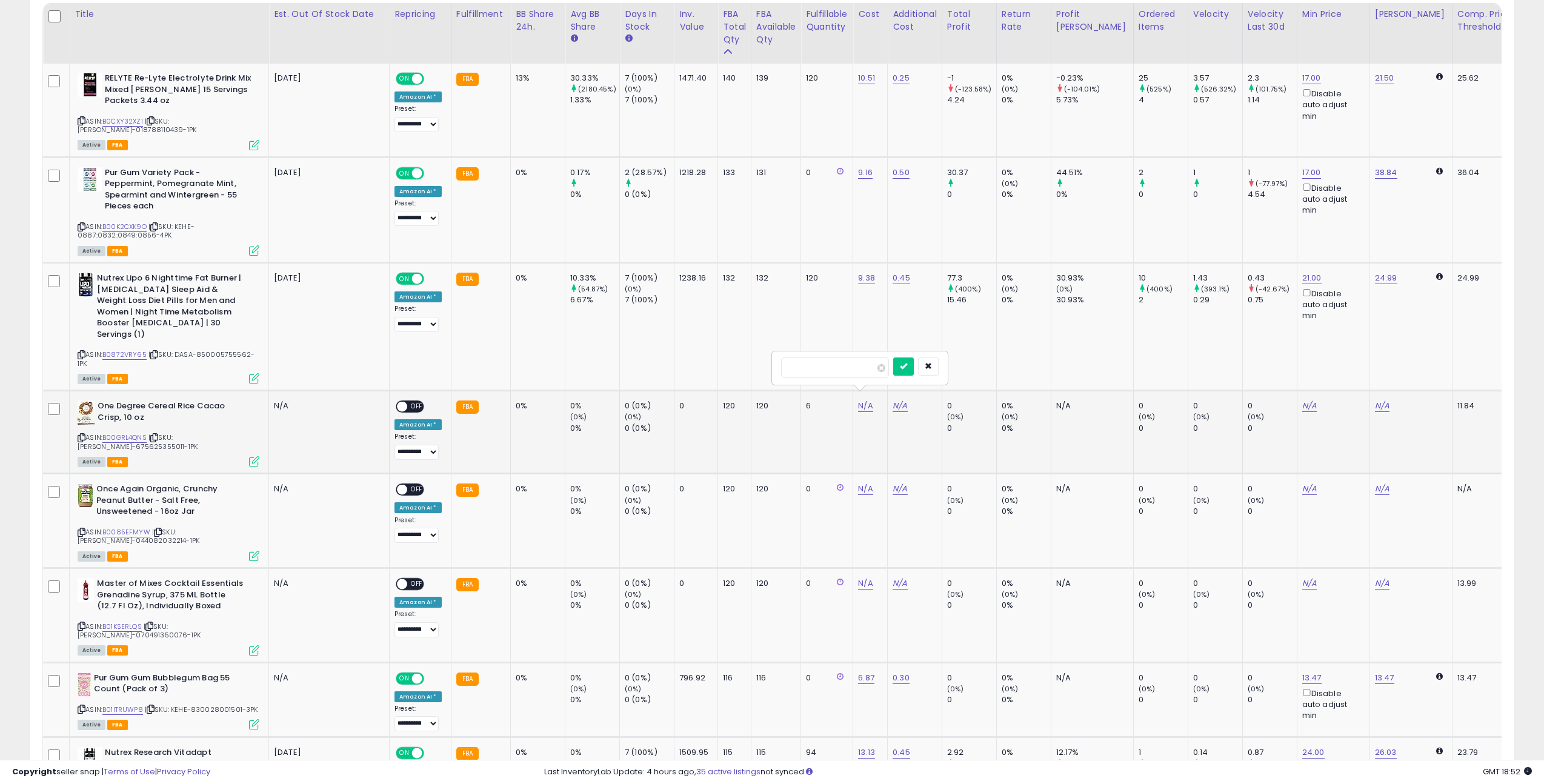
type input "****"
click button "submit" at bounding box center [904, 366] width 21 height 18
click at [403, 402] on span at bounding box center [402, 407] width 10 height 10
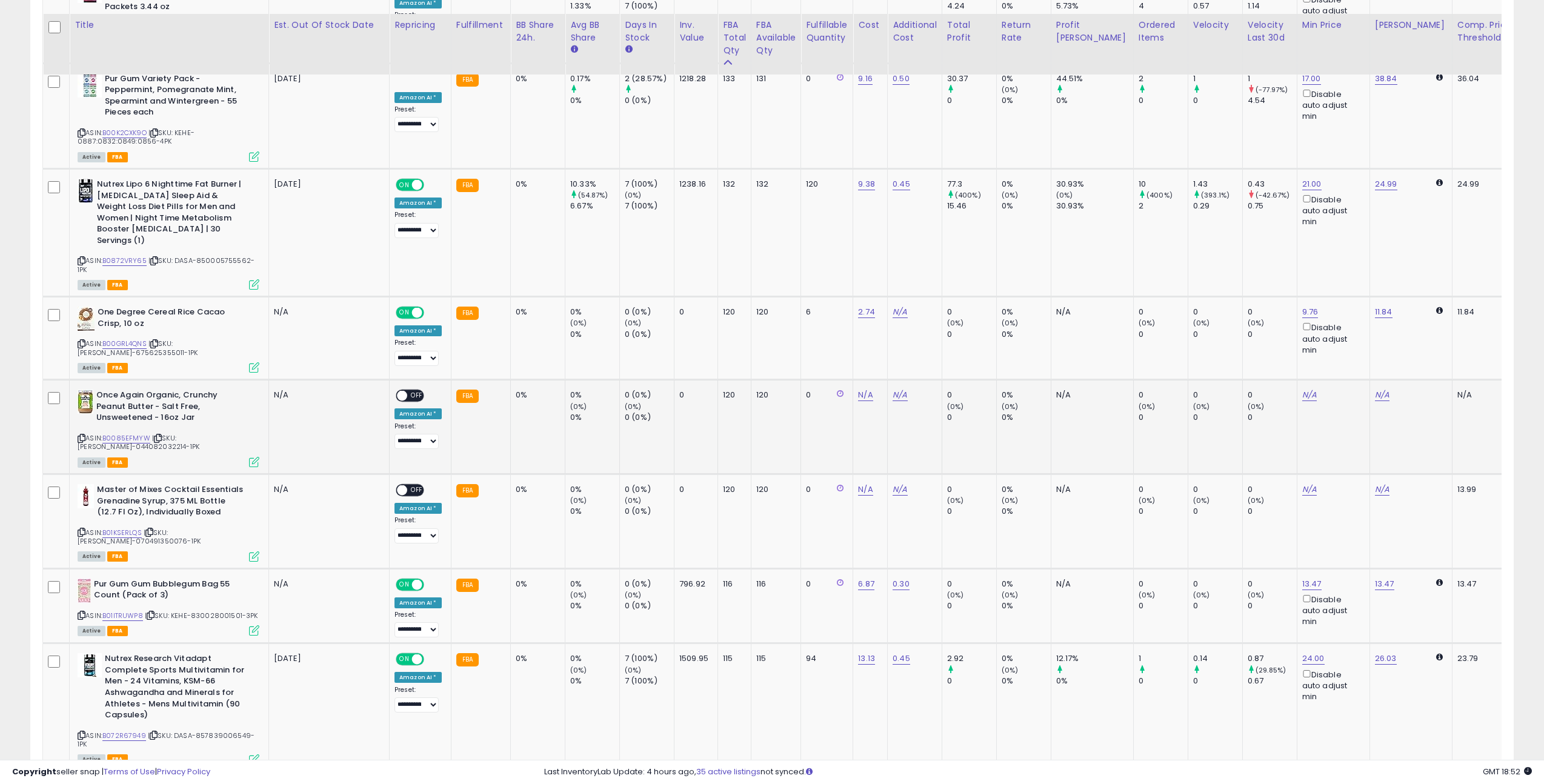
scroll to position [693, 0]
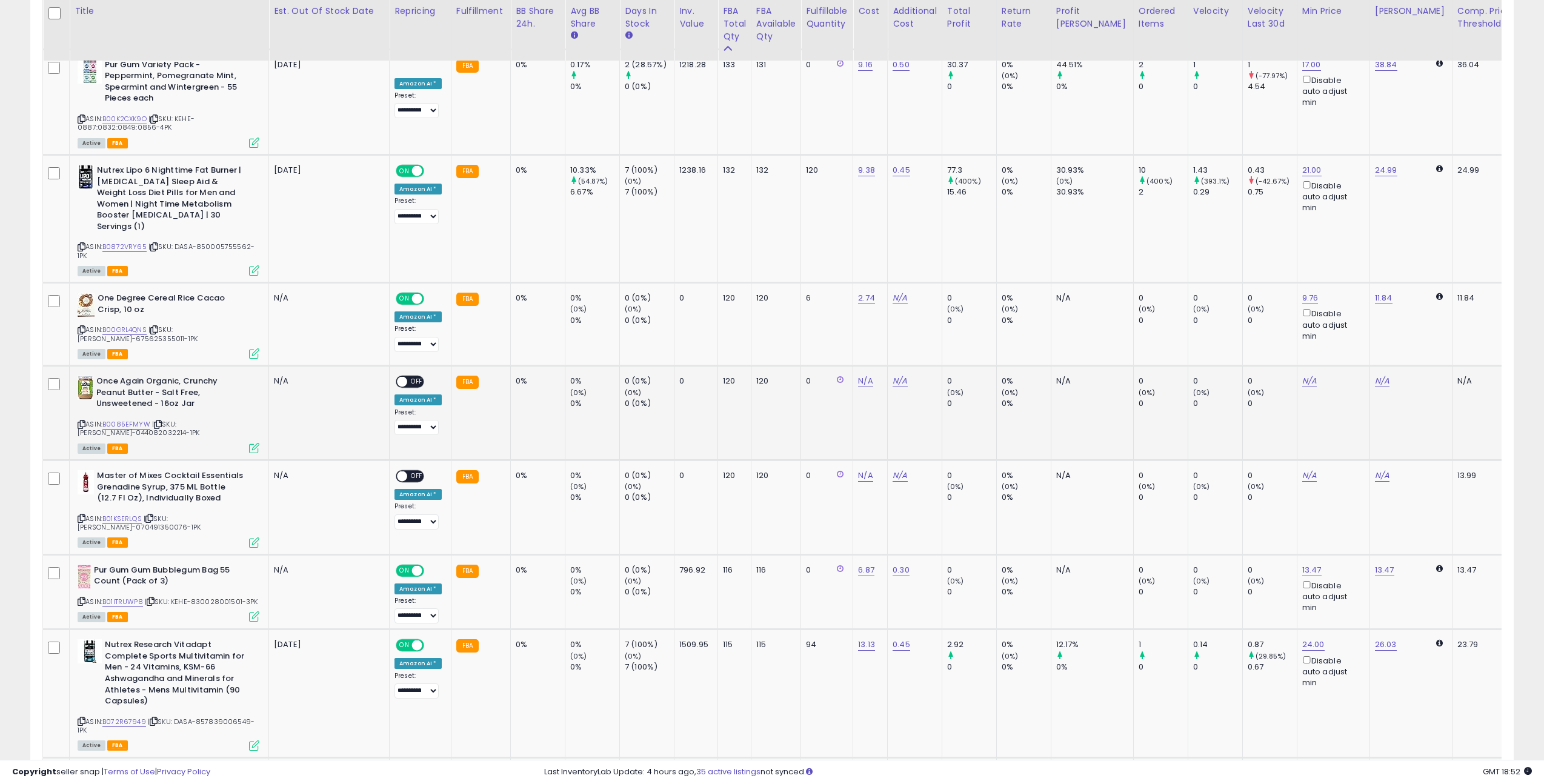
click at [158, 421] on icon at bounding box center [157, 424] width 8 height 7
click at [160, 421] on icon at bounding box center [157, 424] width 8 height 7
click at [860, 375] on link "N/A" at bounding box center [866, 381] width 15 height 12
type input "****"
click button "submit" at bounding box center [904, 334] width 21 height 18
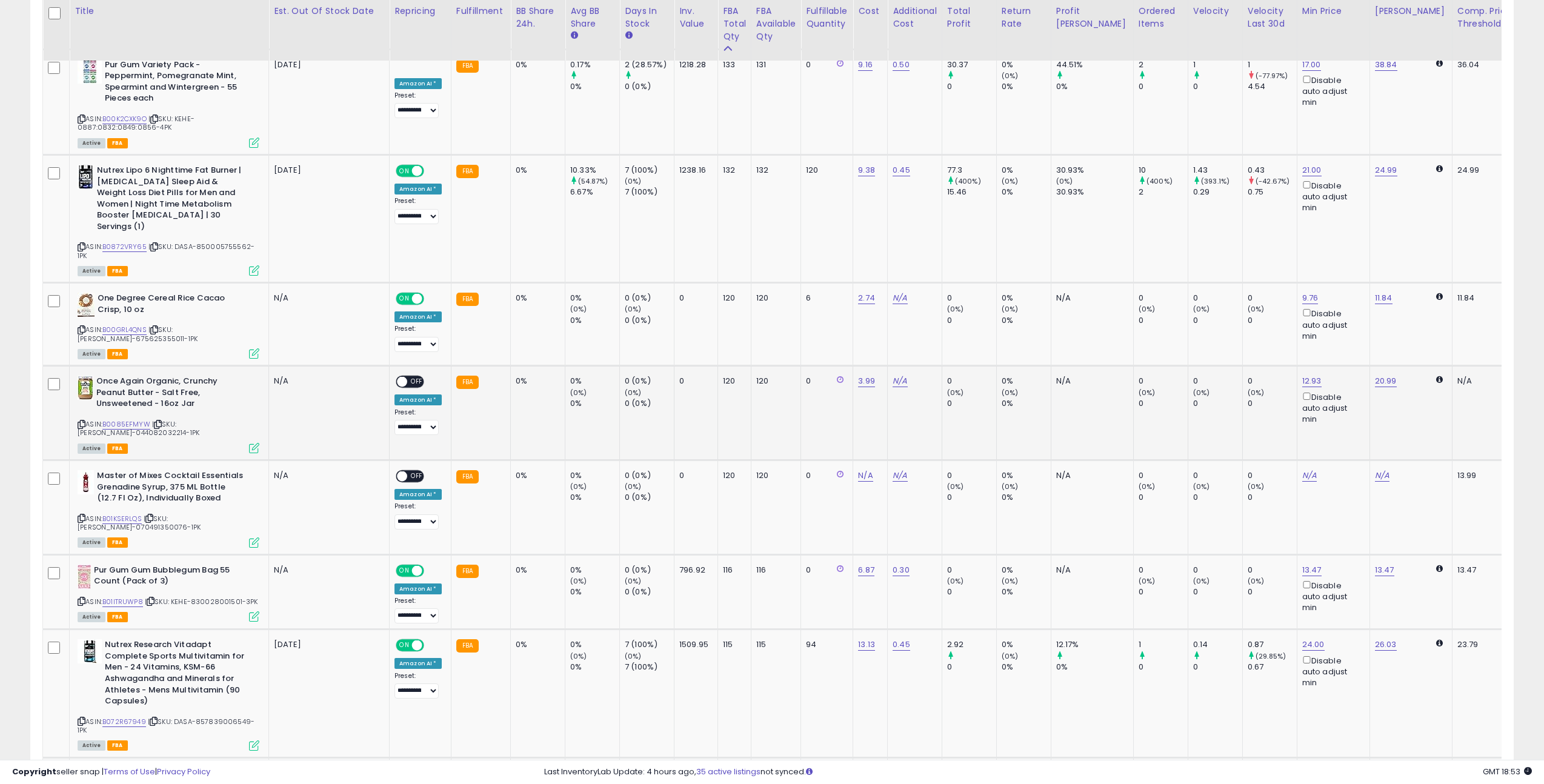
click at [408, 376] on span "OFF" at bounding box center [417, 382] width 19 height 10
click at [152, 515] on icon at bounding box center [149, 518] width 8 height 7
click at [154, 515] on icon at bounding box center [149, 518] width 8 height 7
click at [854, 460] on td "N/A" at bounding box center [870, 507] width 34 height 95
click at [859, 470] on link "N/A" at bounding box center [866, 475] width 15 height 12
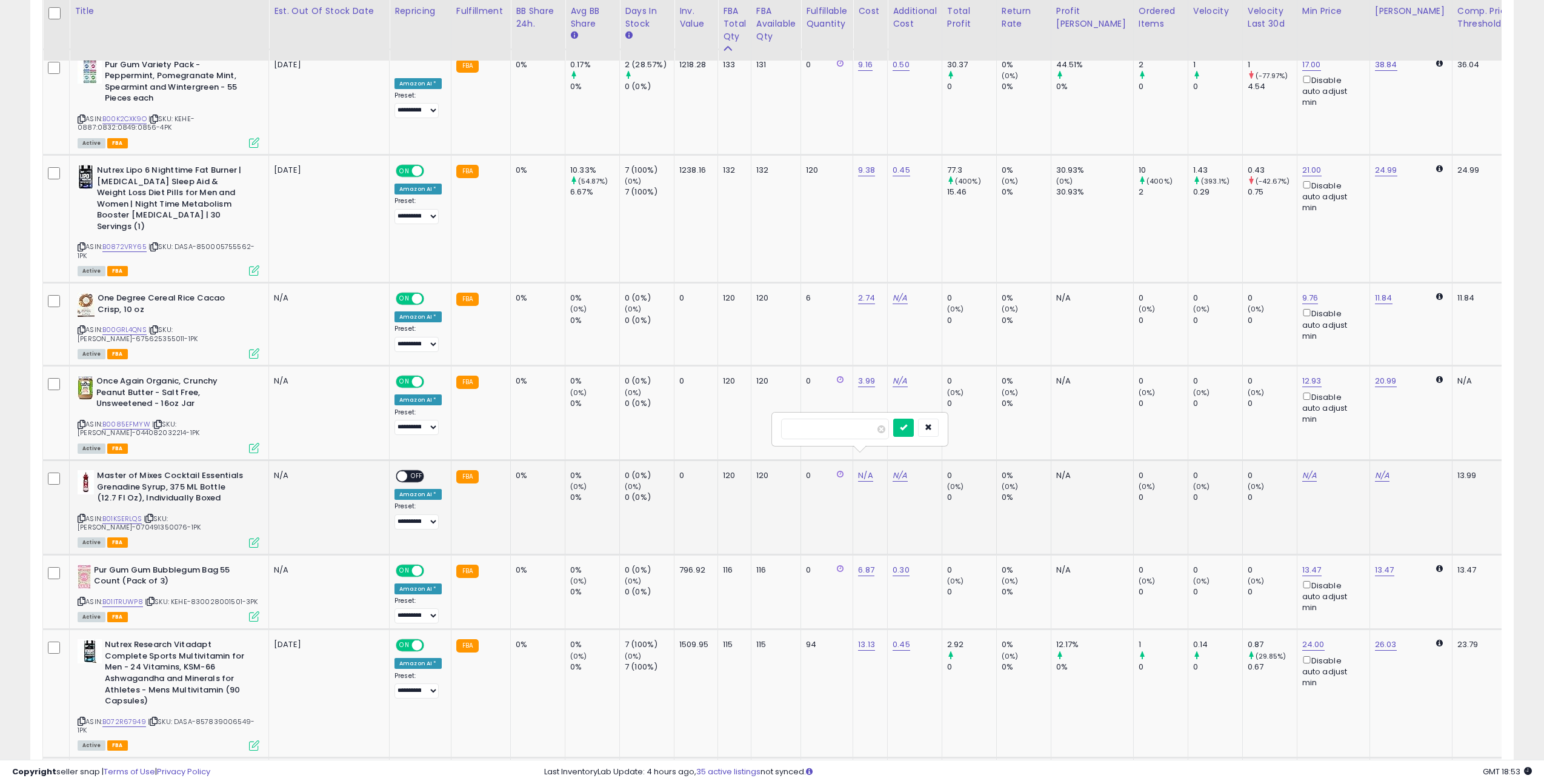
type input "***"
click button "submit" at bounding box center [904, 428] width 21 height 18
click at [403, 471] on span at bounding box center [402, 476] width 10 height 10
click at [412, 470] on div "ON OFF" at bounding box center [410, 475] width 28 height 13
click at [412, 471] on span "OFF" at bounding box center [417, 476] width 19 height 10
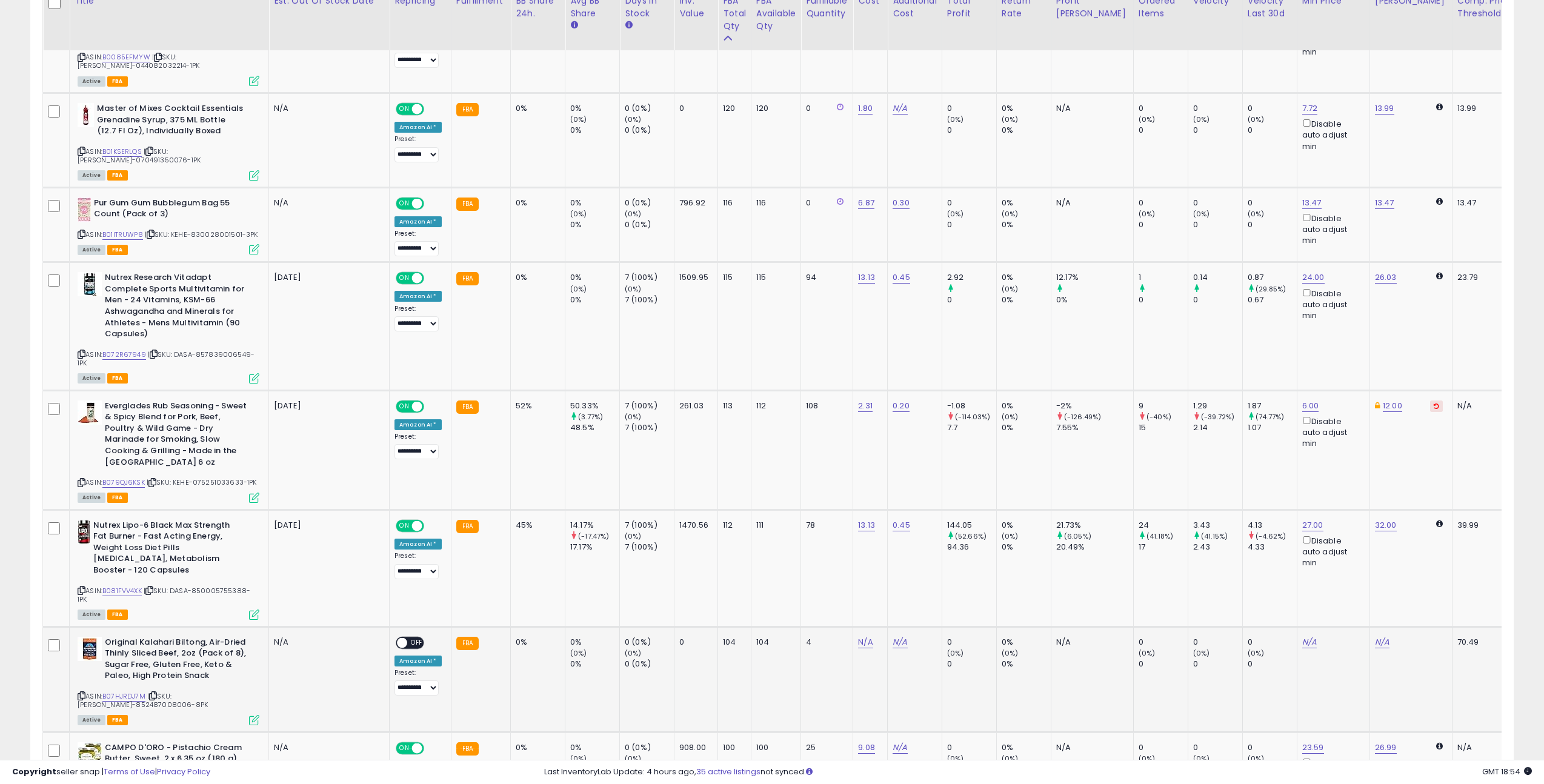
scroll to position [1284, 0]
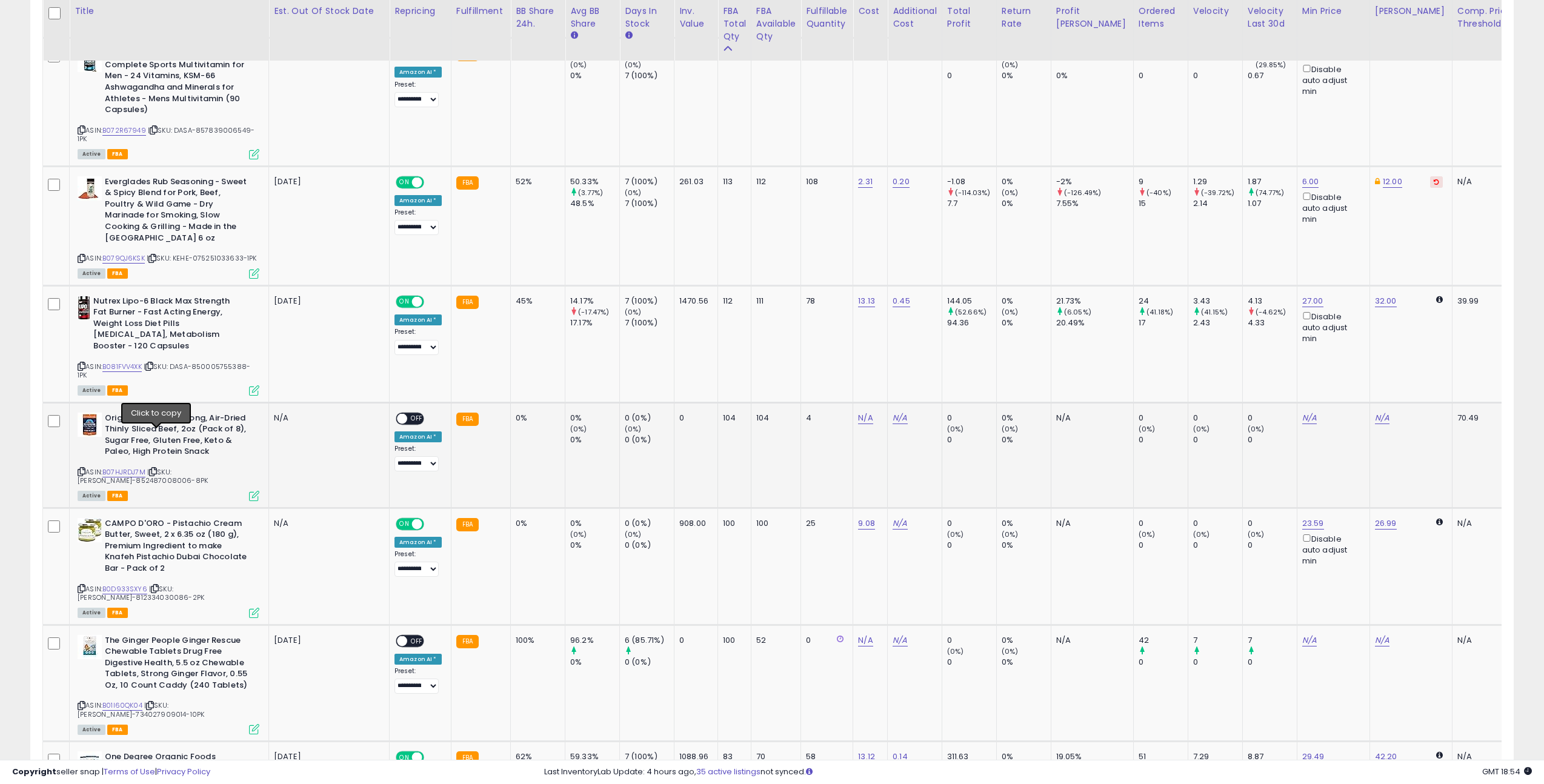
click at [157, 468] on icon at bounding box center [153, 471] width 8 height 7
click at [862, 412] on link "N/A" at bounding box center [866, 418] width 15 height 12
type input "*****"
click button "submit" at bounding box center [904, 350] width 21 height 18
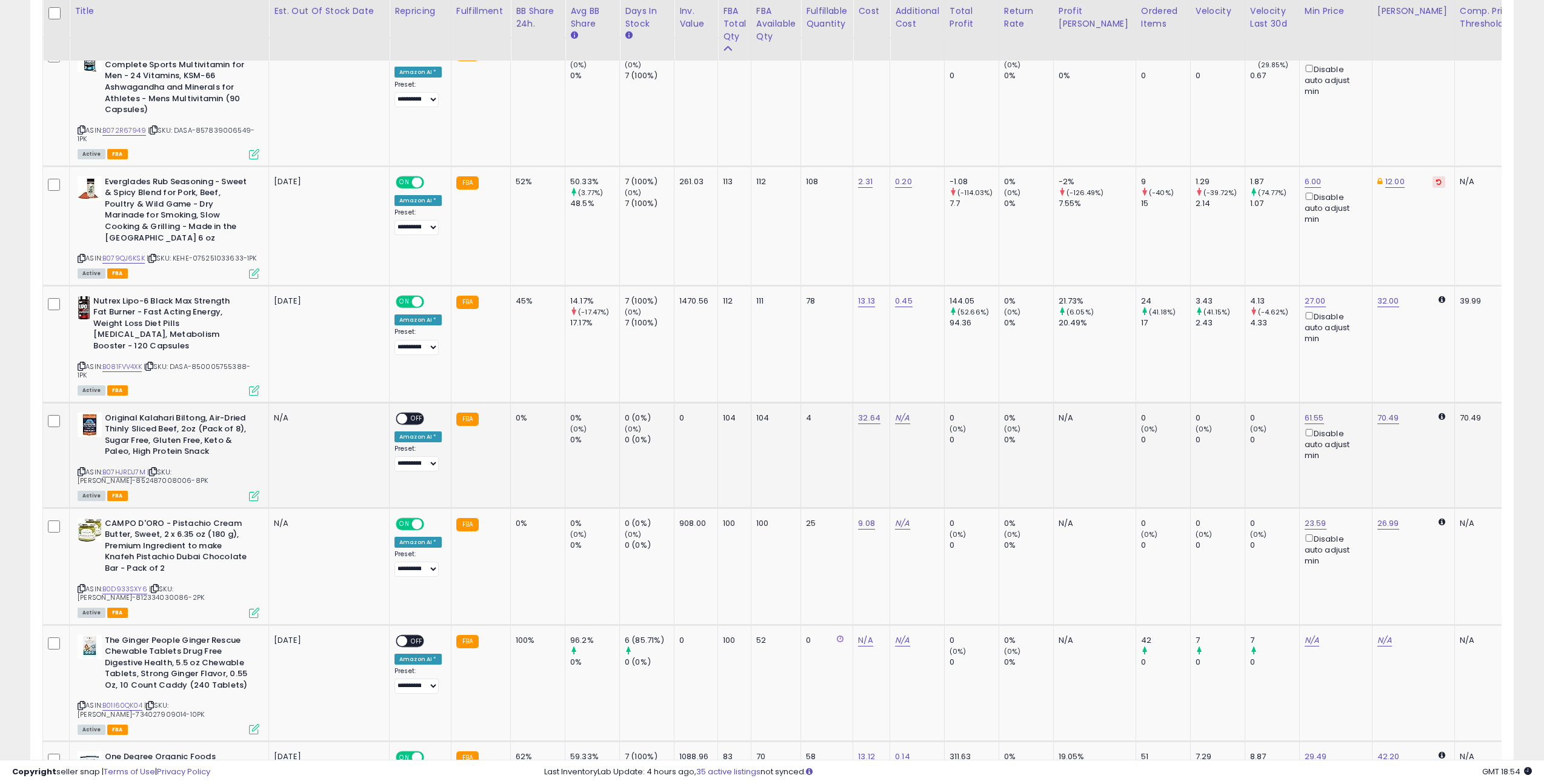
click at [414, 413] on span "OFF" at bounding box center [417, 418] width 19 height 10
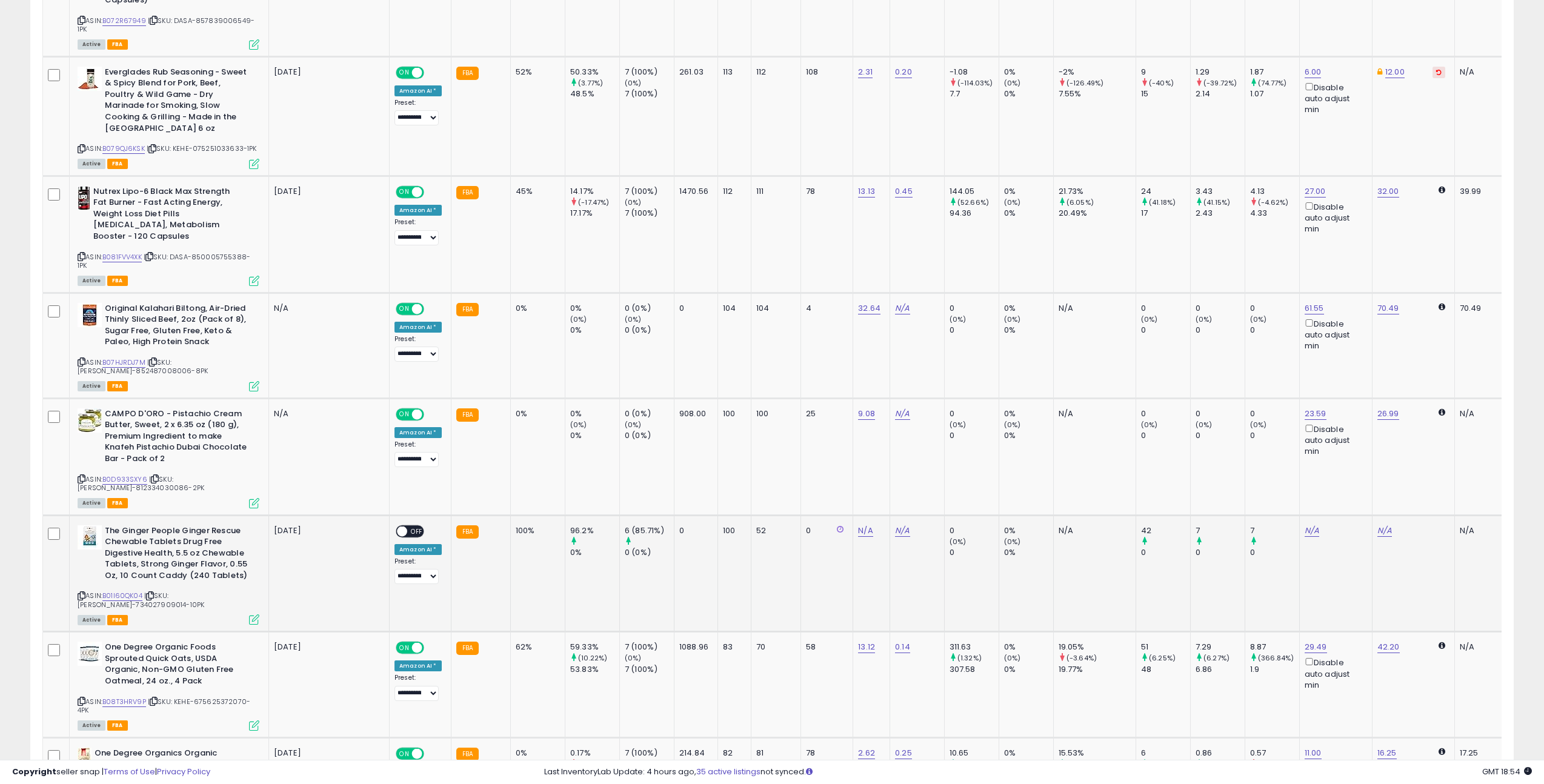
scroll to position [1525, 0]
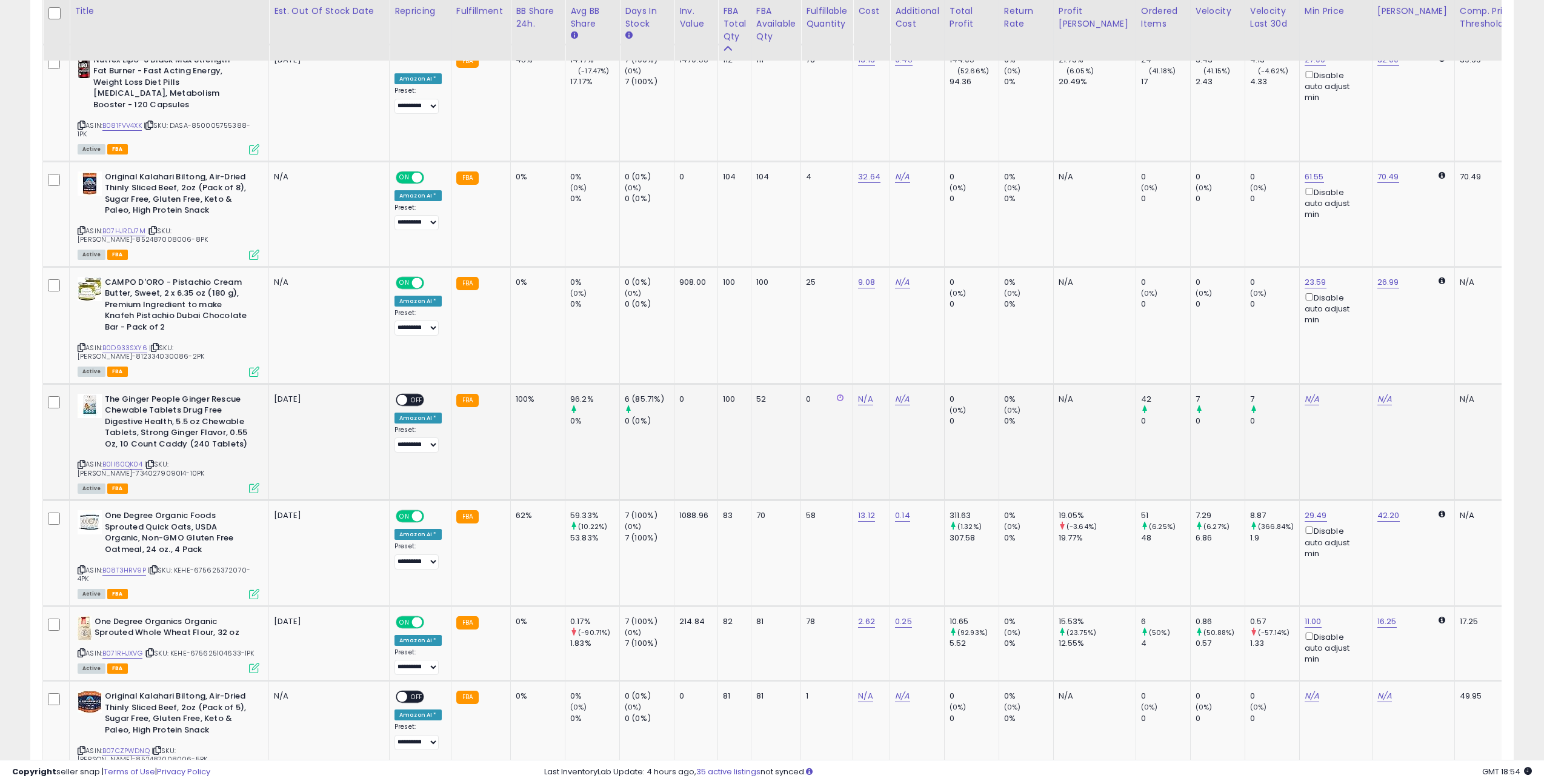
click at [154, 461] on icon at bounding box center [150, 464] width 8 height 7
click at [157, 459] on span "| SKU: [PERSON_NAME]-734027909014-10PK" at bounding box center [141, 468] width 127 height 18
click at [154, 461] on icon at bounding box center [150, 464] width 8 height 7
click at [868, 393] on link "N/A" at bounding box center [866, 399] width 15 height 12
click at [865, 393] on link "N/A" at bounding box center [866, 399] width 15 height 12
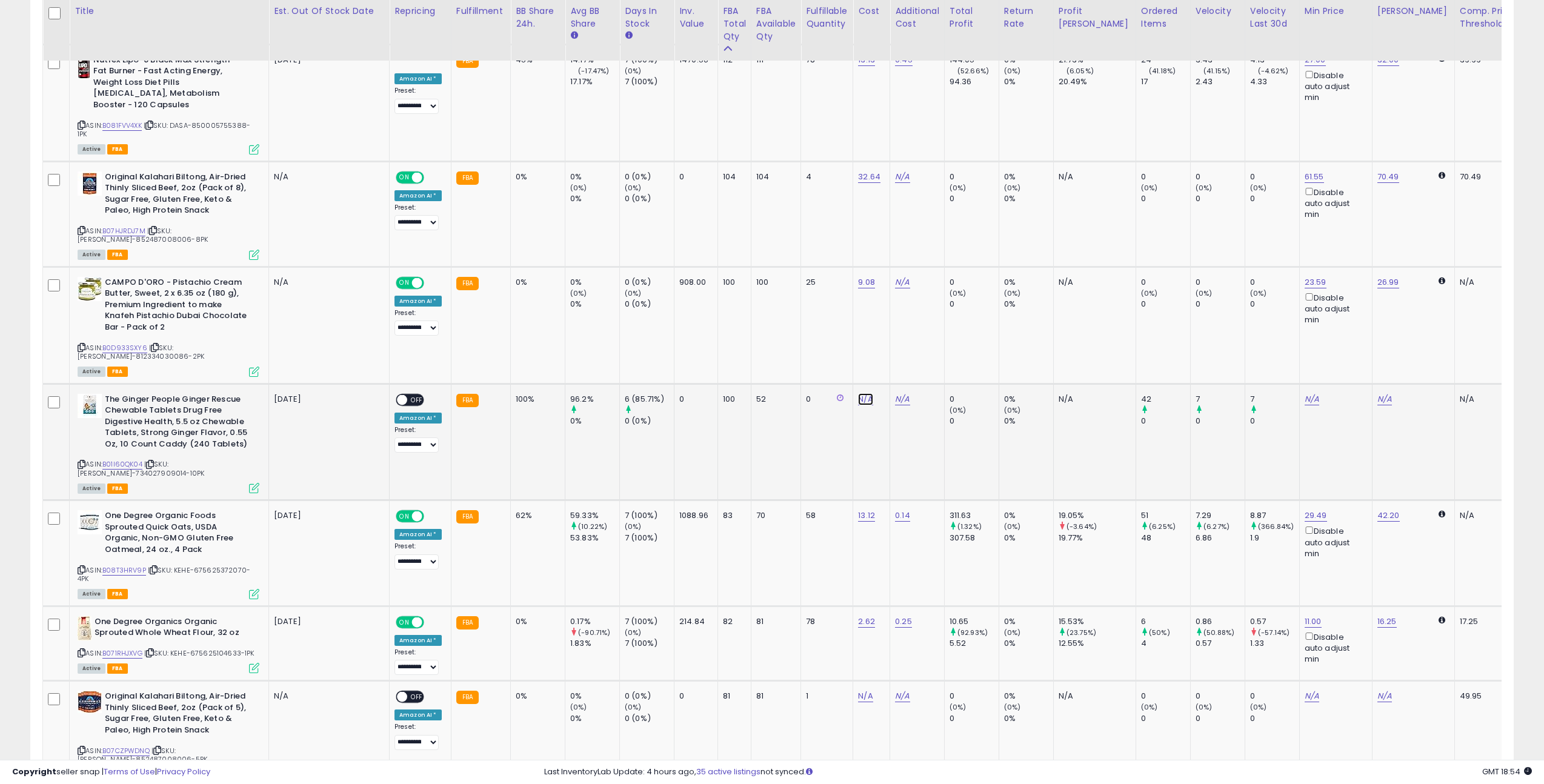
click at [865, 393] on link "N/A" at bounding box center [866, 399] width 15 height 12
type input "****"
click button "submit" at bounding box center [904, 331] width 21 height 18
click at [401, 393] on div "ON OFF" at bounding box center [410, 399] width 28 height 13
click at [406, 394] on span at bounding box center [402, 399] width 10 height 10
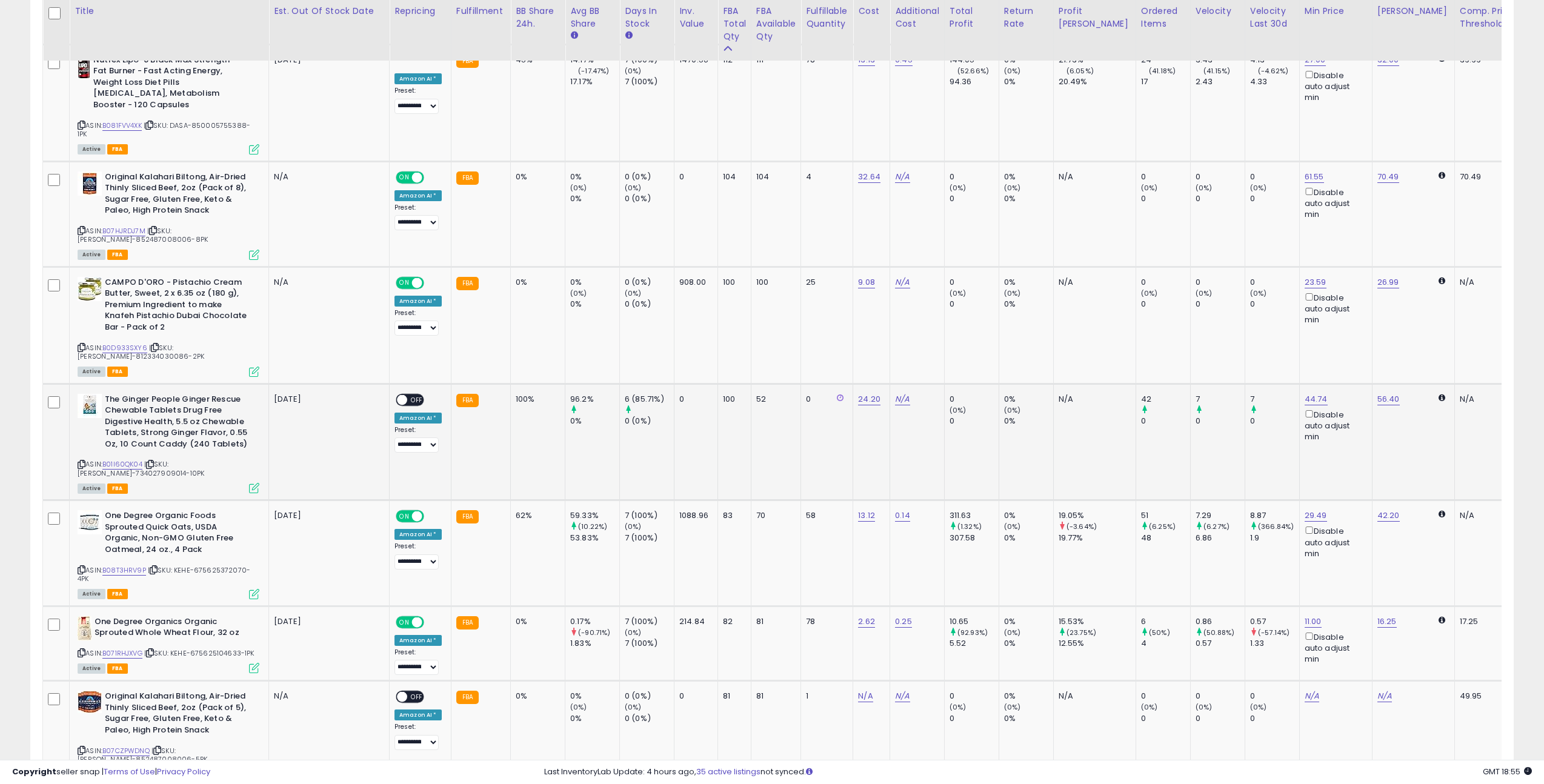
click at [418, 394] on span "OFF" at bounding box center [417, 399] width 19 height 10
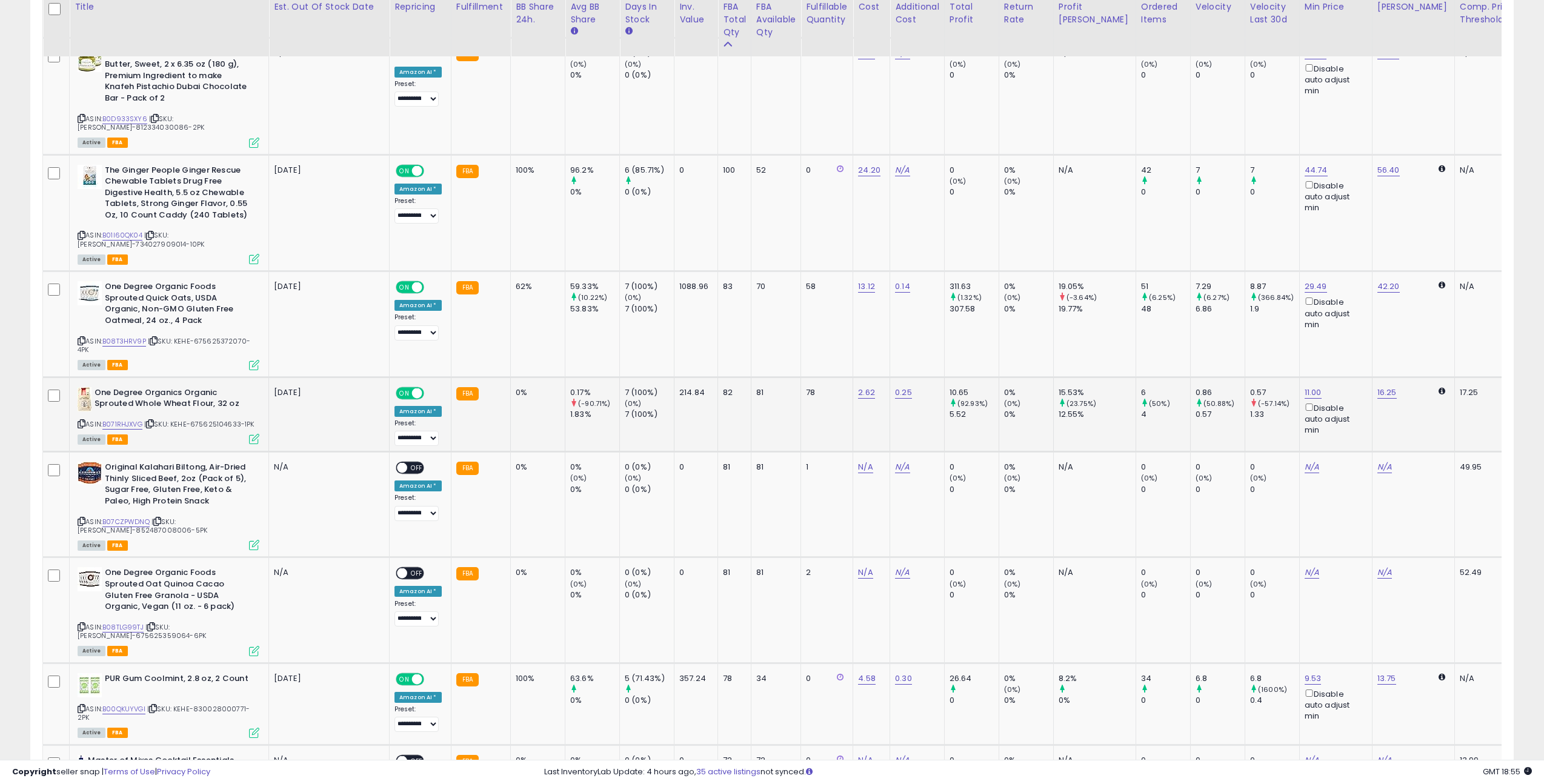
scroll to position [1755, 0]
click at [161, 516] on icon at bounding box center [157, 519] width 8 height 7
click at [160, 516] on icon at bounding box center [157, 519] width 8 height 7
click at [862, 460] on link "N/A" at bounding box center [866, 466] width 15 height 12
type input "****"
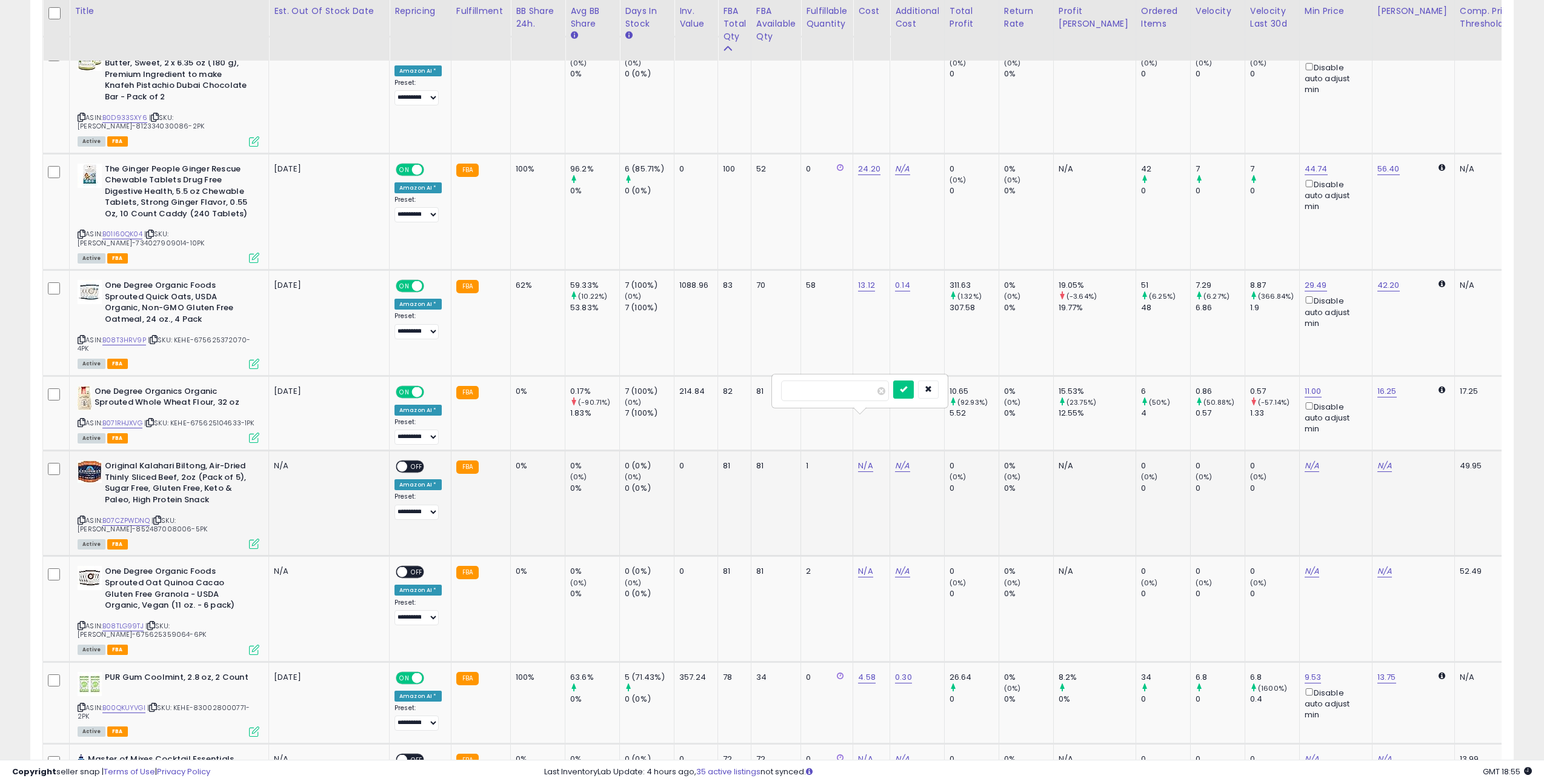
click button "submit" at bounding box center [904, 389] width 21 height 18
click at [400, 461] on span at bounding box center [402, 467] width 10 height 10
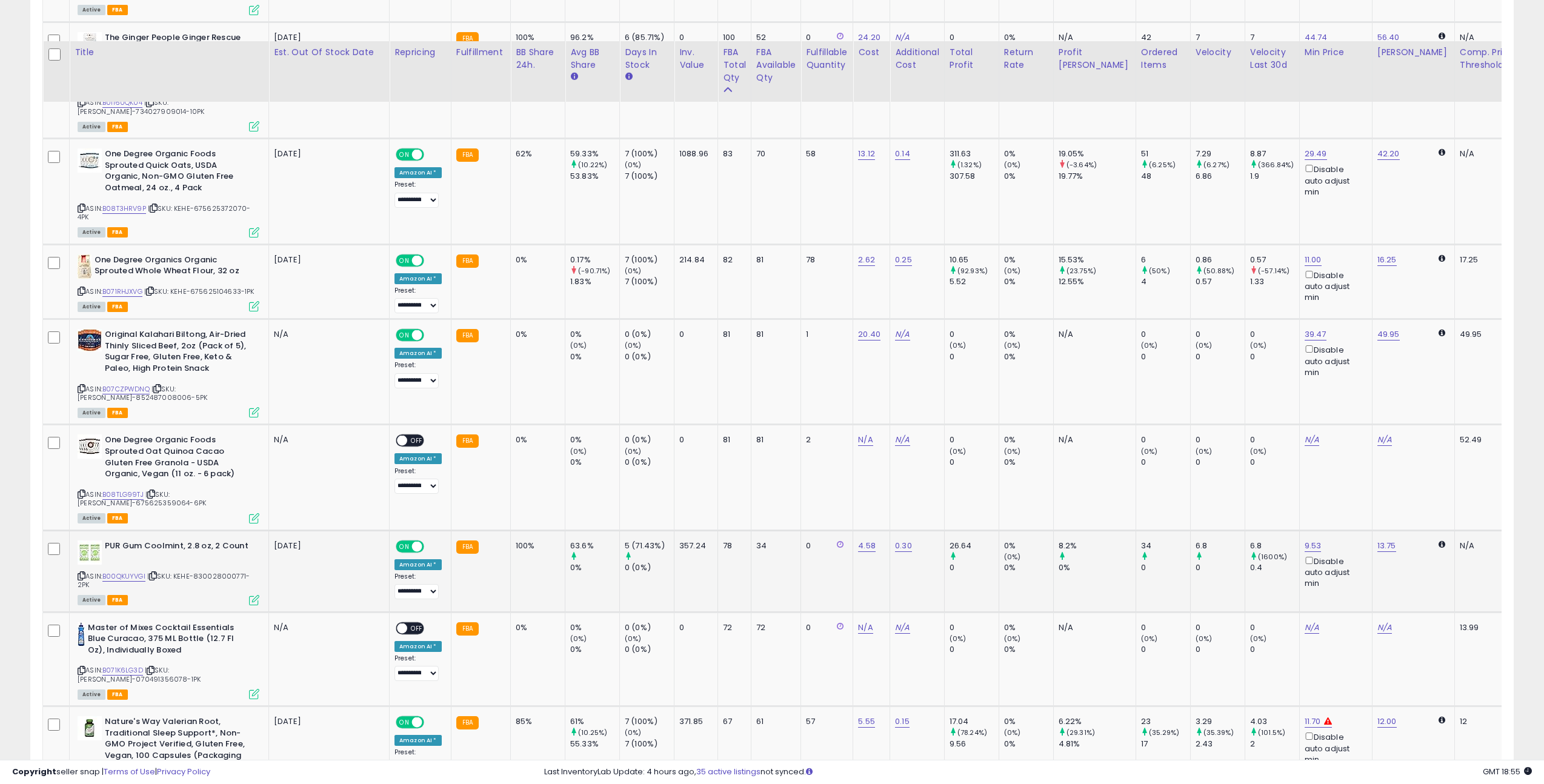
scroll to position [1931, 0]
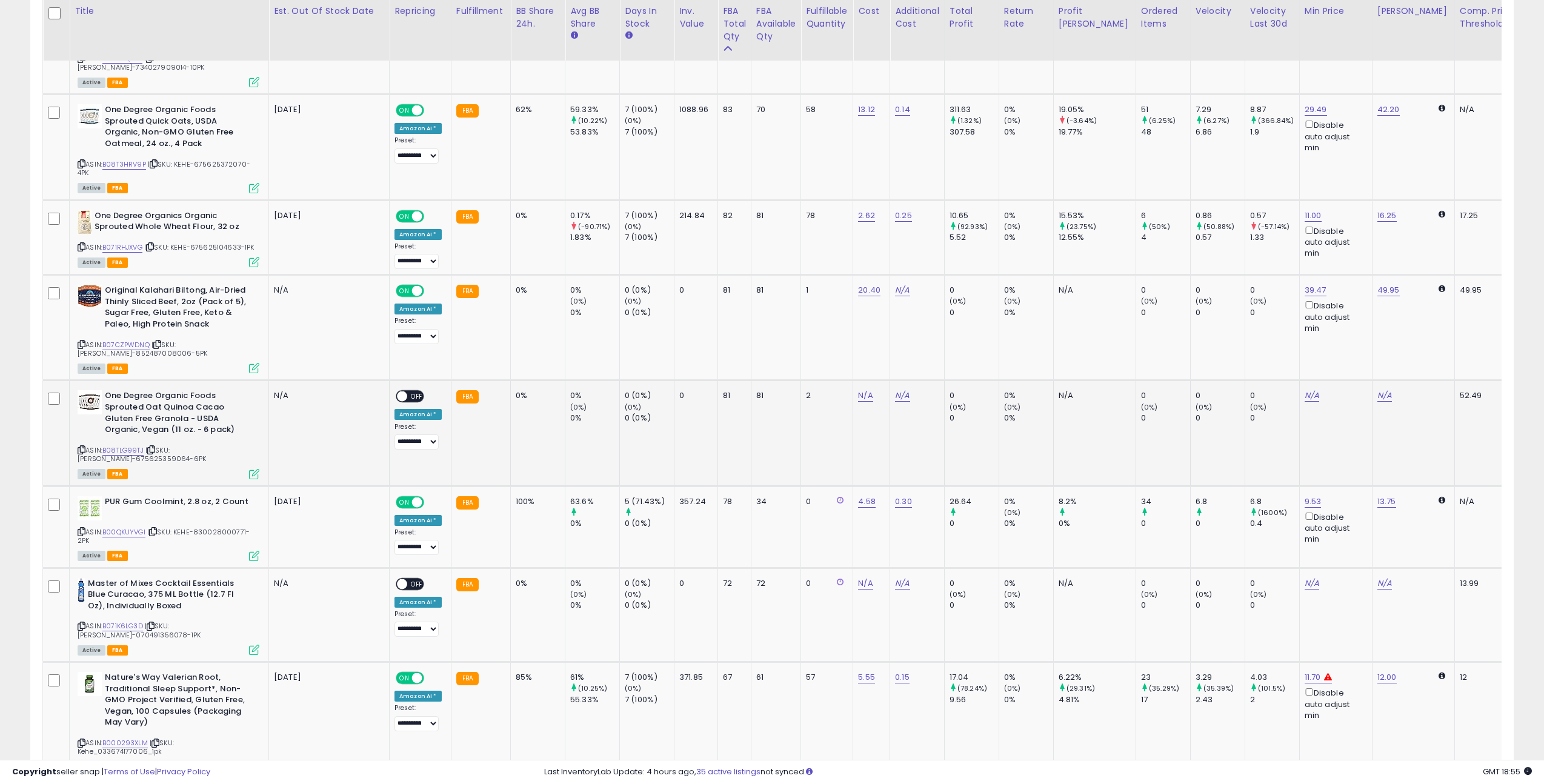
click at [155, 446] on icon at bounding box center [151, 449] width 8 height 7
click at [862, 390] on link "N/A" at bounding box center [866, 396] width 15 height 12
type input "**"
click button "submit" at bounding box center [904, 320] width 21 height 18
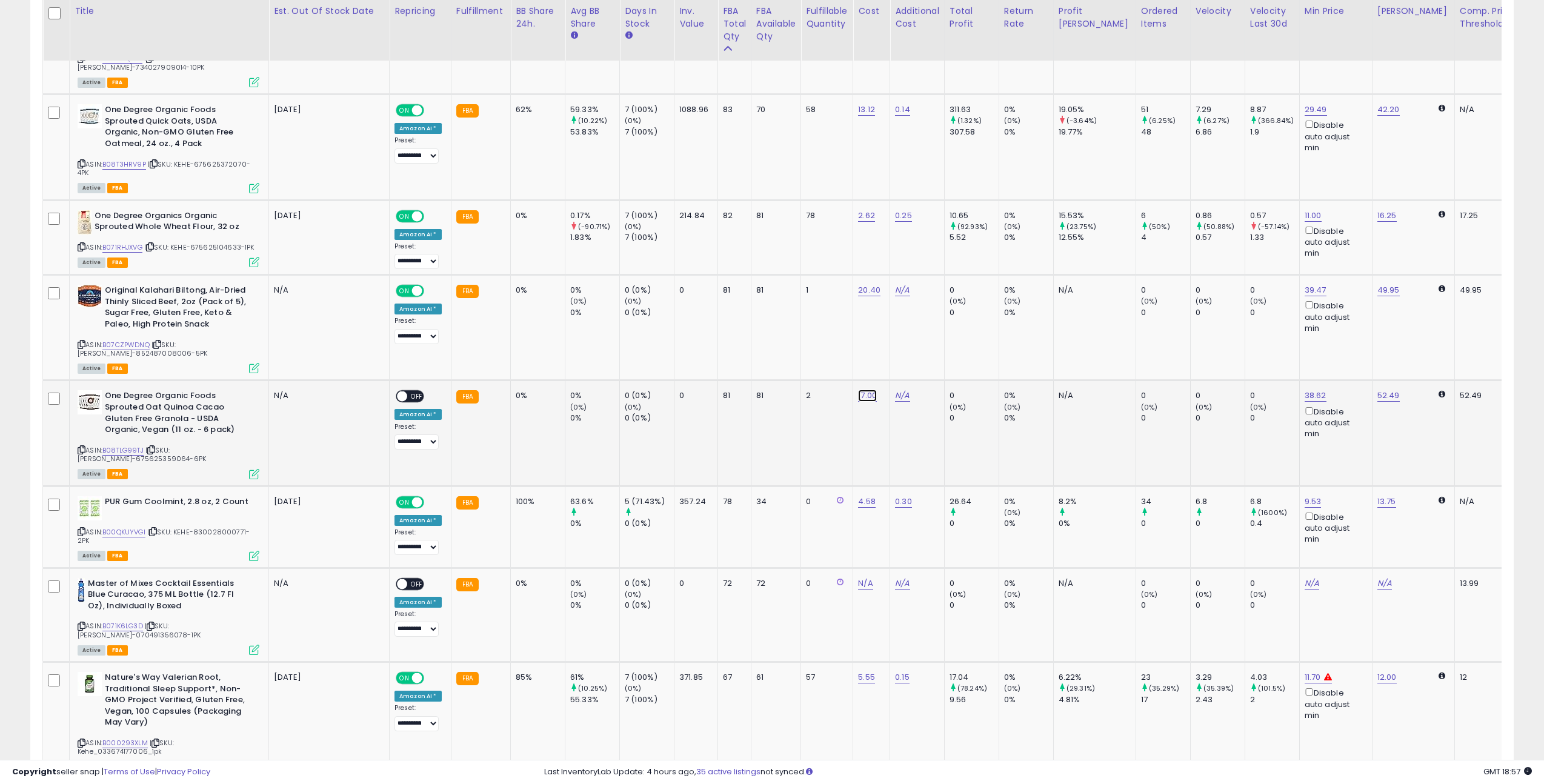
click at [859, 390] on link "17.00" at bounding box center [867, 396] width 19 height 12
type input "*****"
click button "submit" at bounding box center [905, 320] width 21 height 18
click at [408, 390] on div "**********" at bounding box center [417, 420] width 47 height 60
click at [408, 391] on span "OFF" at bounding box center [417, 396] width 19 height 10
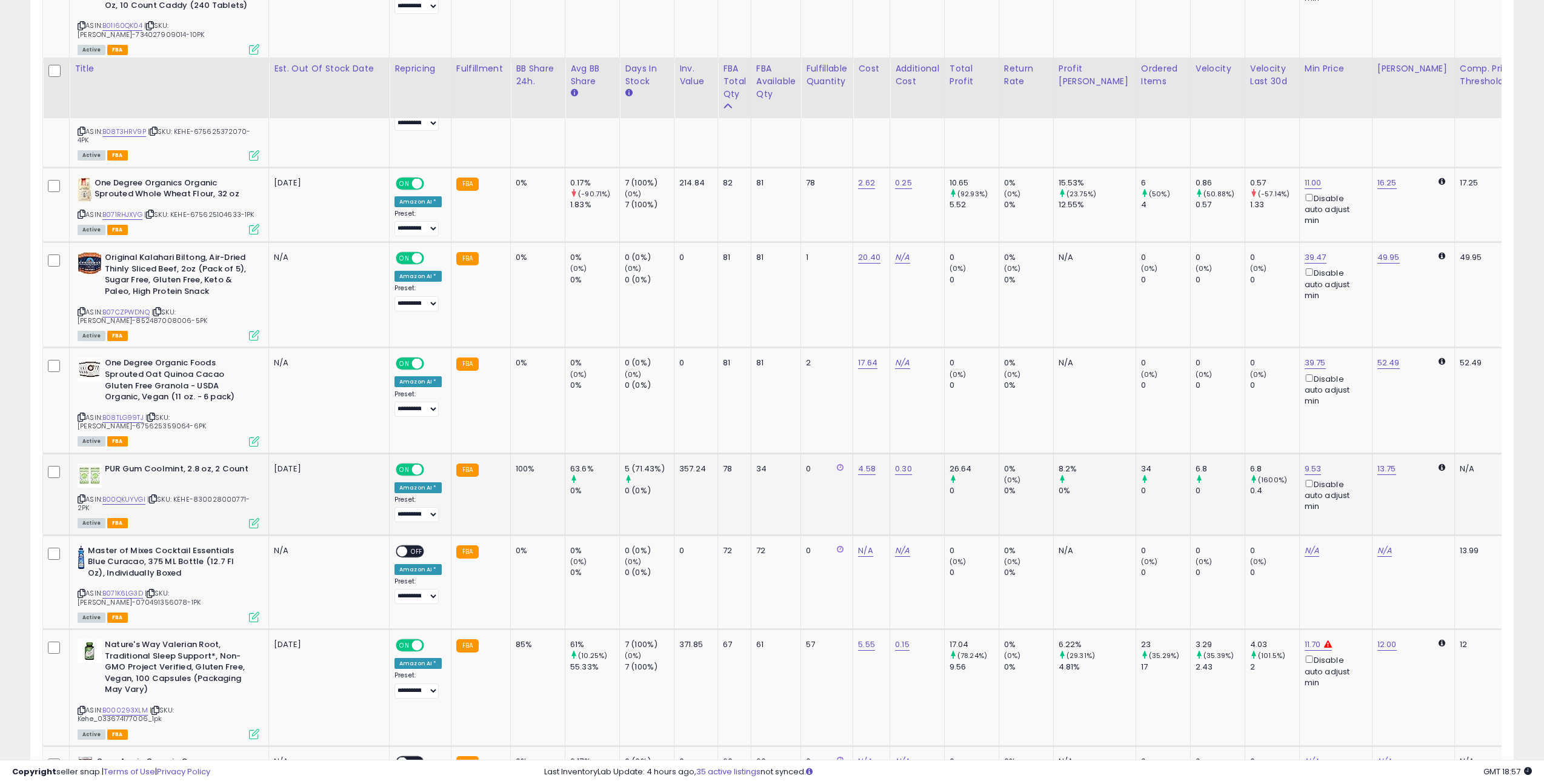
scroll to position [2037, 0]
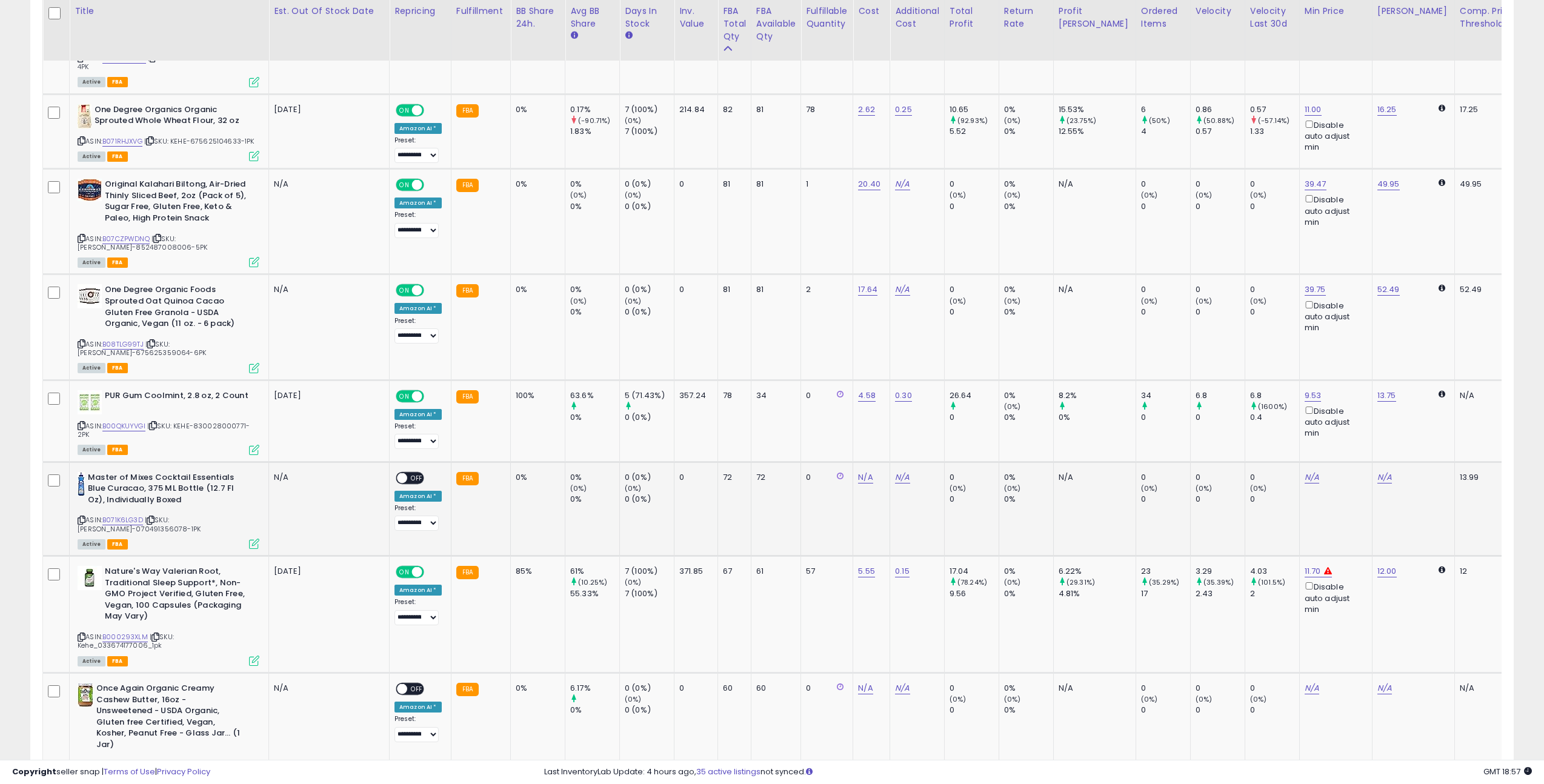
click at [154, 516] on icon at bounding box center [151, 519] width 8 height 7
click at [154, 516] on icon at bounding box center [151, 519] width 8 height 7
click at [154, 516] on icon at bounding box center [151, 519] width 8 height 7
click at [859, 471] on link "N/A" at bounding box center [866, 477] width 15 height 12
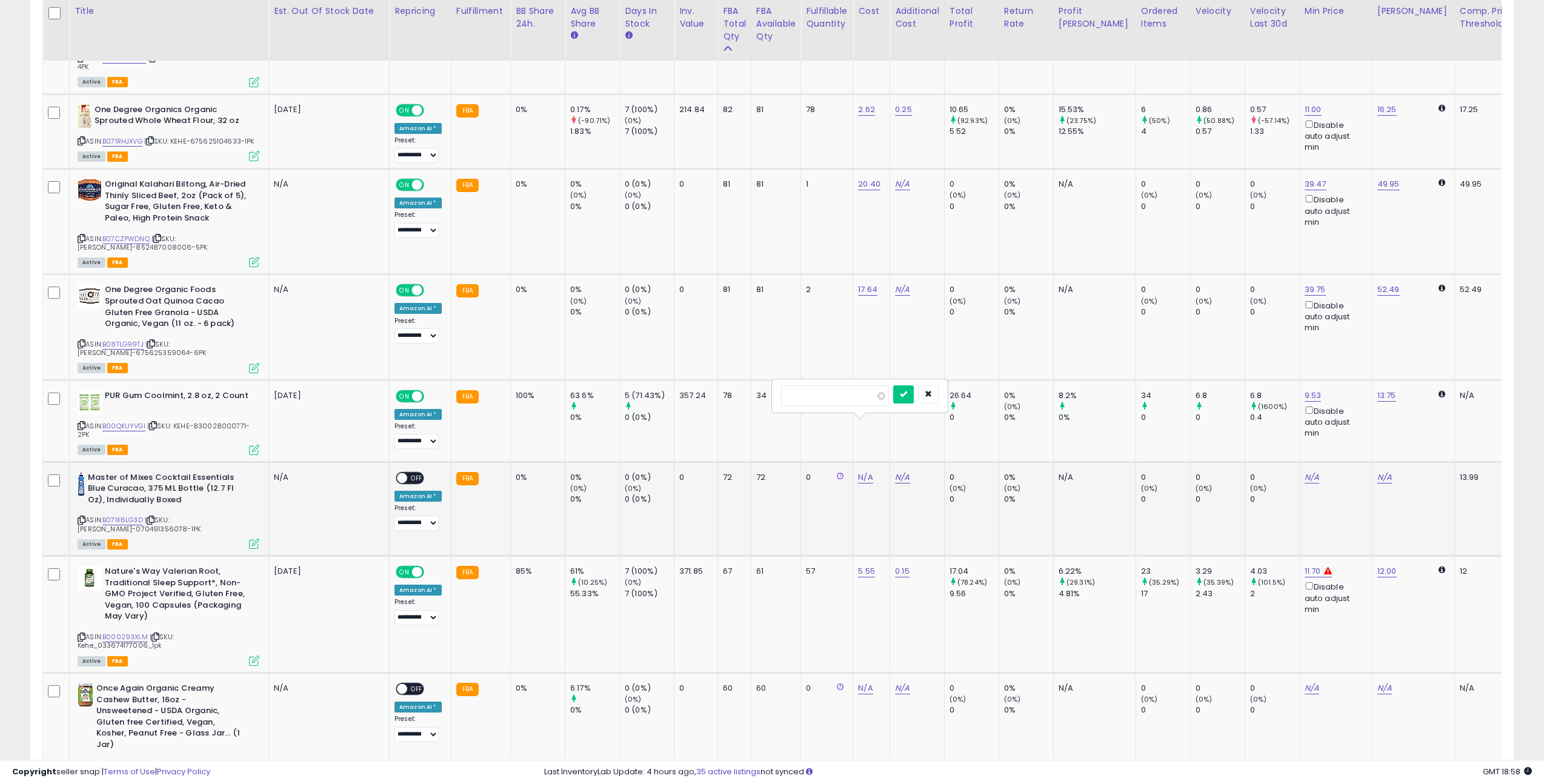
type input "***"
click button "submit" at bounding box center [904, 394] width 21 height 18
drag, startPoint x: 422, startPoint y: 419, endPoint x: 405, endPoint y: 421, distance: 17.1
click at [416, 461] on td "**********" at bounding box center [420, 508] width 62 height 95
click at [401, 472] on span at bounding box center [402, 478] width 10 height 10
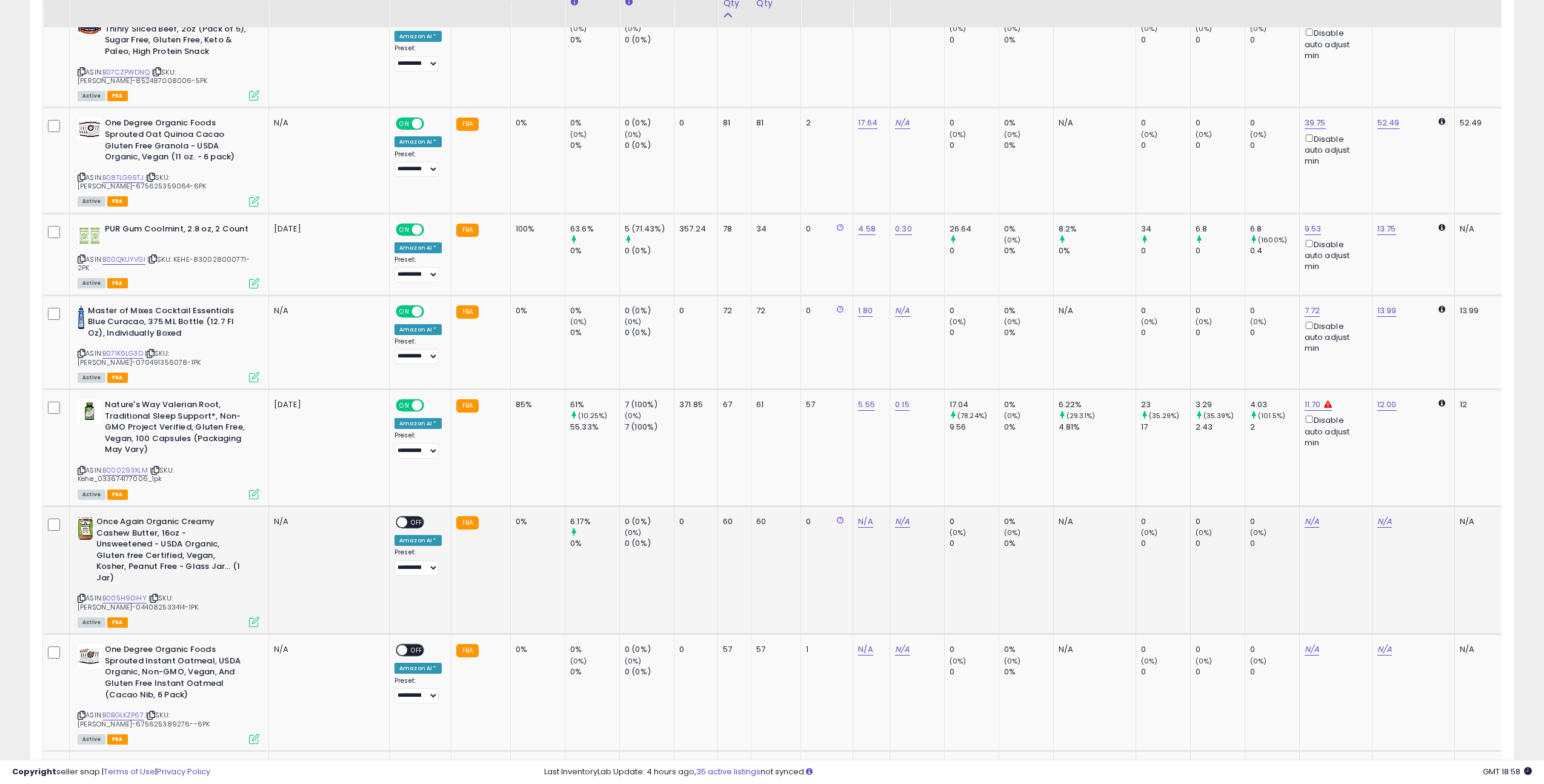
scroll to position [2281, 0]
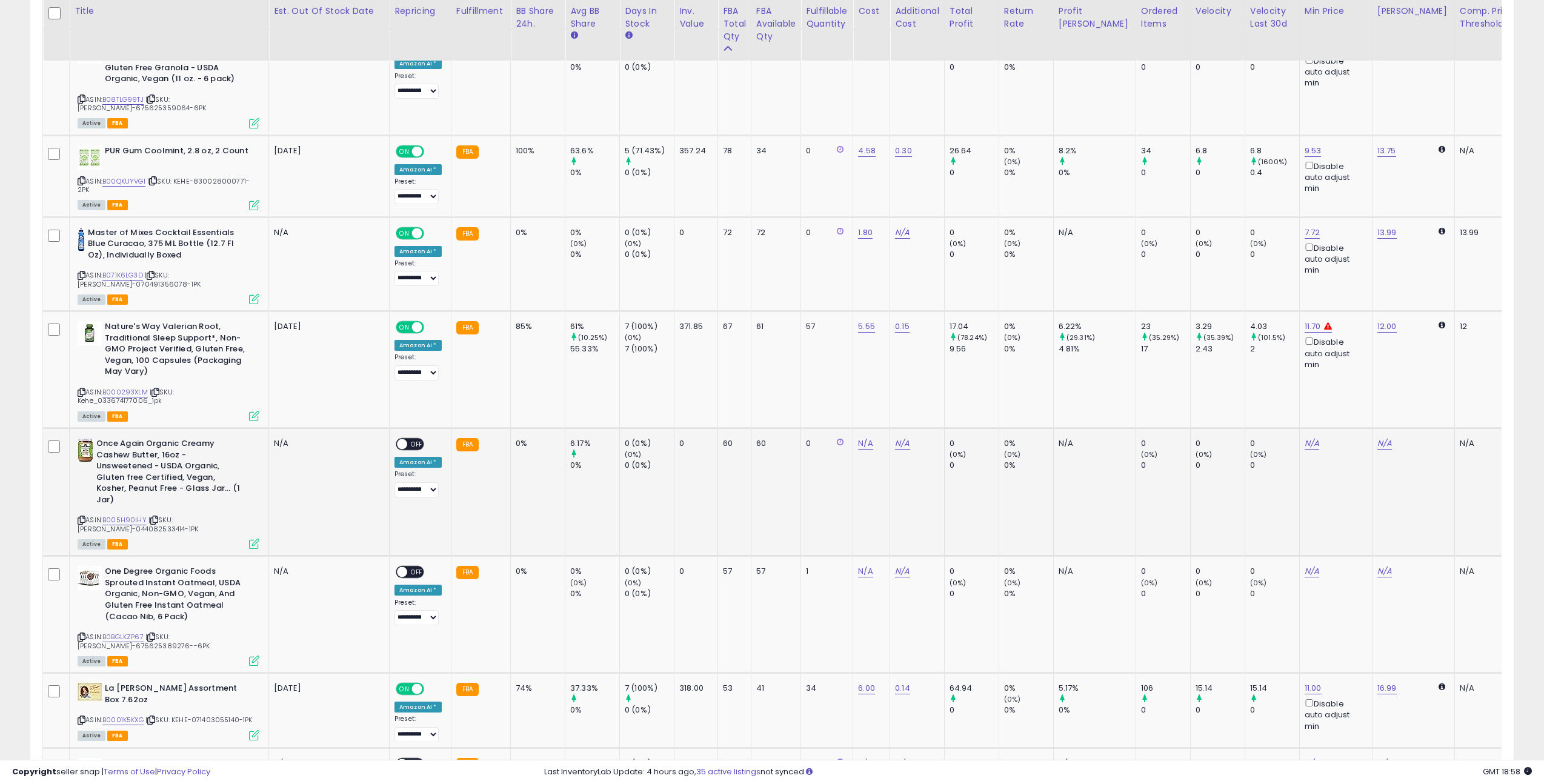
click at [157, 516] on icon at bounding box center [154, 519] width 8 height 7
click at [858, 437] on link "N/A" at bounding box center [866, 443] width 15 height 12
type input "****"
click button "submit" at bounding box center [904, 352] width 21 height 18
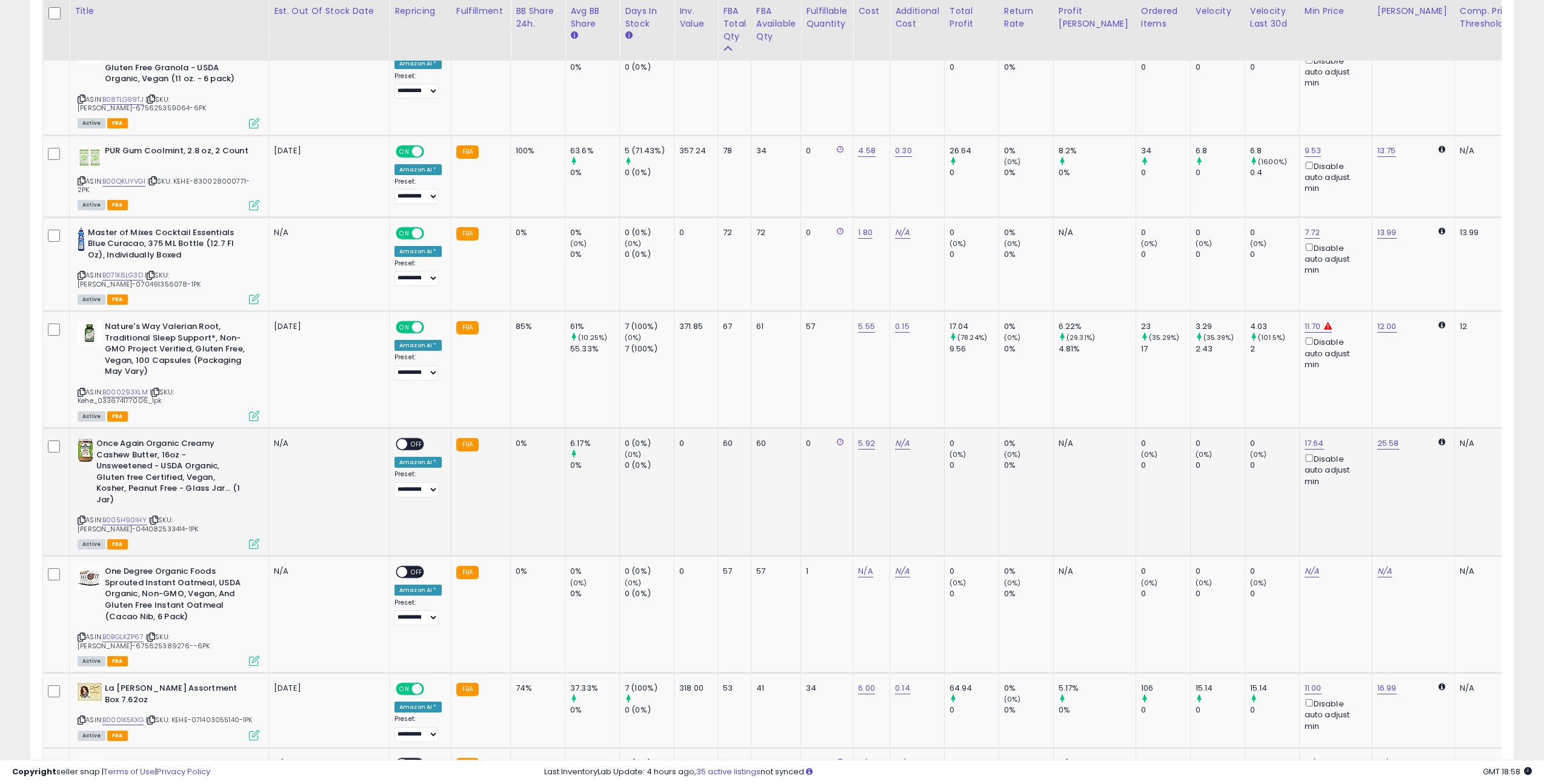
click at [408, 439] on span "OFF" at bounding box center [417, 444] width 19 height 10
click at [154, 633] on icon at bounding box center [151, 636] width 8 height 7
click at [155, 633] on icon at bounding box center [151, 636] width 8 height 7
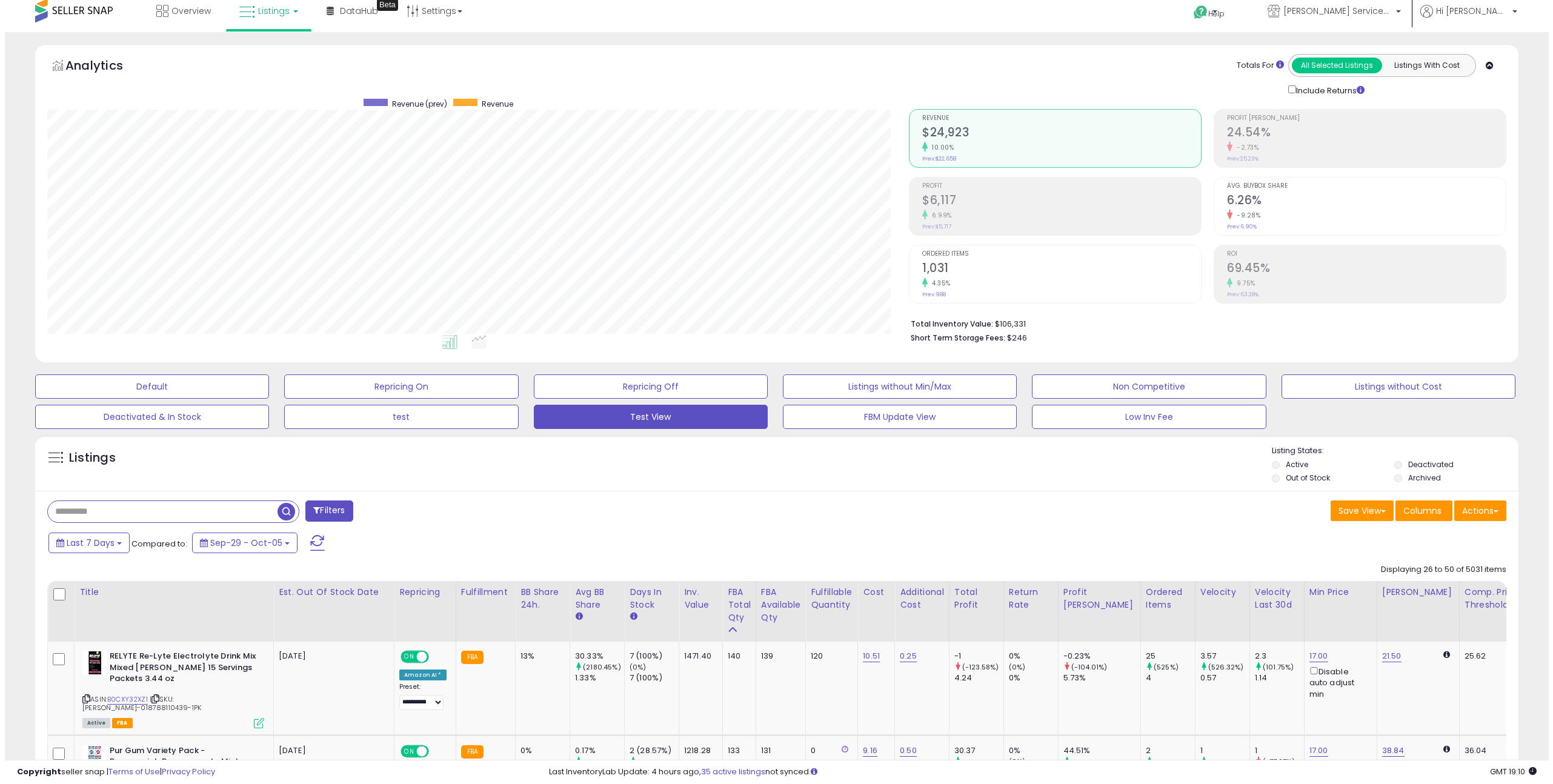
scroll to position [0, 0]
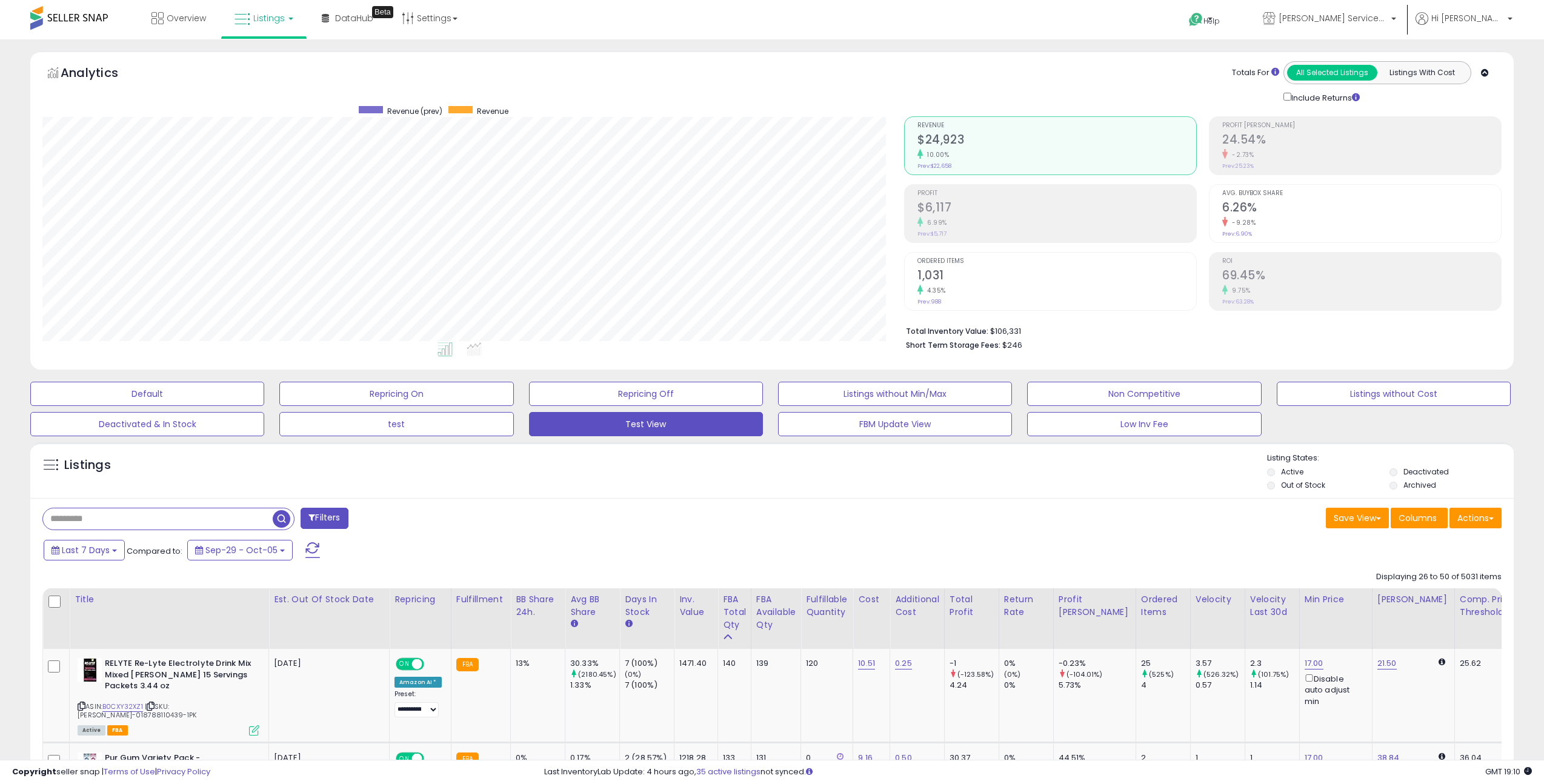
click at [118, 519] on input "text" at bounding box center [158, 519] width 230 height 21
paste input "**********"
click at [431, 515] on span "button" at bounding box center [426, 519] width 18 height 18
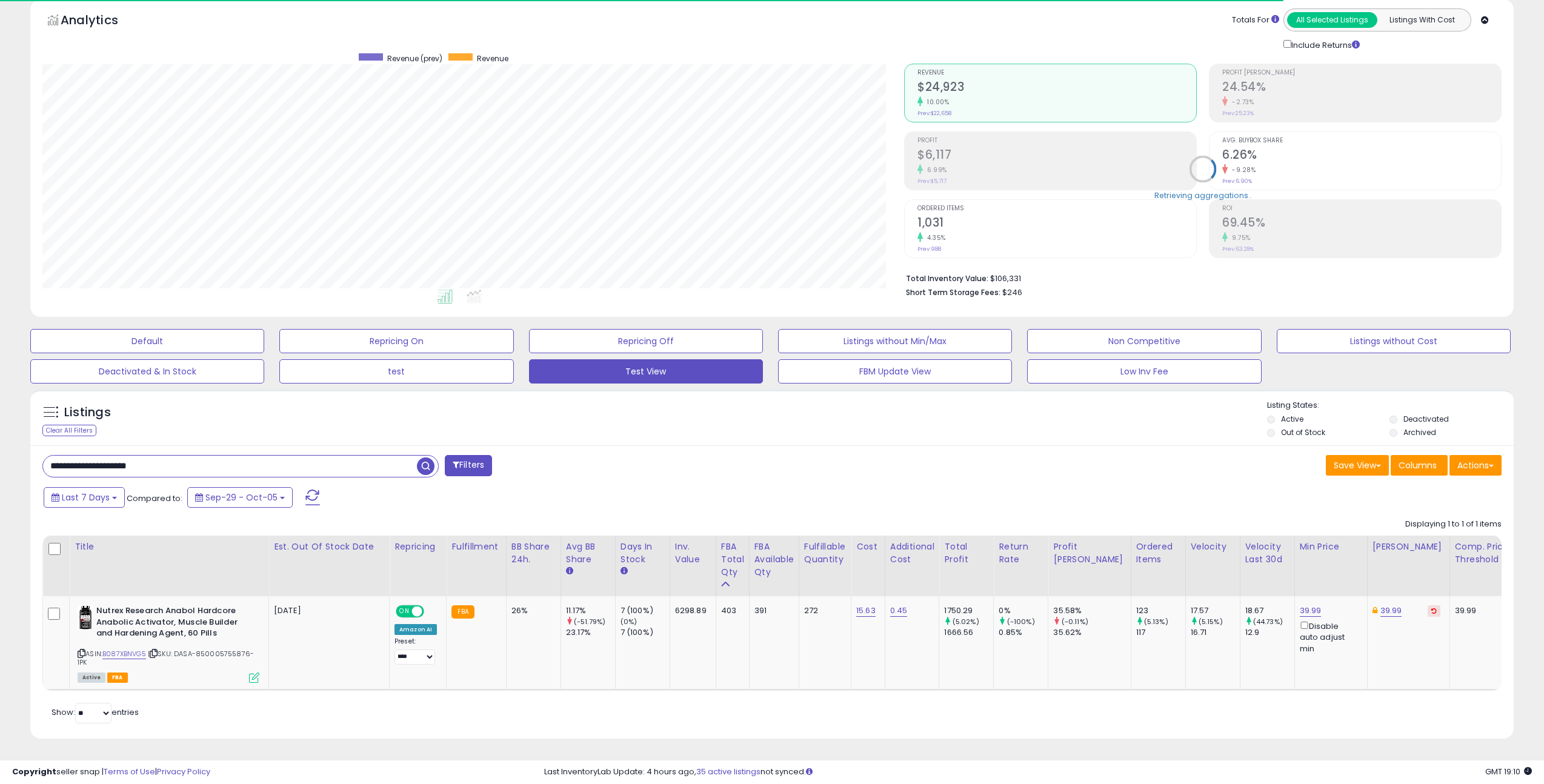
scroll to position [248, 862]
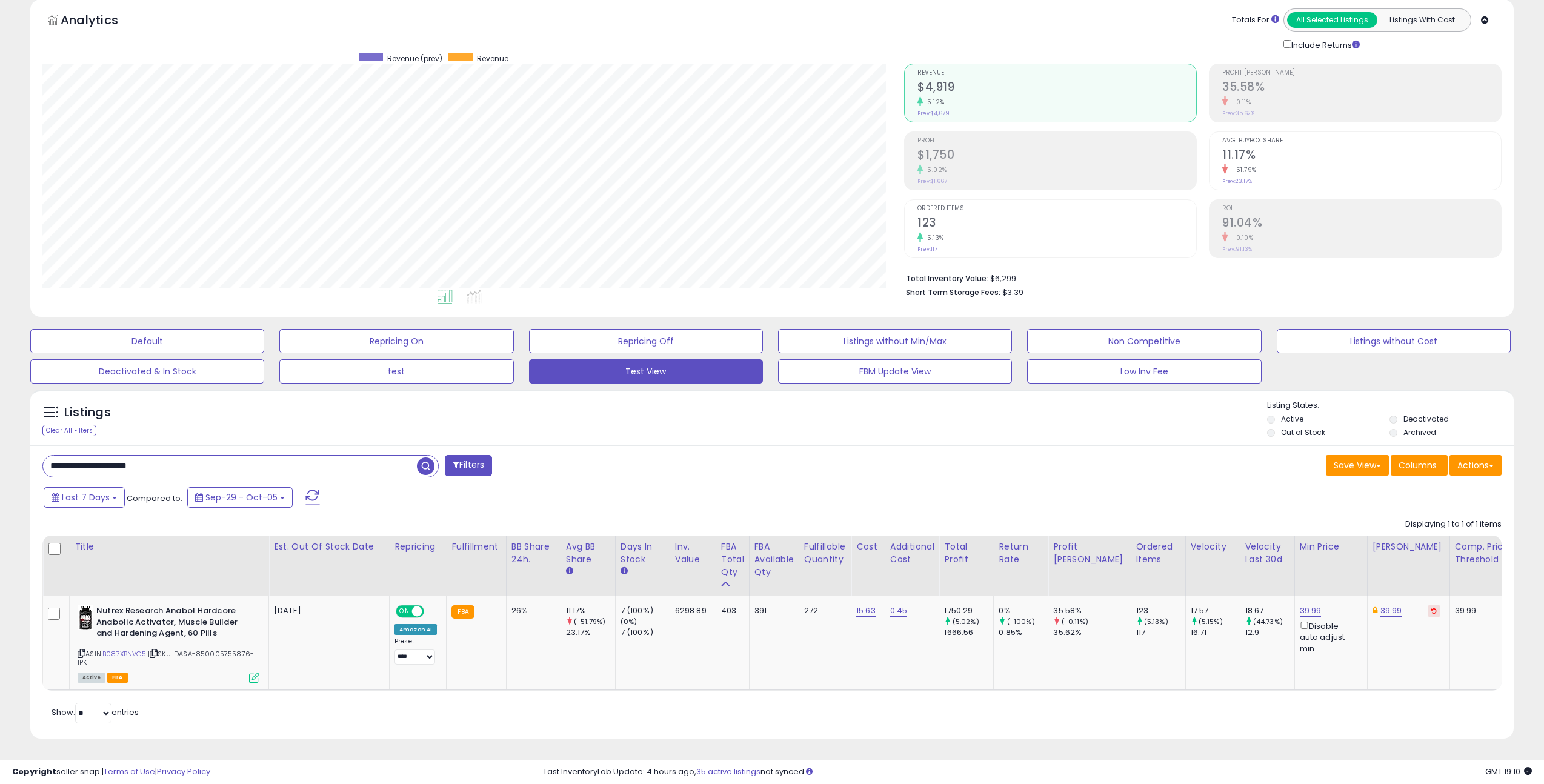
click at [127, 455] on input "**********" at bounding box center [230, 466] width 374 height 21
paste input "text"
click at [421, 458] on span "button" at bounding box center [426, 467] width 18 height 18
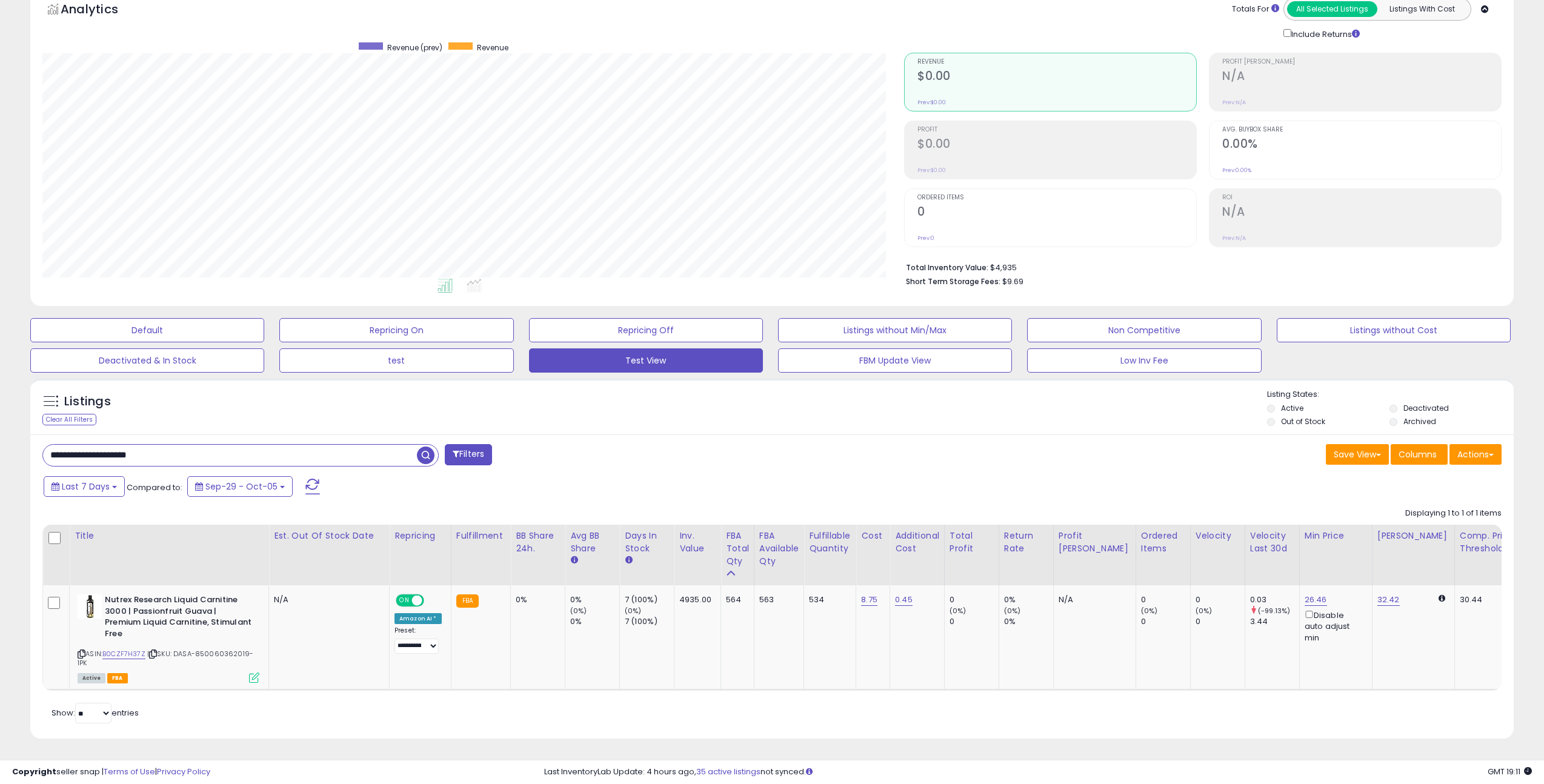
click at [133, 454] on input "**********" at bounding box center [230, 455] width 374 height 21
paste input "text"
click at [428, 455] on span "button" at bounding box center [426, 455] width 18 height 18
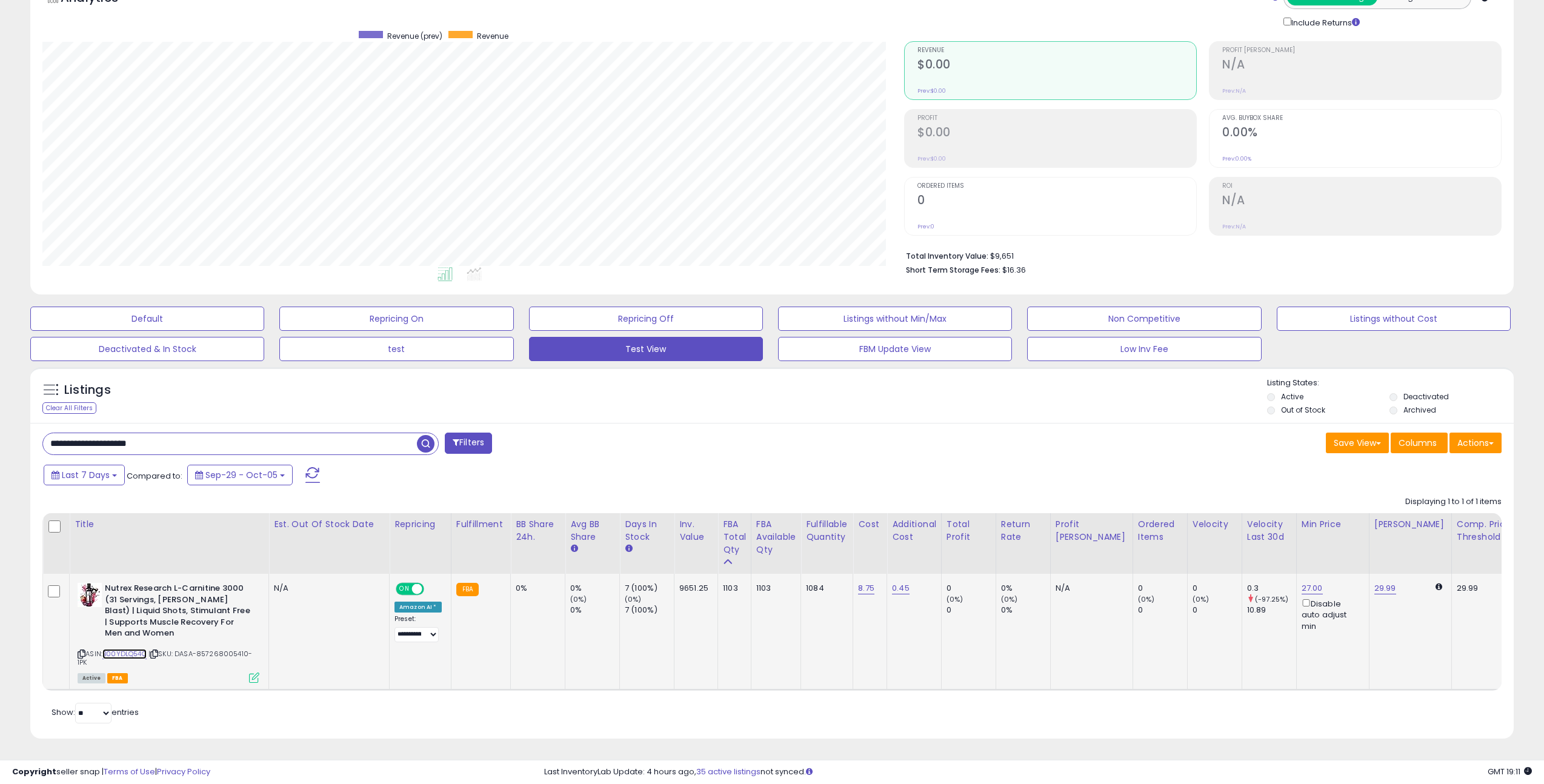
click at [134, 649] on link "B00YDLQ54C" at bounding box center [124, 654] width 44 height 10
click at [162, 433] on input "**********" at bounding box center [230, 443] width 374 height 21
paste input "**********"
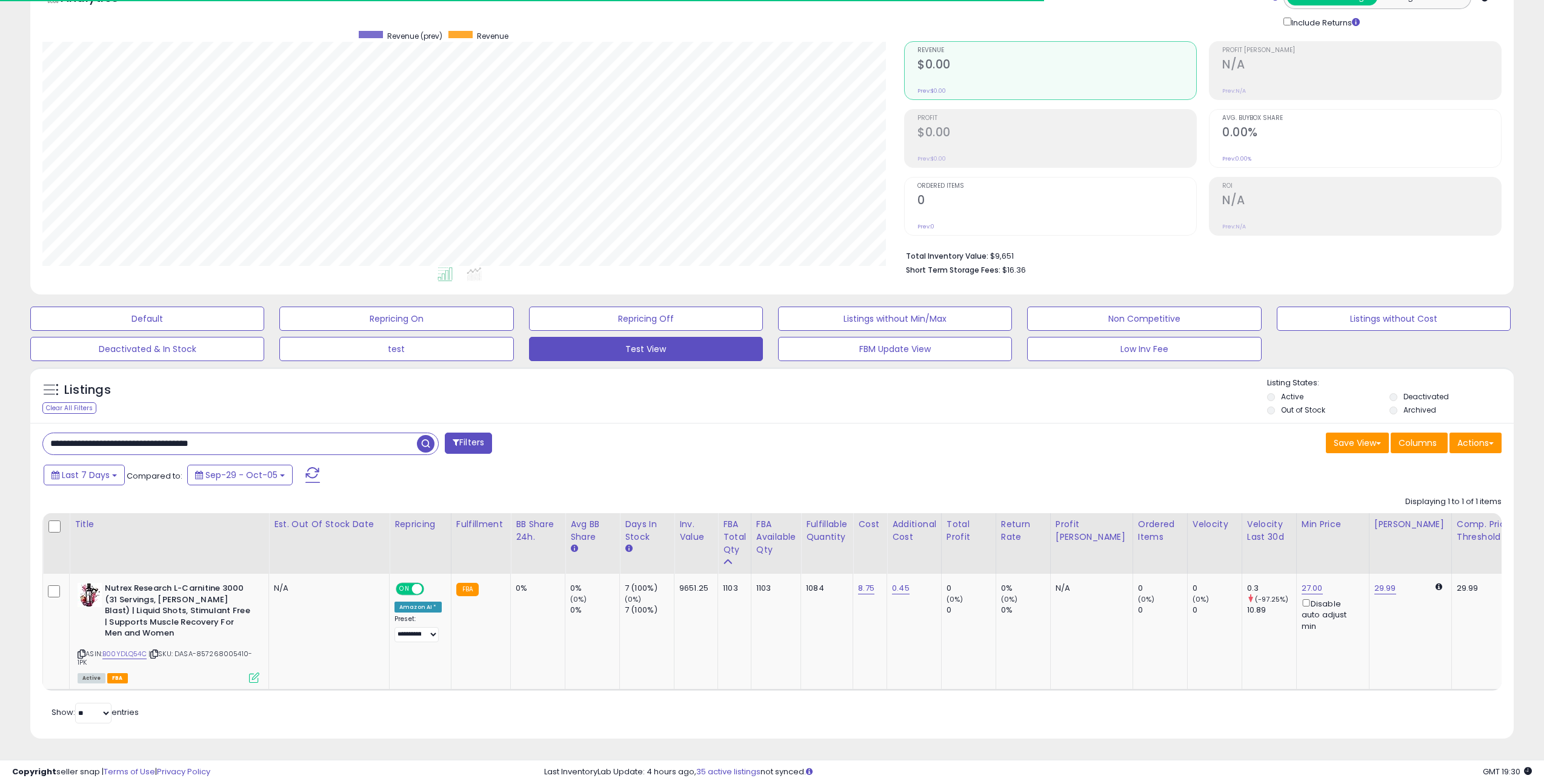
click at [162, 433] on input "**********" at bounding box center [230, 443] width 374 height 21
paste input "text"
type input "**********"
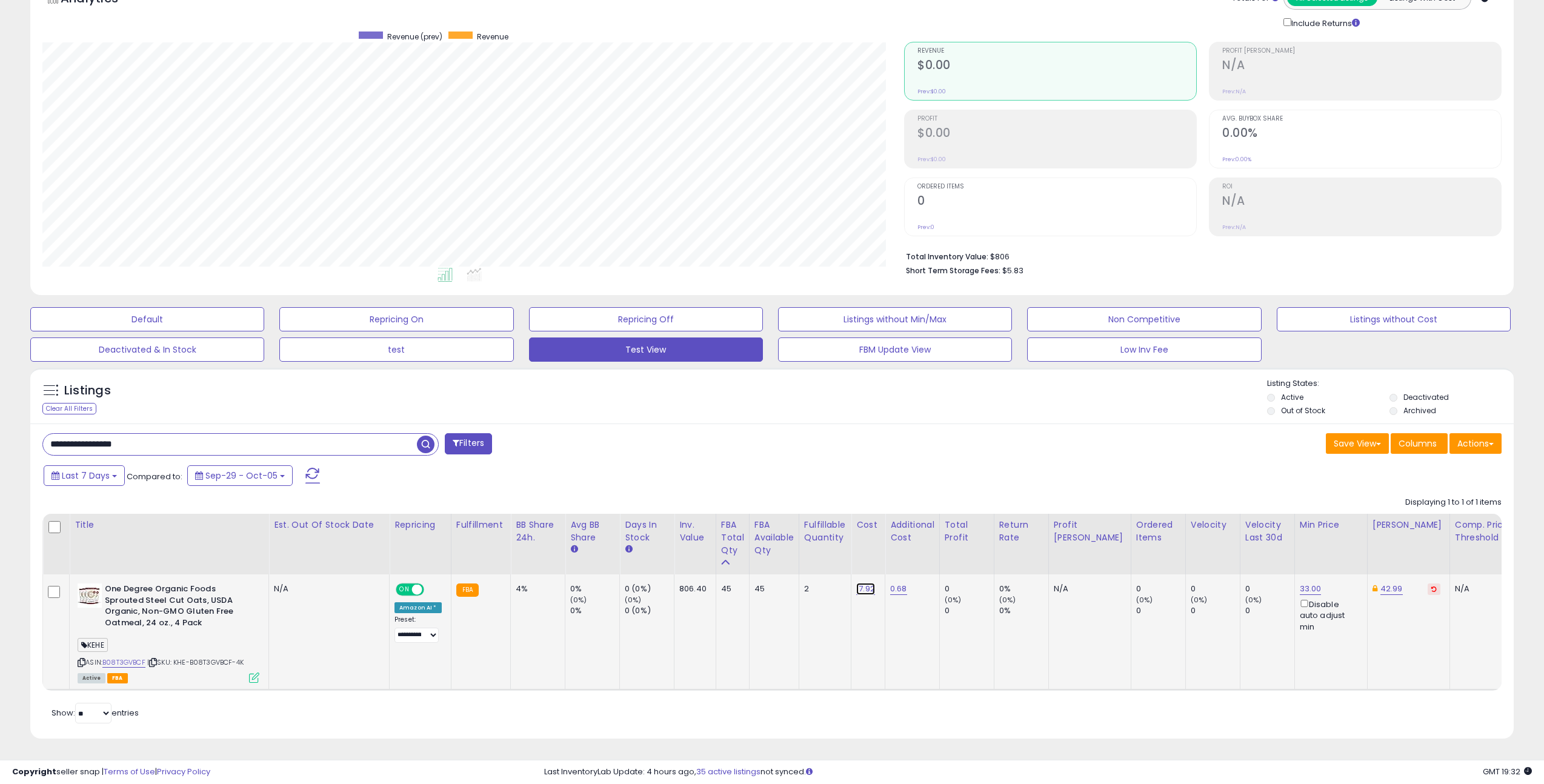
click at [864, 583] on link "17.92" at bounding box center [865, 589] width 19 height 12
click at [813, 553] on input "*****" at bounding box center [834, 559] width 108 height 21
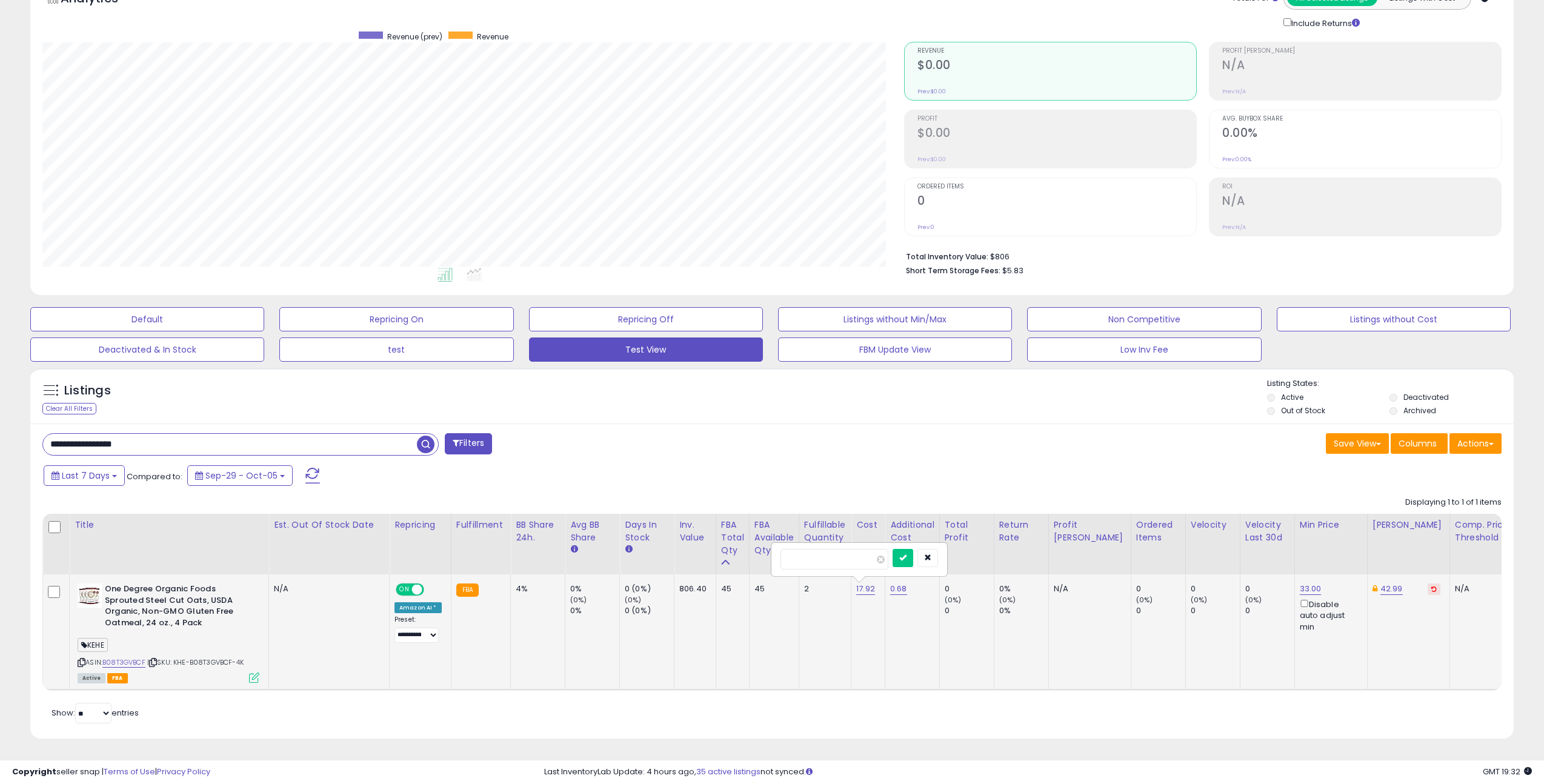
click at [810, 549] on input "*****" at bounding box center [834, 559] width 108 height 21
drag, startPoint x: 821, startPoint y: 550, endPoint x: 776, endPoint y: 549, distance: 45.0
click at [776, 549] on div "*****" at bounding box center [859, 559] width 174 height 32
type input "*****"
click button "submit" at bounding box center [903, 557] width 21 height 18
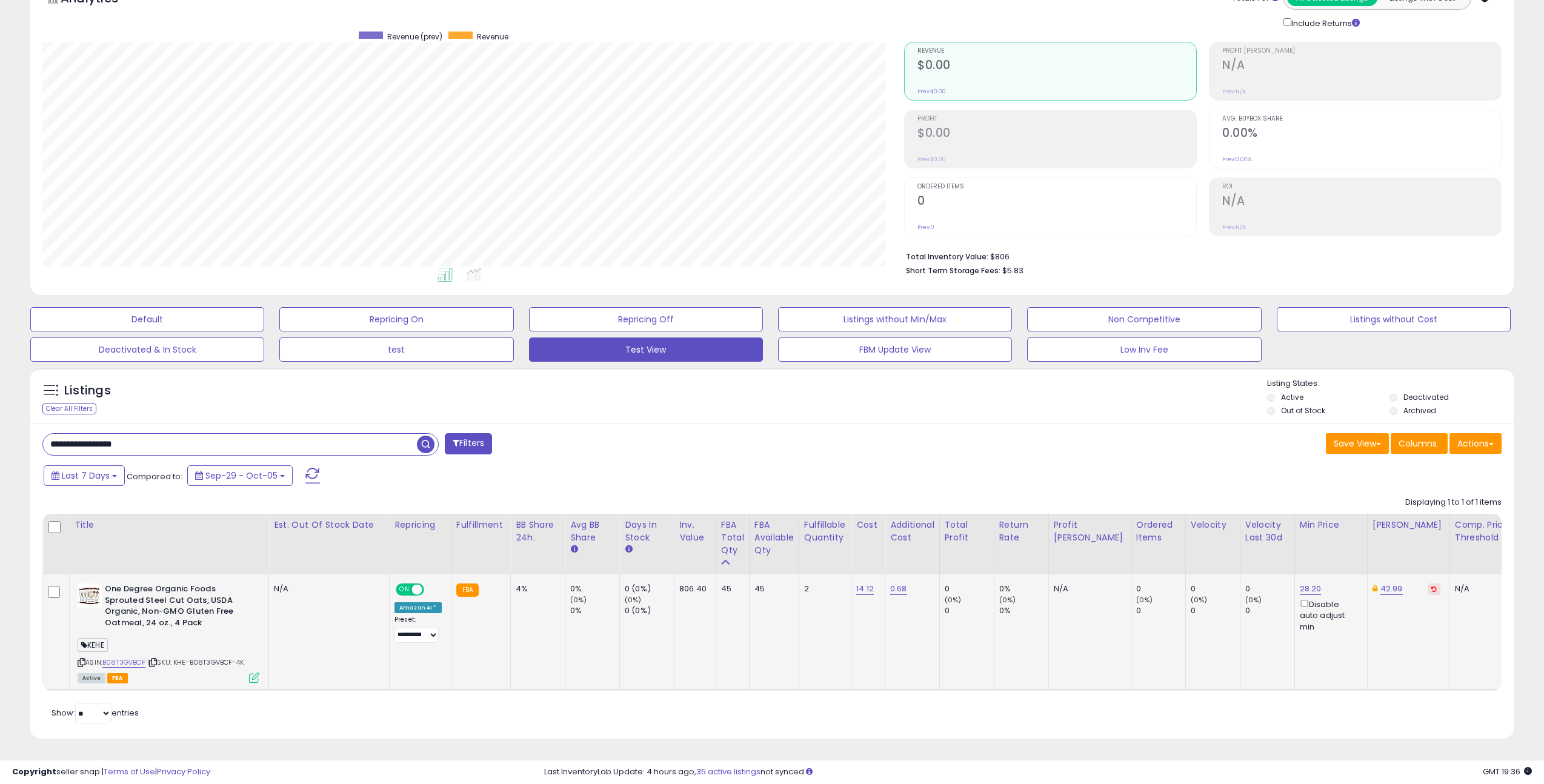
click at [261, 438] on input "**********" at bounding box center [230, 444] width 374 height 21
paste input "text"
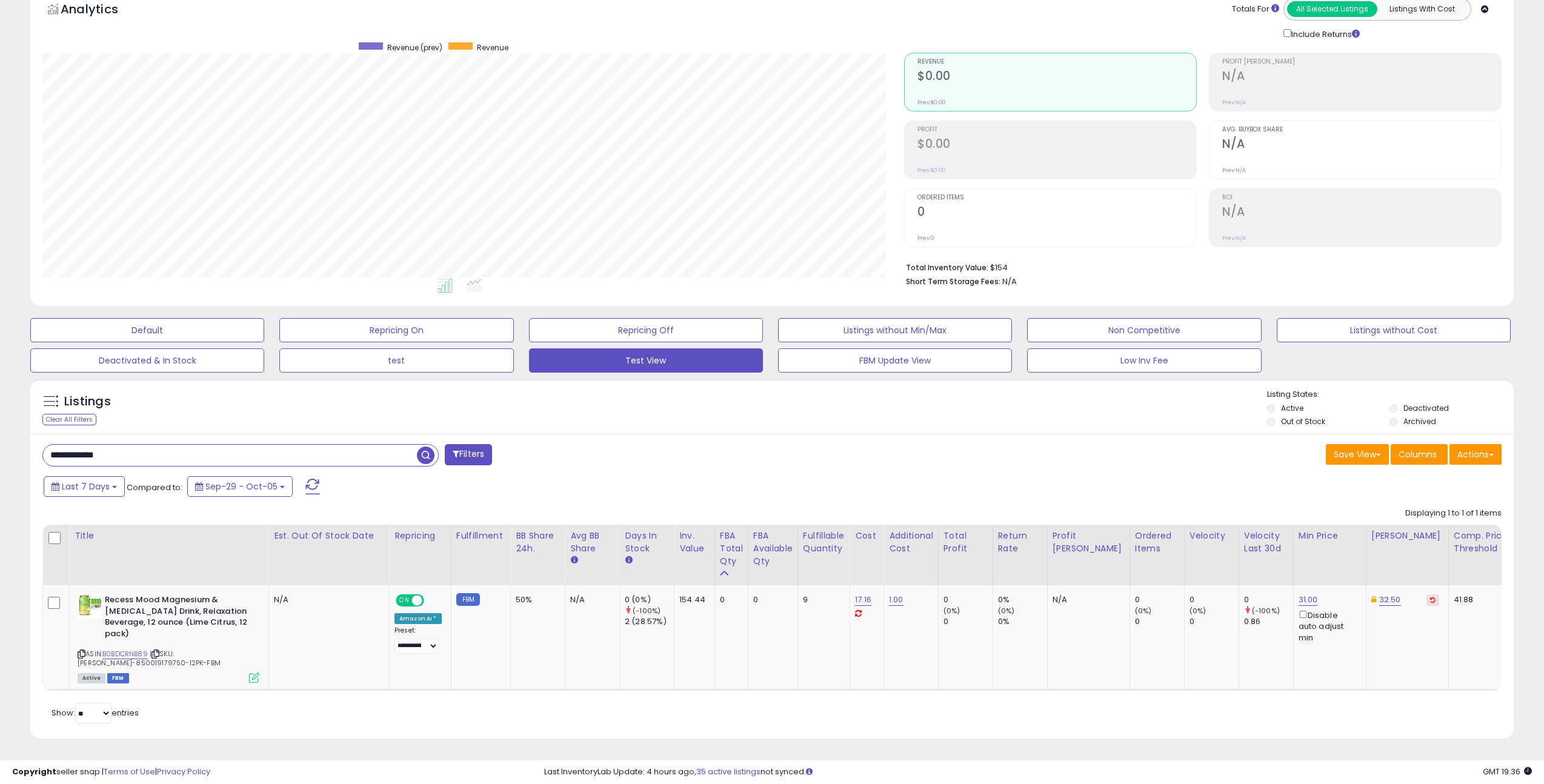
click at [180, 446] on input "**********" at bounding box center [230, 455] width 374 height 21
paste input "text"
click at [212, 445] on input "**********" at bounding box center [230, 455] width 374 height 21
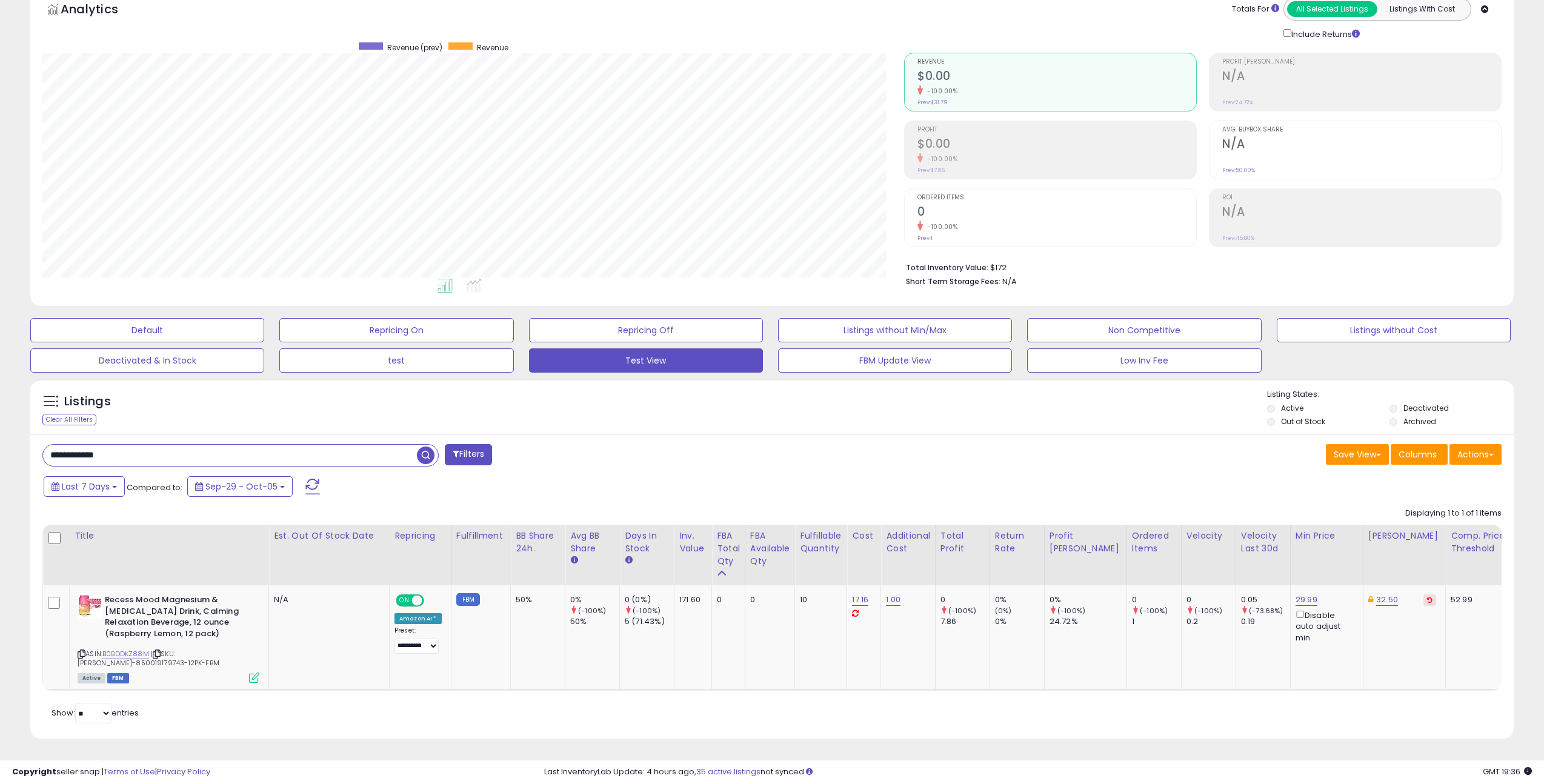
paste input "text"
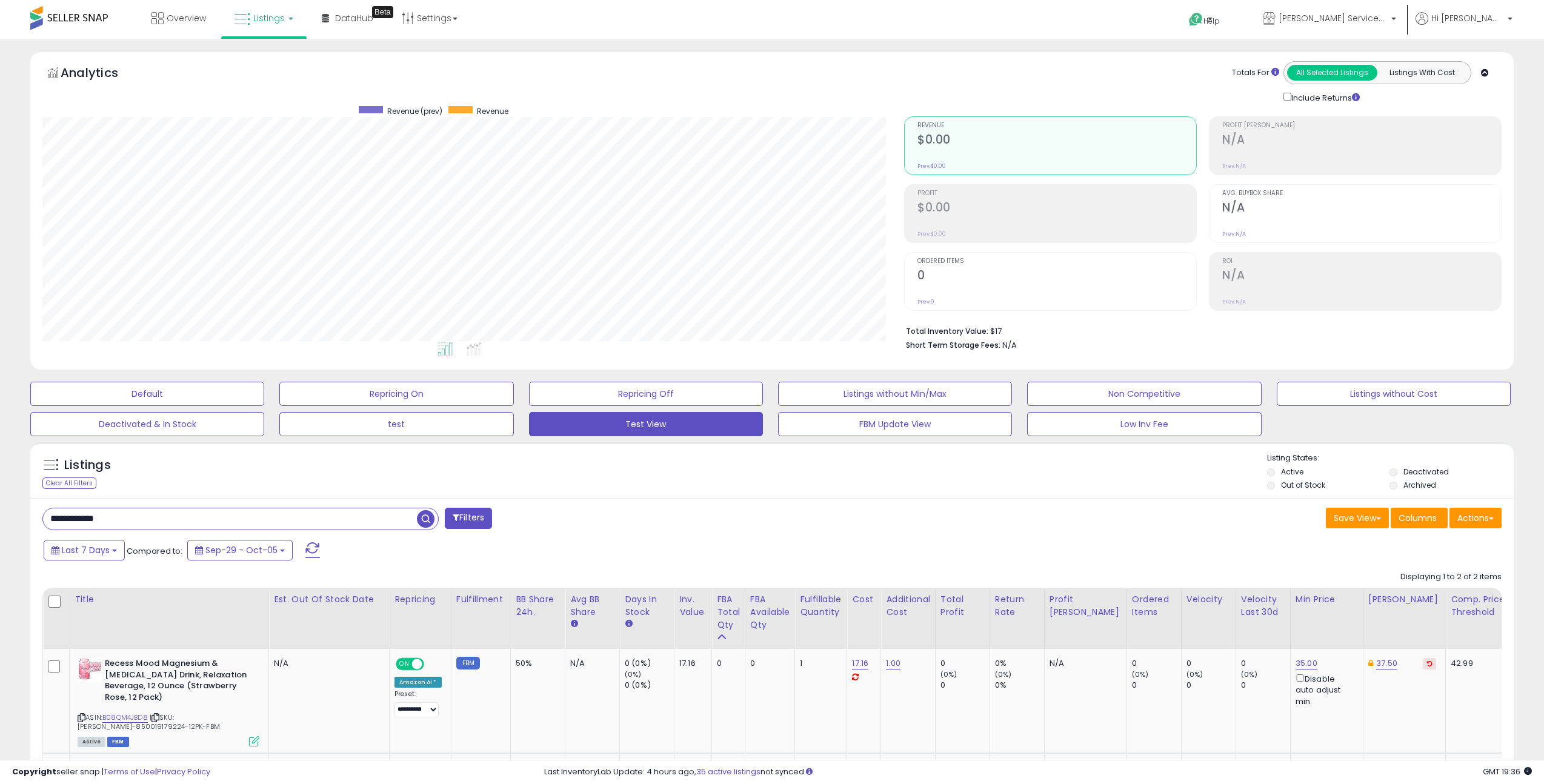
click at [131, 517] on input "**********" at bounding box center [230, 519] width 374 height 21
paste input "text"
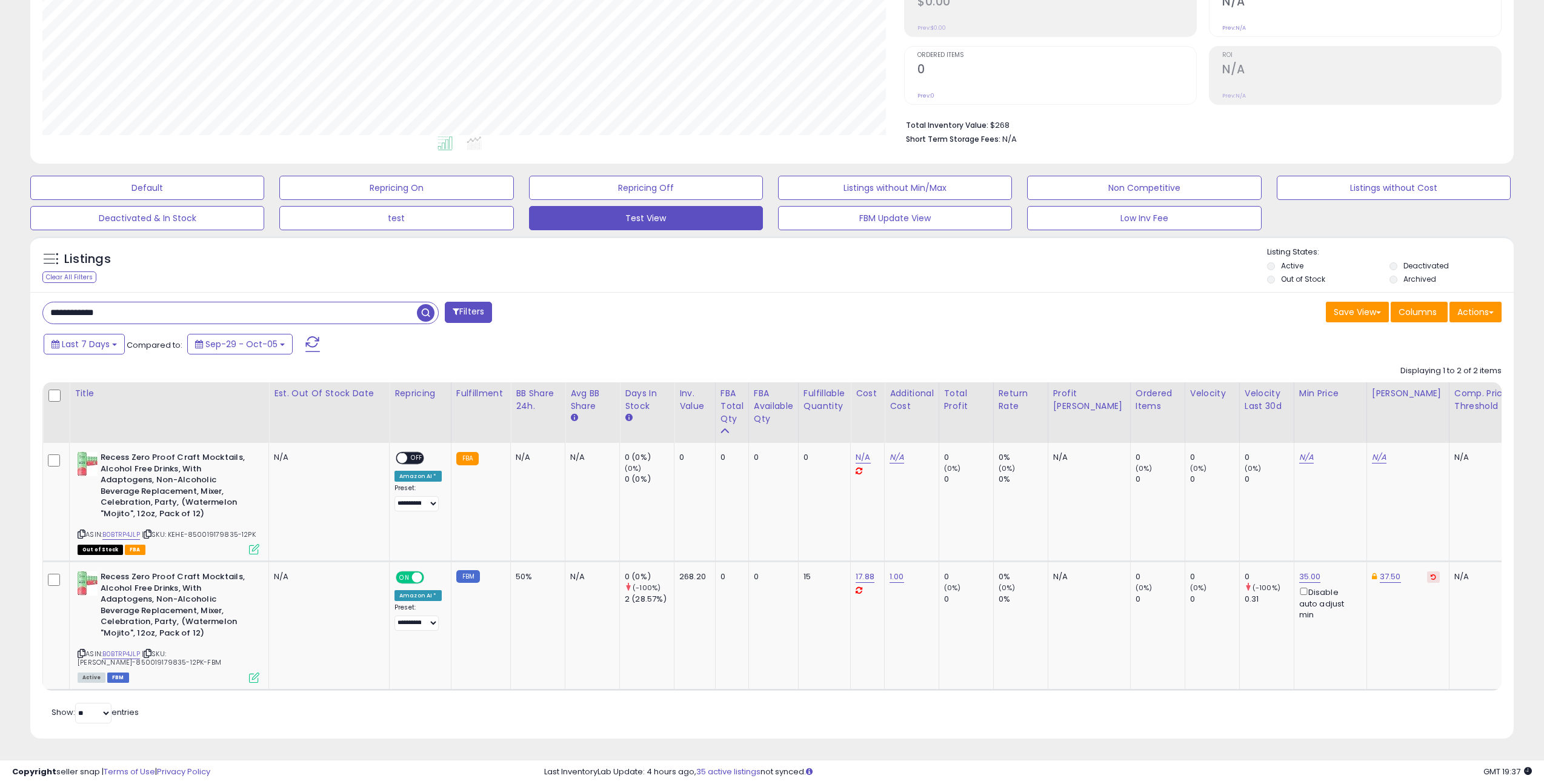
click at [179, 303] on input "**********" at bounding box center [230, 313] width 374 height 21
paste input "text"
type input "**********"
